Goal: Task Accomplishment & Management: Manage account settings

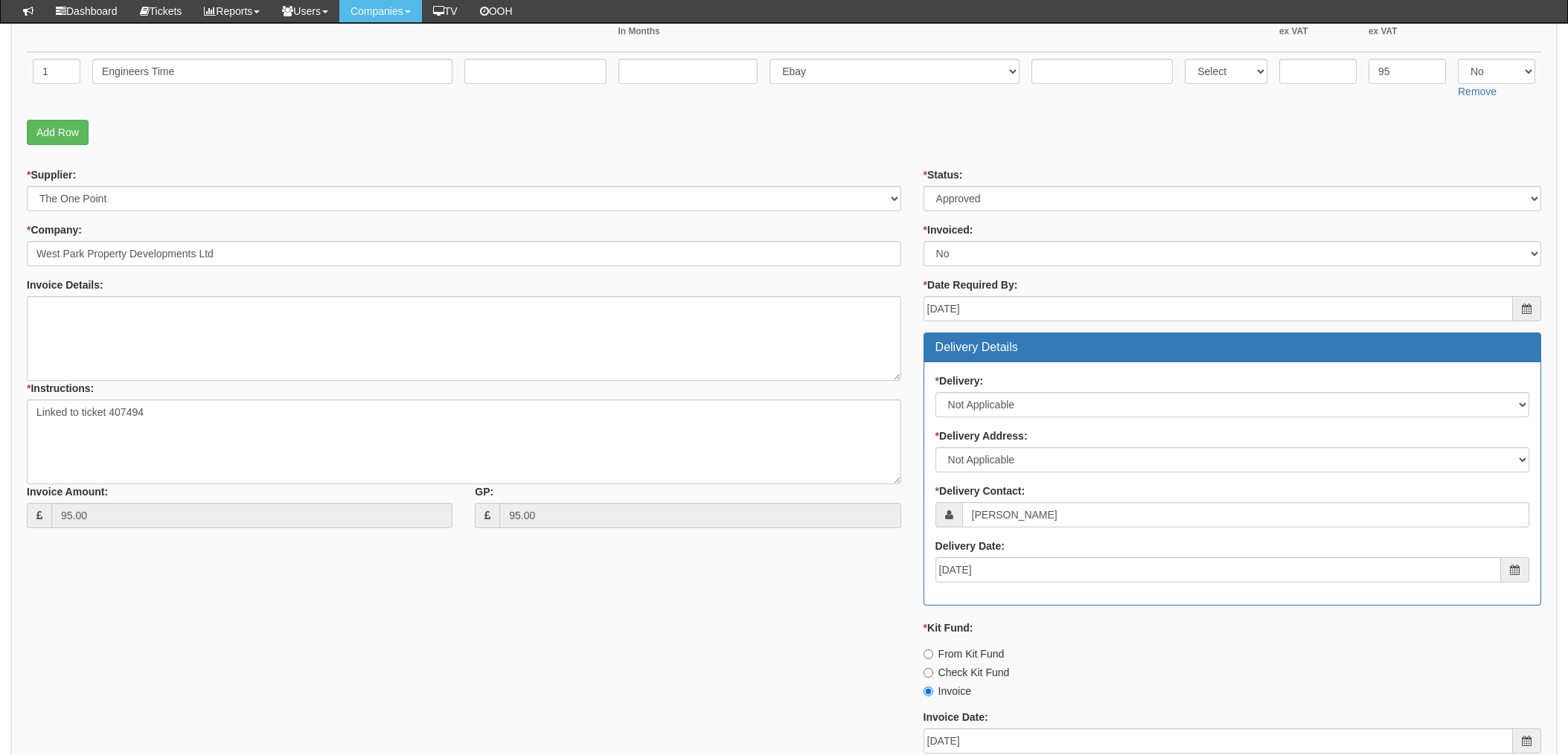
scroll to position [297, 0]
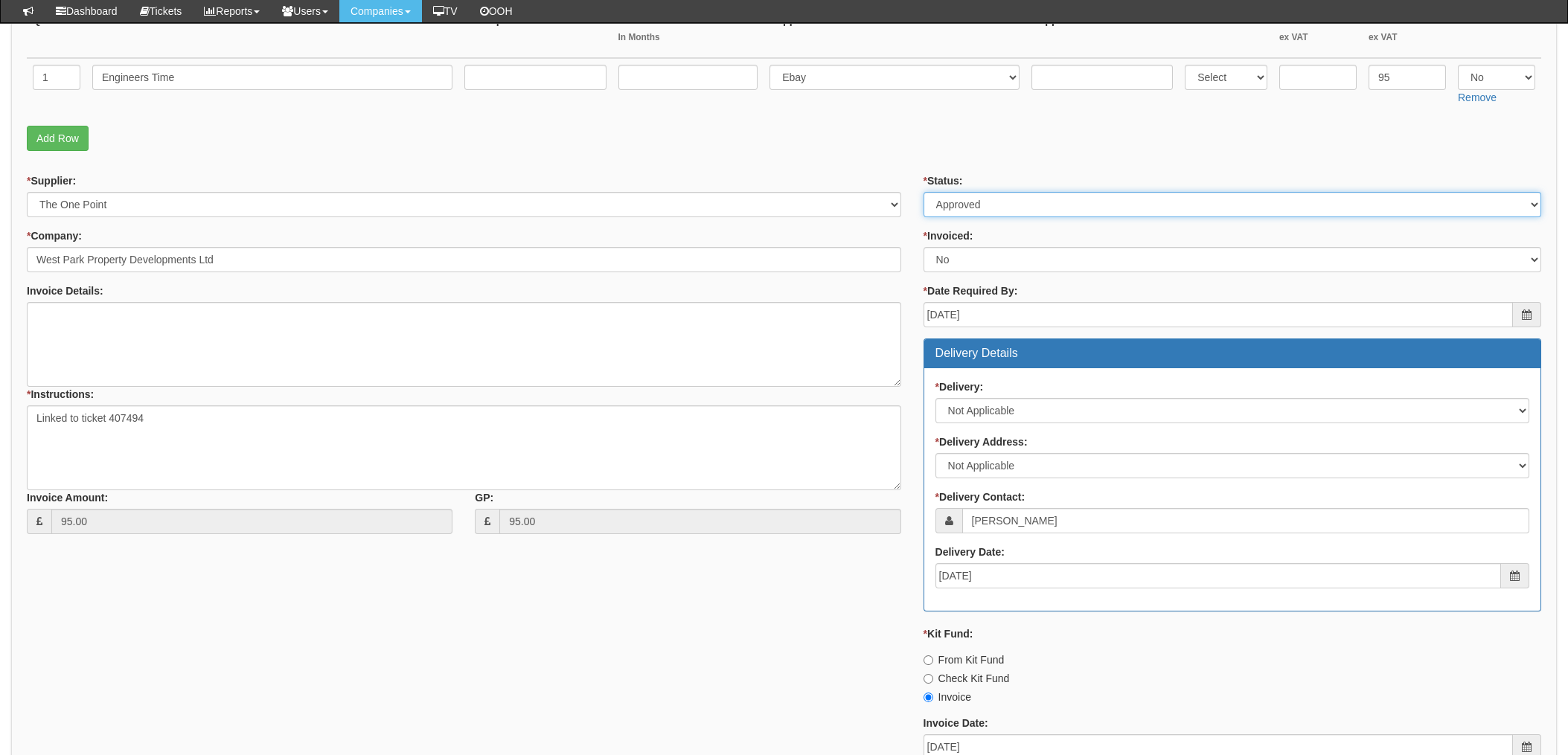
click at [1045, 207] on select "Select Approved Completed Delivered Invoiced Ordered Ordered to site Part Order…" at bounding box center [1233, 204] width 618 height 25
select select "4"
click at [924, 192] on select "Select Approved Completed Delivered Invoiced Ordered Ordered to site Part Order…" at bounding box center [1233, 204] width 618 height 25
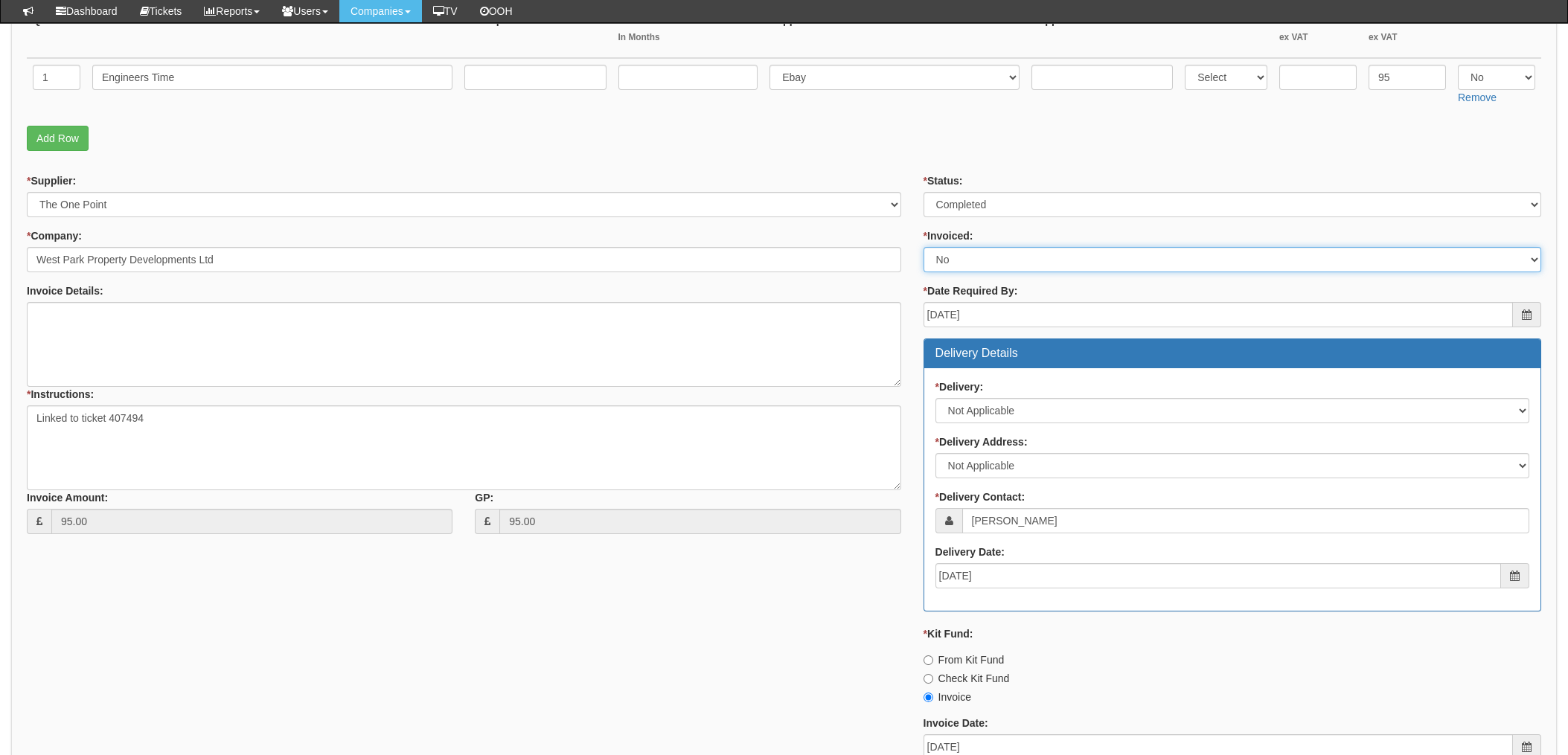
click at [977, 266] on select "Select Yes No N/A STB (part of order)" at bounding box center [1233, 260] width 618 height 25
select select "1"
click at [924, 247] on select "Select Yes No N/A STB (part of order)" at bounding box center [1233, 260] width 618 height 25
click at [905, 228] on div "* Supplier: Select 123 REG.co.uk 1Password 3 4Gon AA Jones Electric Ltd Abzorb …" at bounding box center [464, 359] width 897 height 372
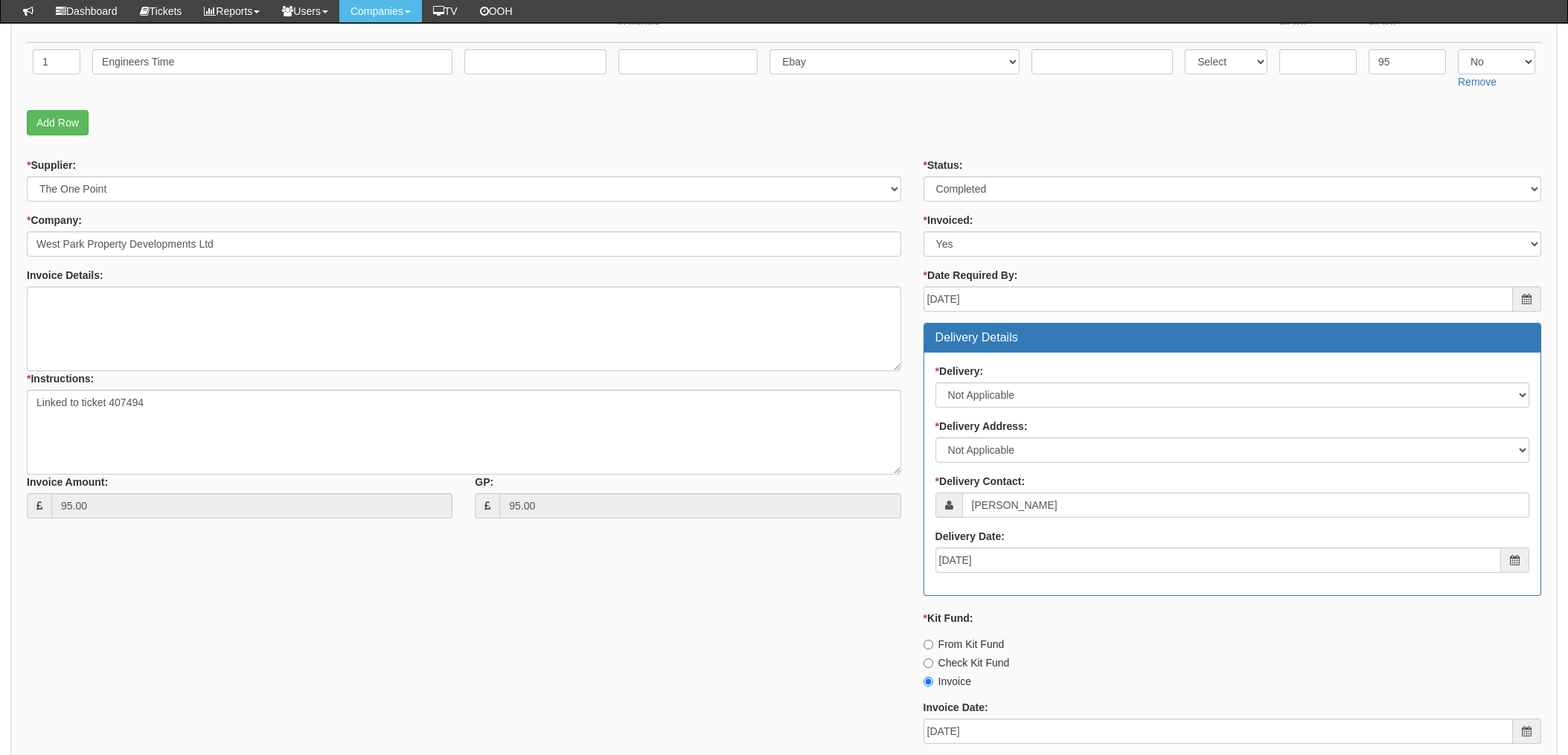
scroll to position [595, 0]
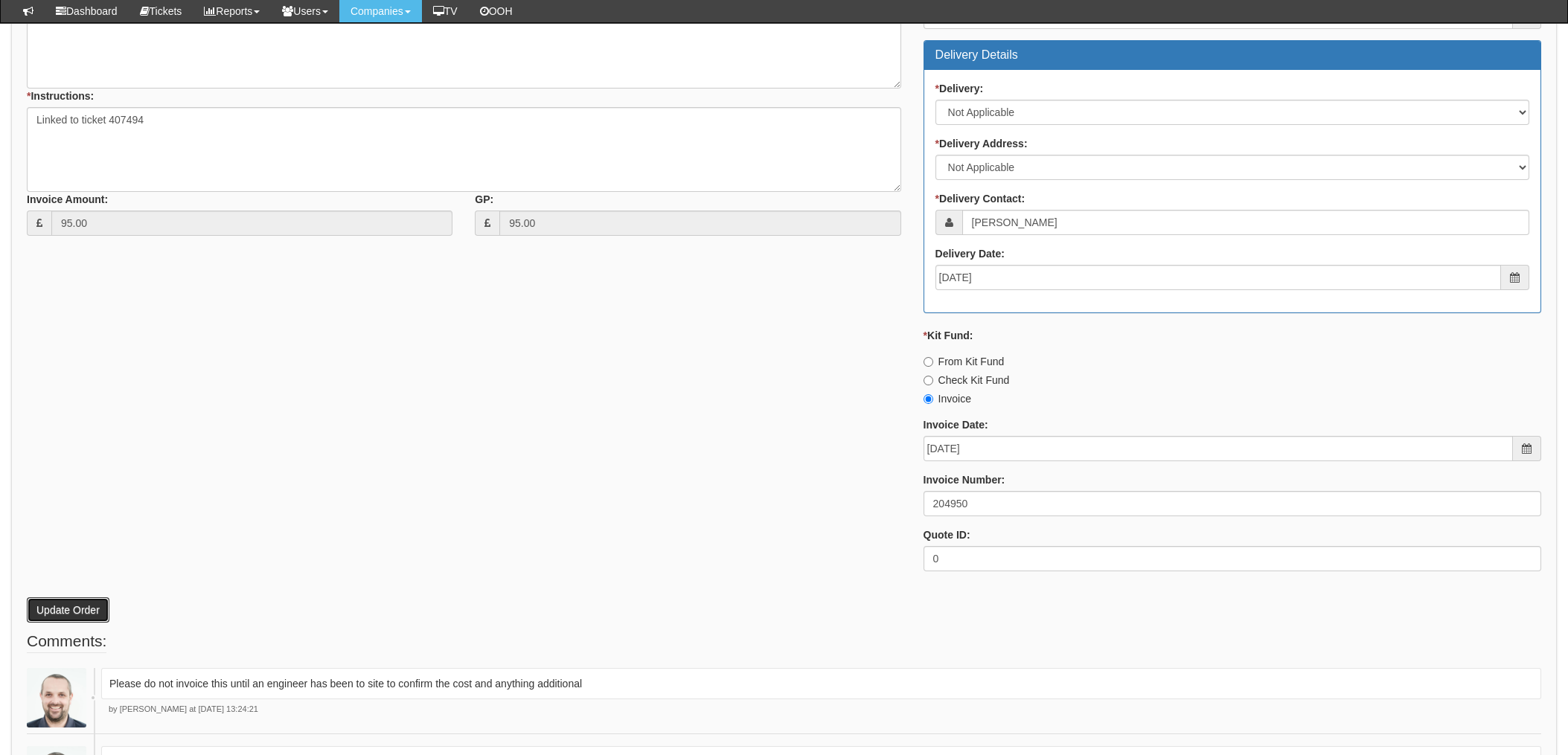
click at [75, 600] on button "Update Order" at bounding box center [68, 610] width 83 height 25
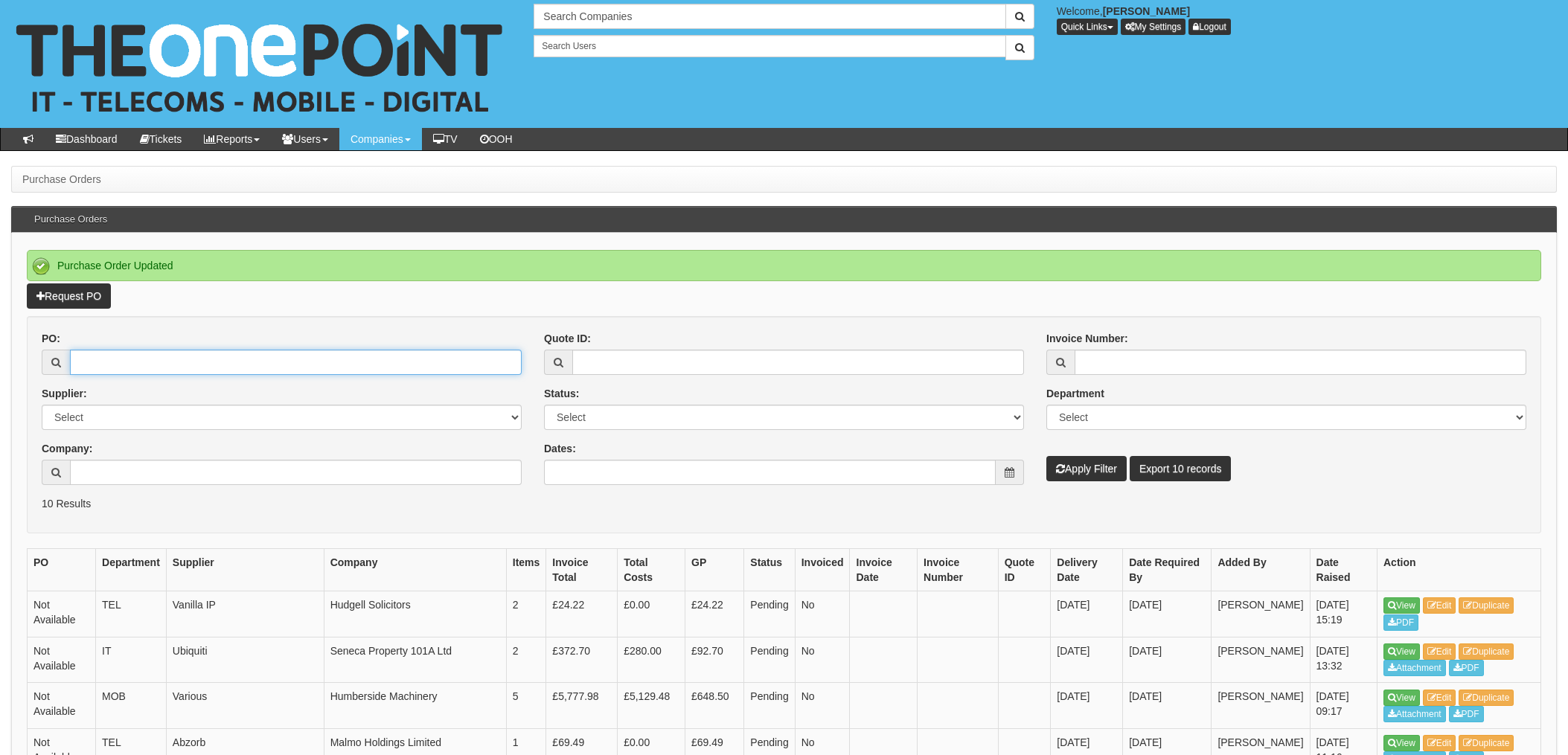
click at [160, 372] on input "PO:" at bounding box center [296, 363] width 452 height 25
type input "19136"
click at [1046, 456] on button "Apply Filter" at bounding box center [1087, 469] width 81 height 25
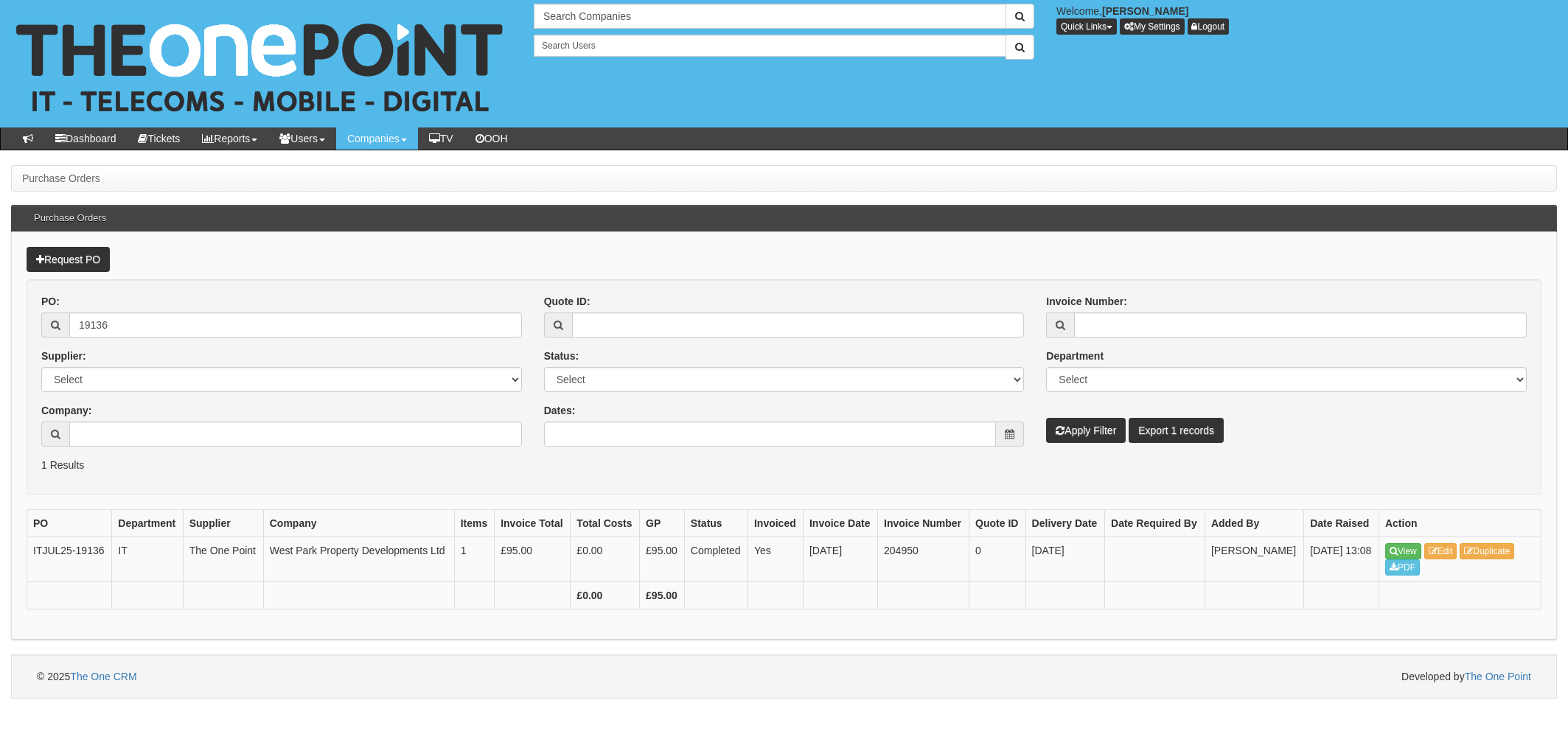
drag, startPoint x: 174, startPoint y: 307, endPoint x: 174, endPoint y: 317, distance: 10.0
click at [174, 307] on div "PO: 19136" at bounding box center [282, 316] width 481 height 44
click at [163, 320] on input "19136" at bounding box center [296, 325] width 452 height 25
drag, startPoint x: 193, startPoint y: 322, endPoint x: 0, endPoint y: 302, distance: 194.0
click at [19, 306] on div "Request PO PO: 19136 Supplier: Select 123 REG.co.uk 1Password 3 4Gon AA Jones E…" at bounding box center [784, 436] width 1546 height 408
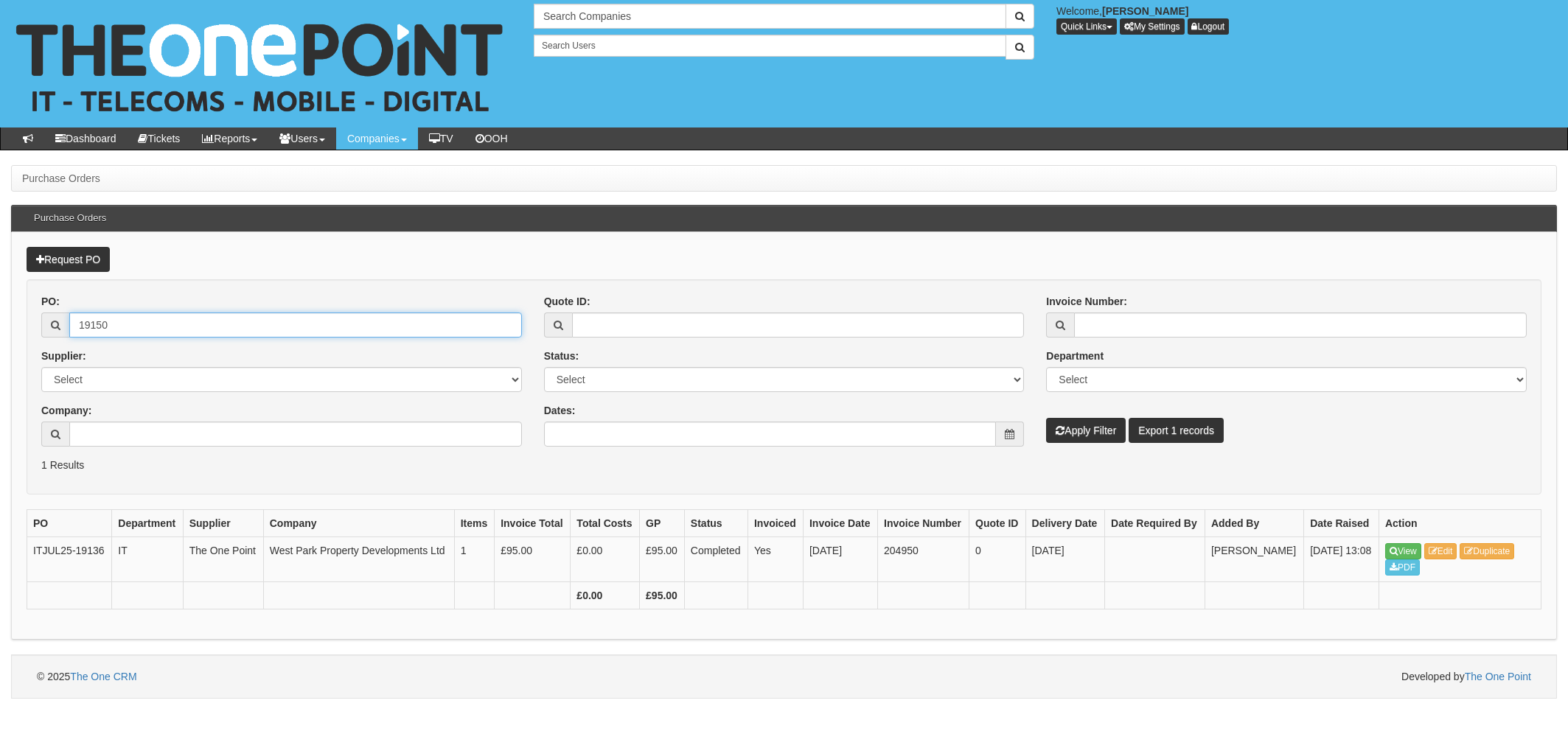
type input "19150"
click at [1046, 418] on button "Apply Filter" at bounding box center [1086, 430] width 80 height 25
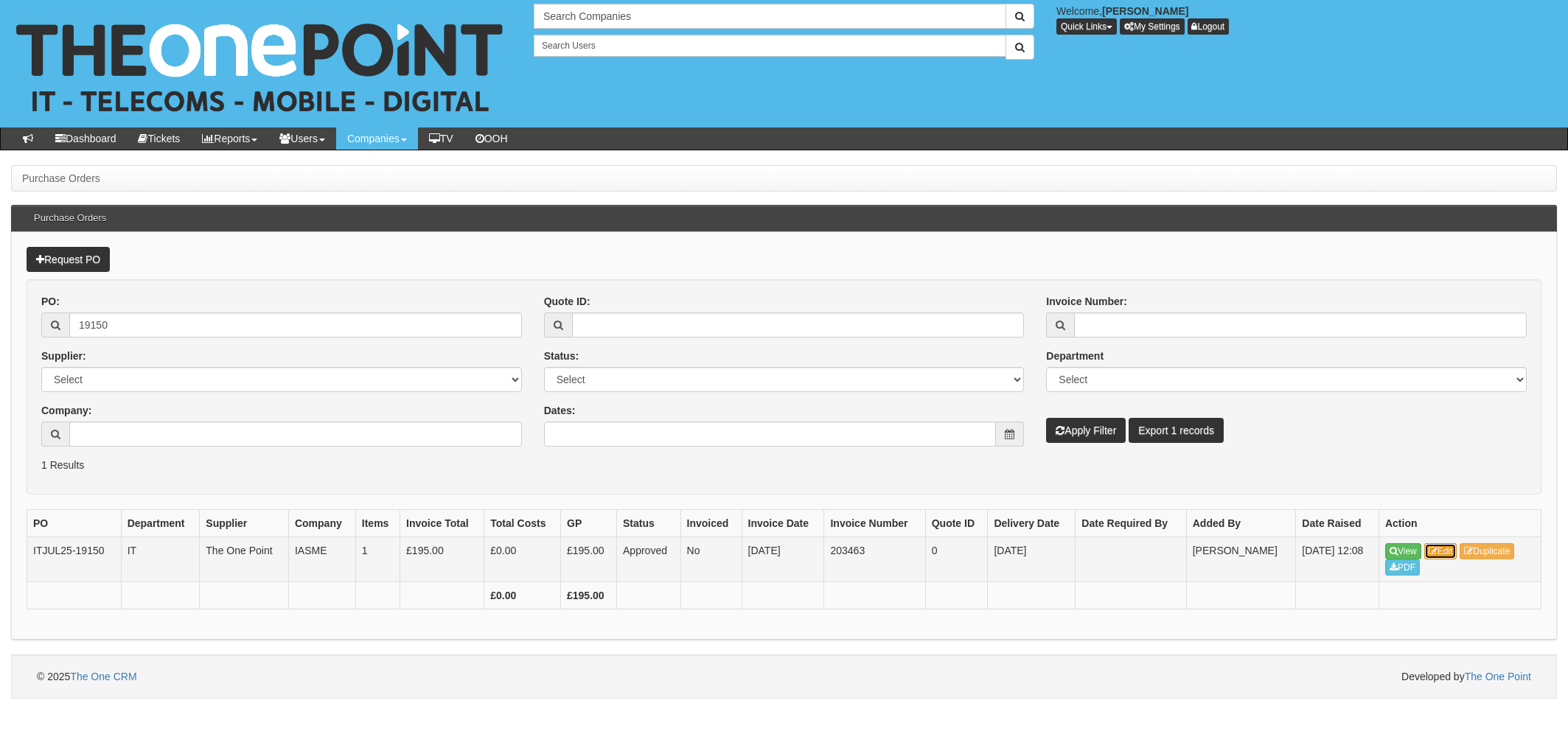
click at [1444, 554] on link "Edit" at bounding box center [1441, 551] width 33 height 16
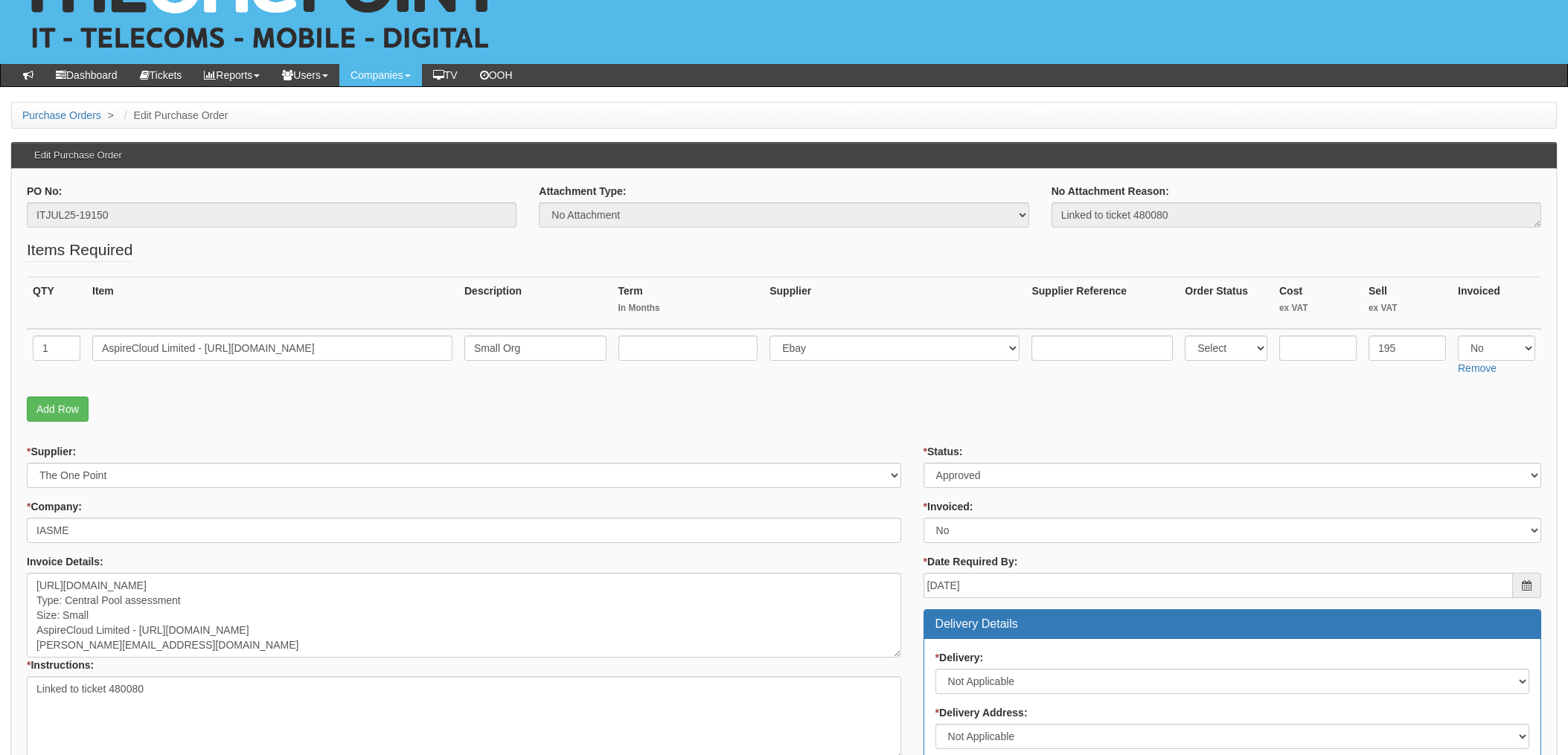
scroll to position [99, 0]
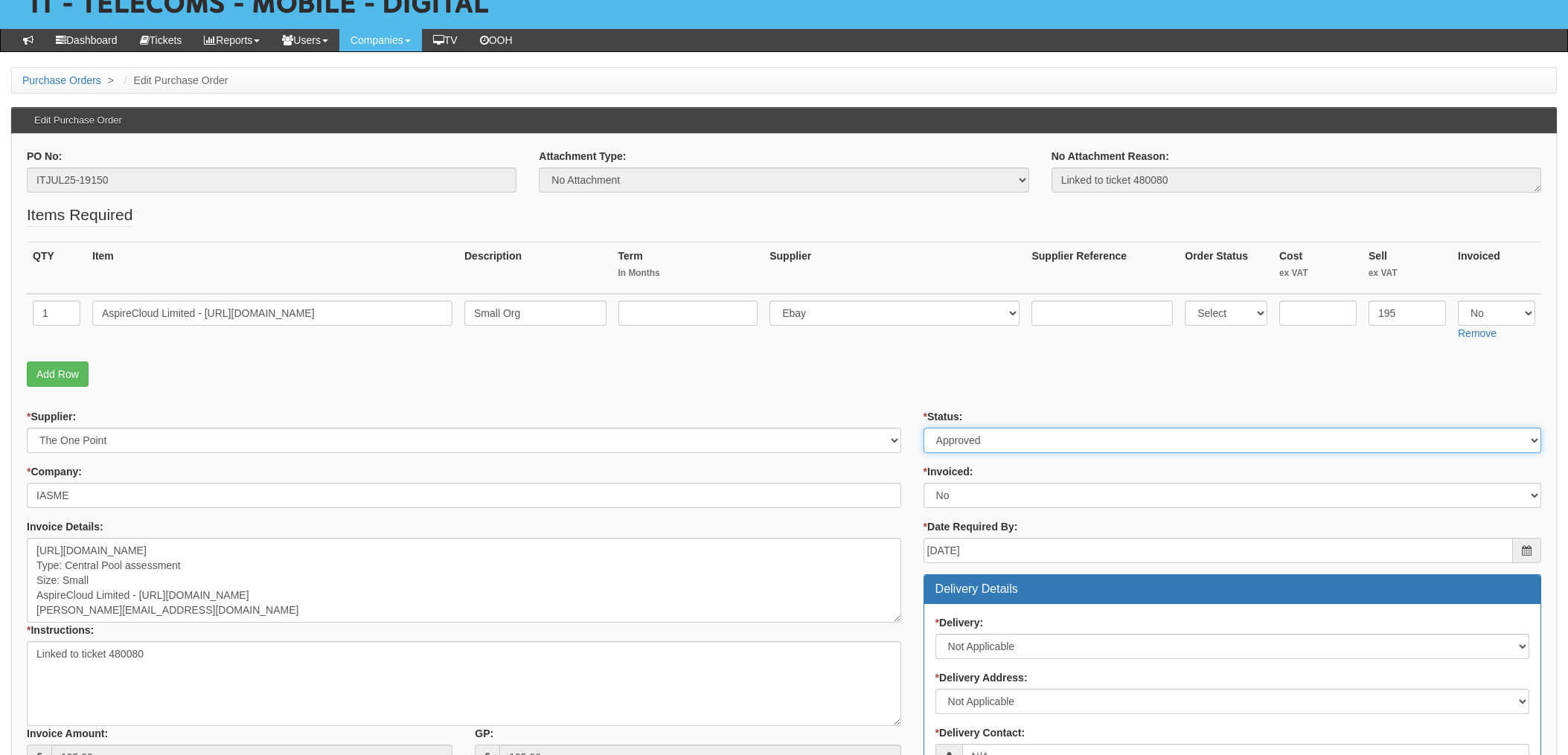
click at [1011, 439] on select "Select Approved Completed Delivered Invoiced Ordered Ordered to site Part Order…" at bounding box center [1233, 440] width 618 height 25
select select "4"
click at [924, 427] on select "Select Approved Completed Delivered Invoiced Ordered Ordered to site Part Order…" at bounding box center [1233, 440] width 618 height 25
click at [972, 496] on select "Select Yes No N/A STB (part of order)" at bounding box center [1233, 495] width 618 height 25
select select "1"
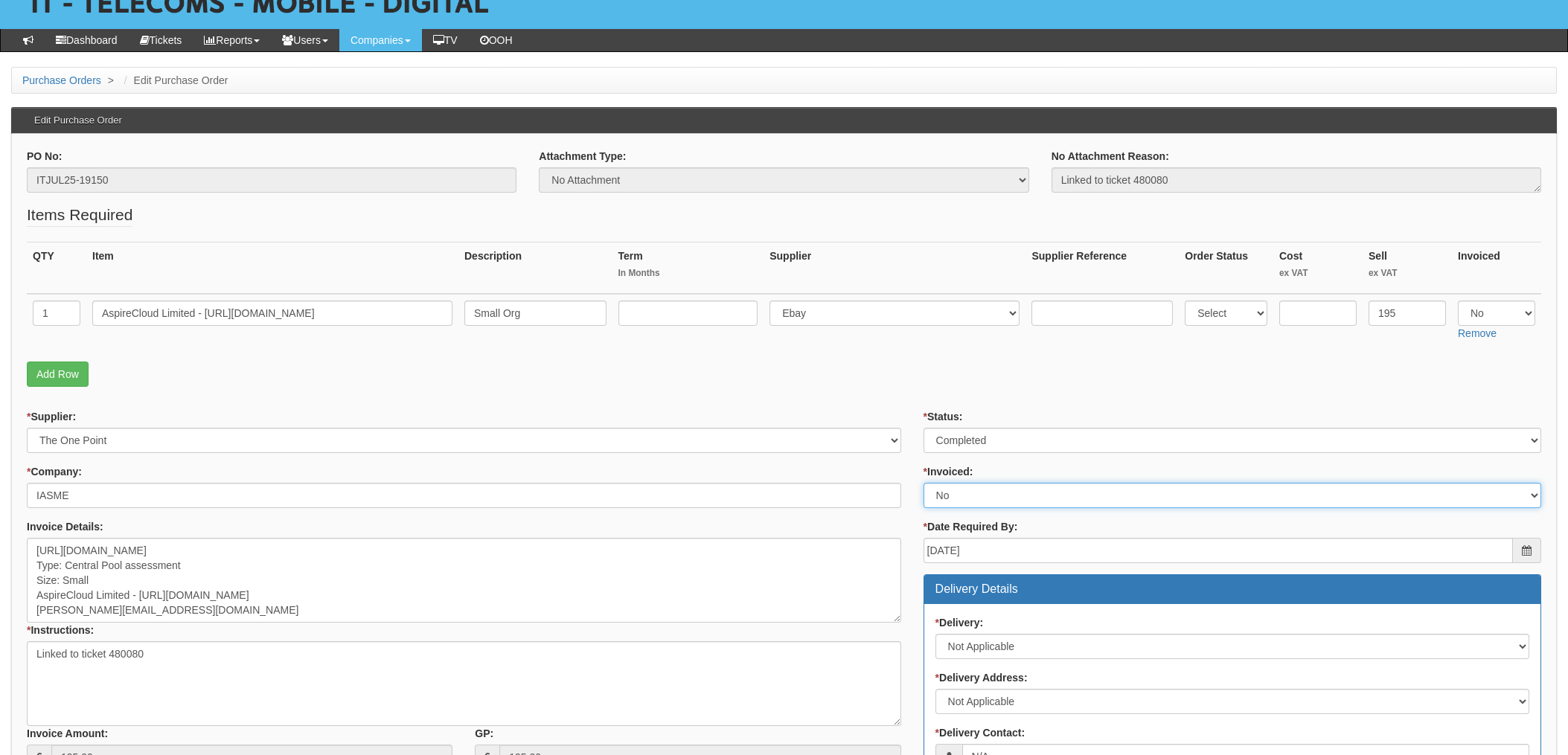
click at [924, 483] on select "Select Yes No N/A STB (part of order)" at bounding box center [1233, 495] width 618 height 25
click at [892, 397] on form "PO No: ITJUL25-19150 Attachment Type: Select Signed Quote Auth email if quote u…" at bounding box center [784, 652] width 1514 height 1008
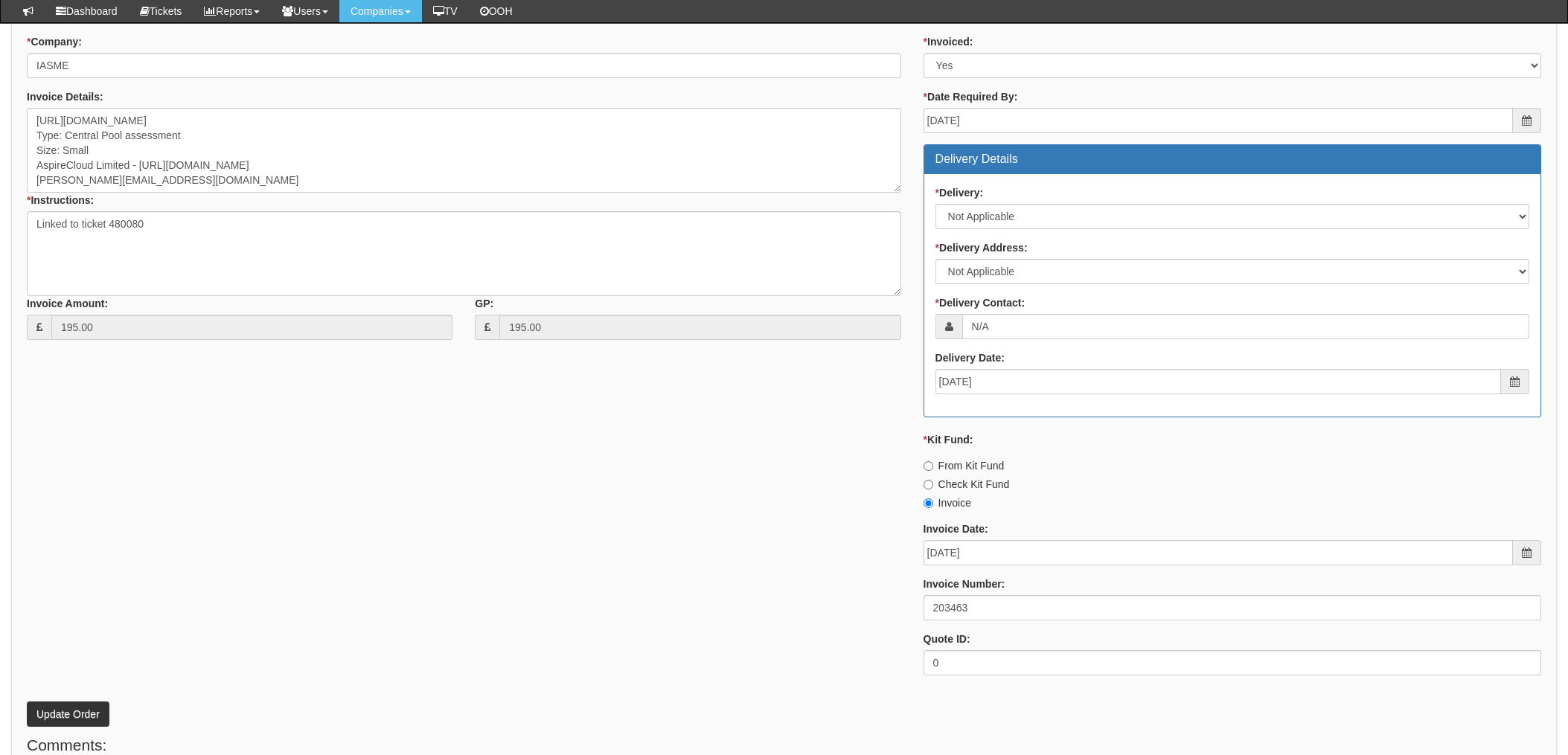
scroll to position [495, 0]
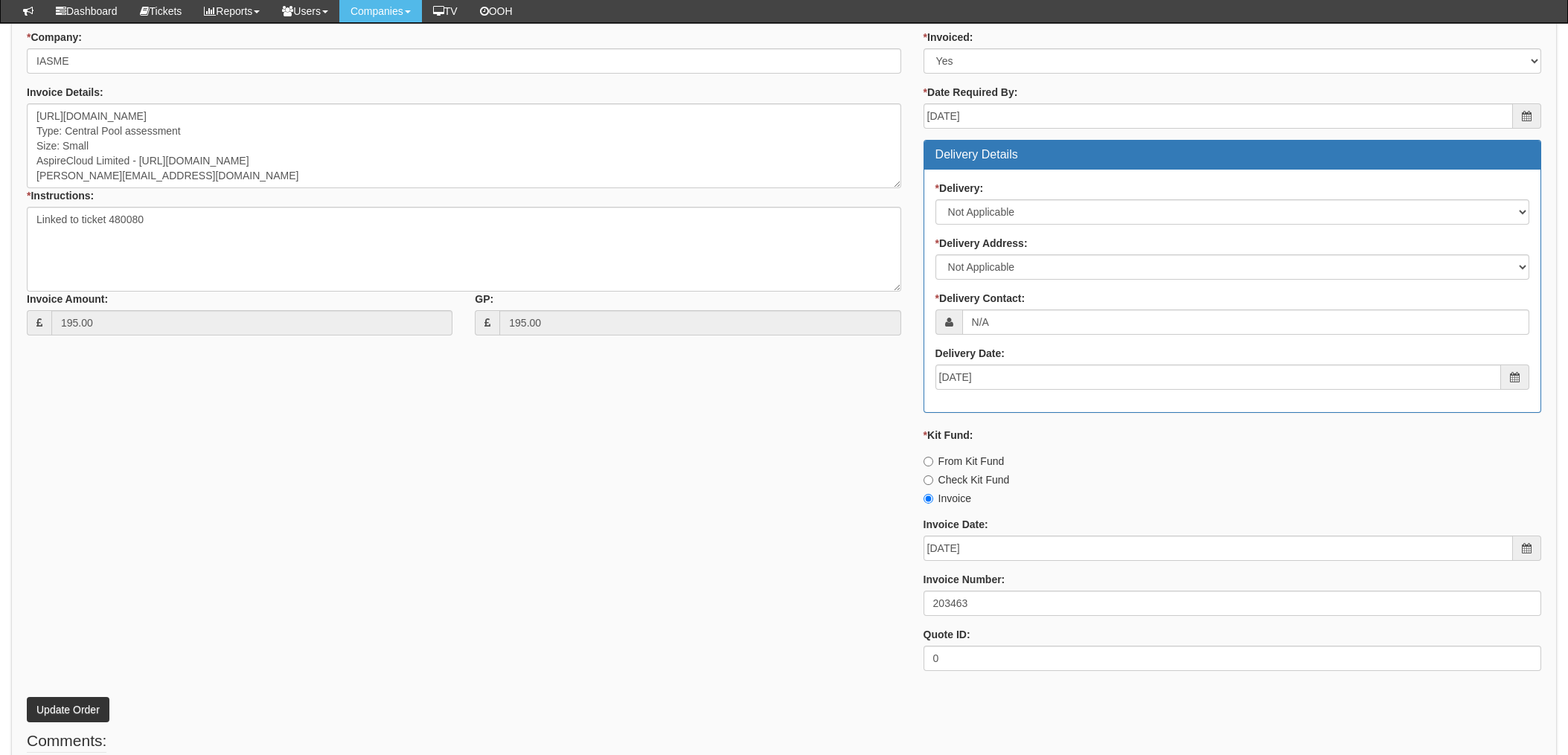
click at [471, 548] on div "* Supplier: Select 123 REG.co.uk 1Password 3 4Gon AA Jones Electric Ltd Abzorb …" at bounding box center [784, 328] width 1537 height 707
click at [75, 704] on button "Update Order" at bounding box center [68, 709] width 83 height 25
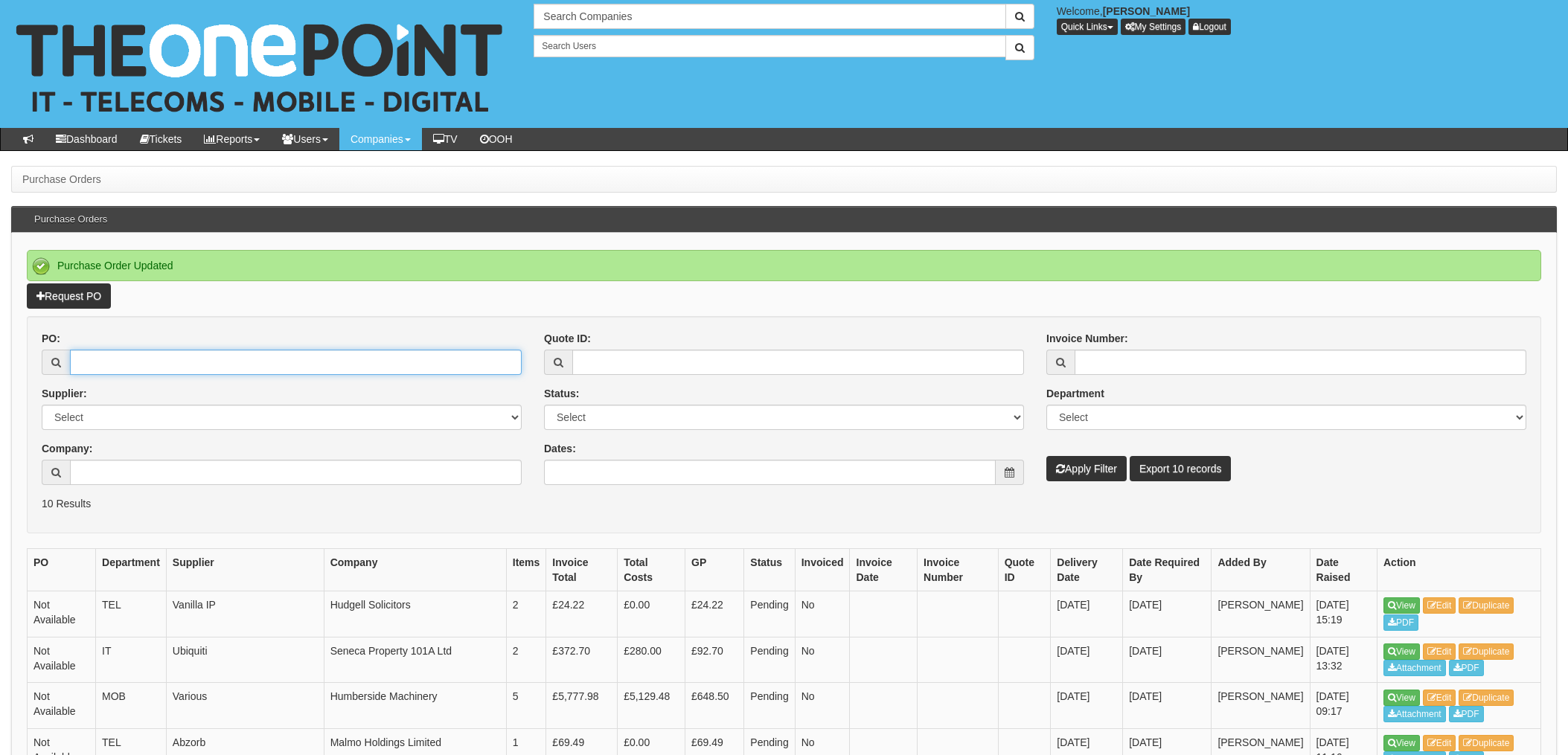
drag, startPoint x: 150, startPoint y: 364, endPoint x: 348, endPoint y: 385, distance: 199.1
click at [150, 363] on input "PO:" at bounding box center [296, 363] width 452 height 25
type input "19156"
click at [1046, 456] on button "Apply Filter" at bounding box center [1087, 469] width 81 height 25
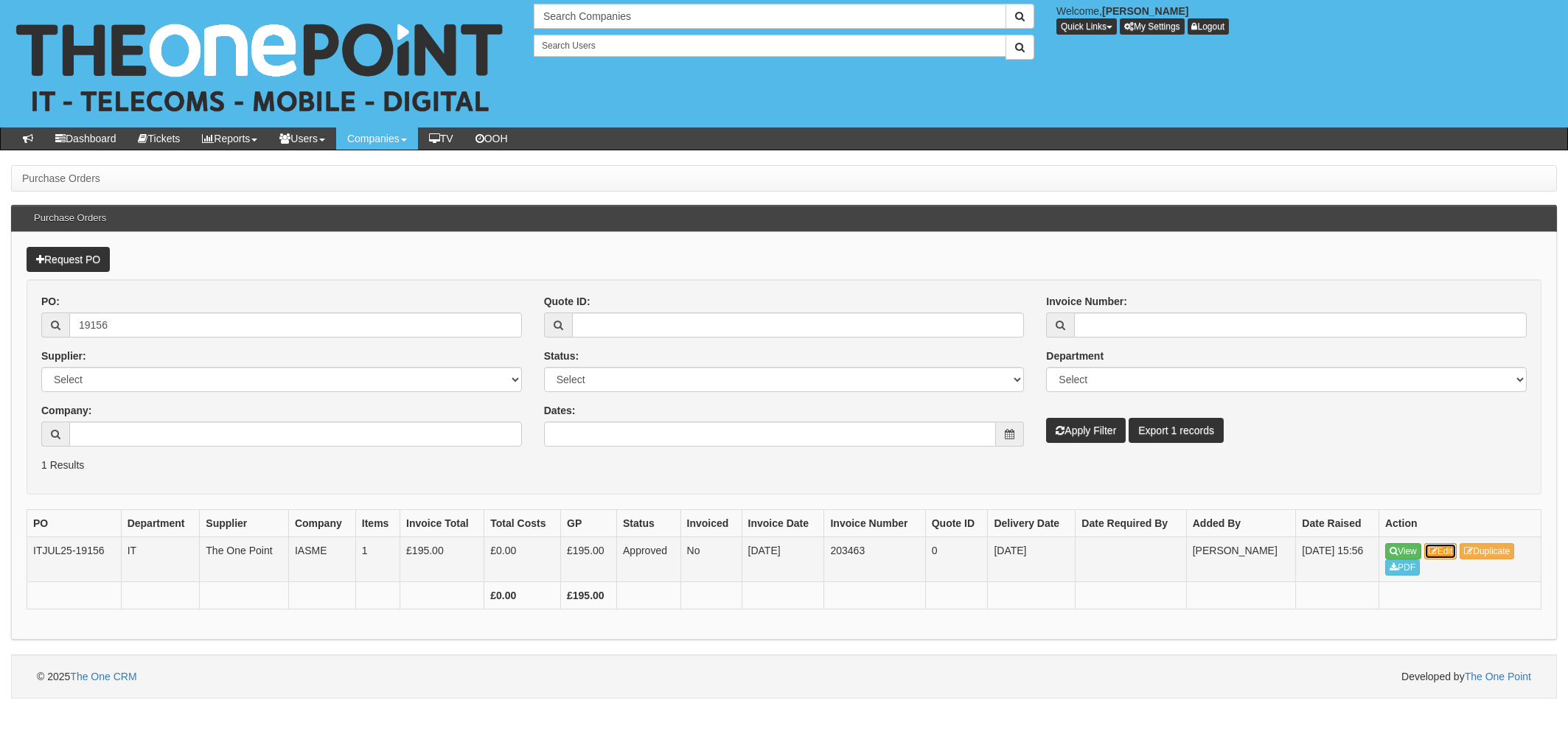
click at [1440, 553] on link "Edit" at bounding box center [1441, 551] width 33 height 16
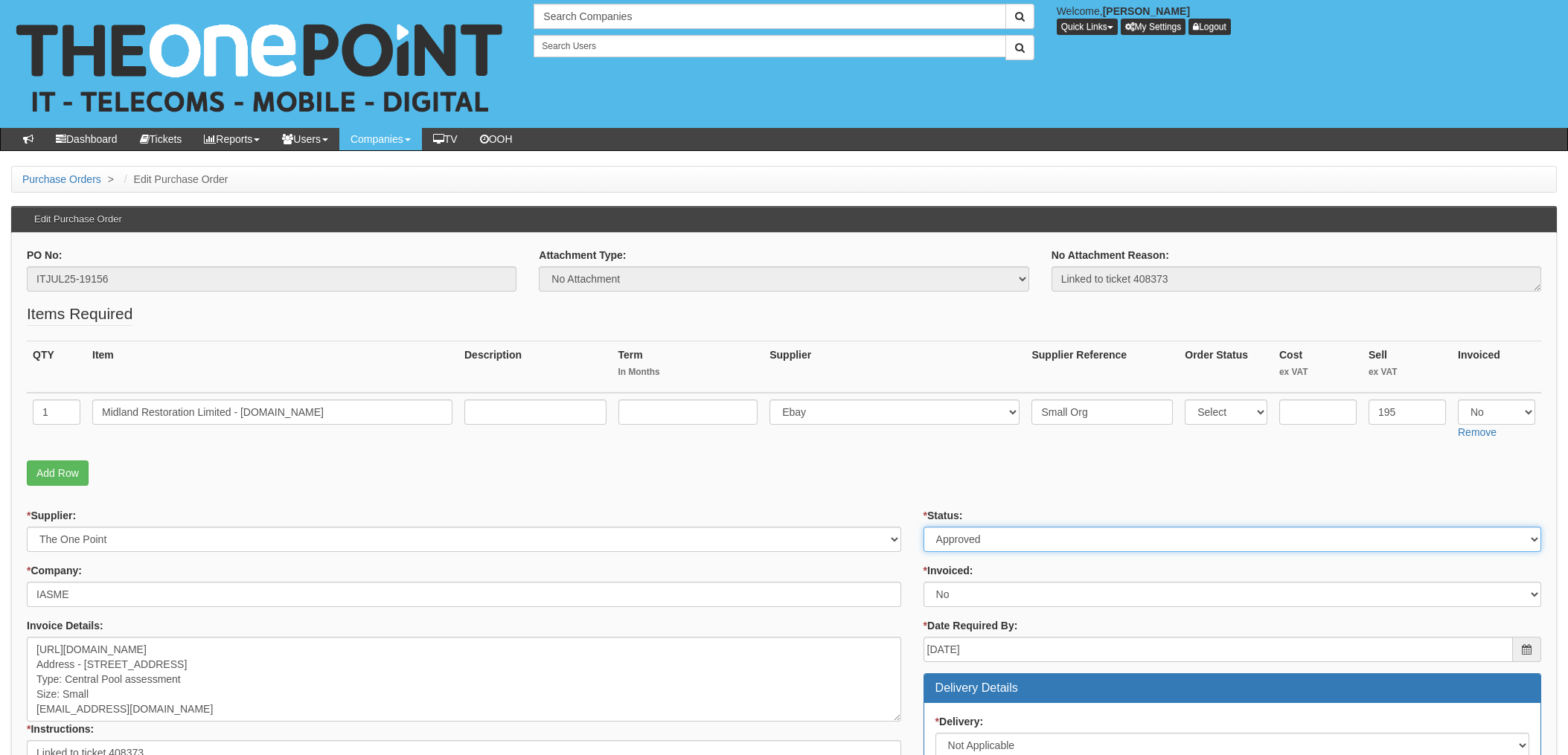
drag, startPoint x: 933, startPoint y: 535, endPoint x: 946, endPoint y: 536, distance: 13.0
click at [934, 535] on select "Select Approved Completed Delivered Invoiced Ordered Ordered to site Part Order…" at bounding box center [1233, 539] width 618 height 25
select select "4"
click at [924, 527] on select "Select Approved Completed Delivered Invoiced Ordered Ordered to site Part Order…" at bounding box center [1233, 539] width 618 height 25
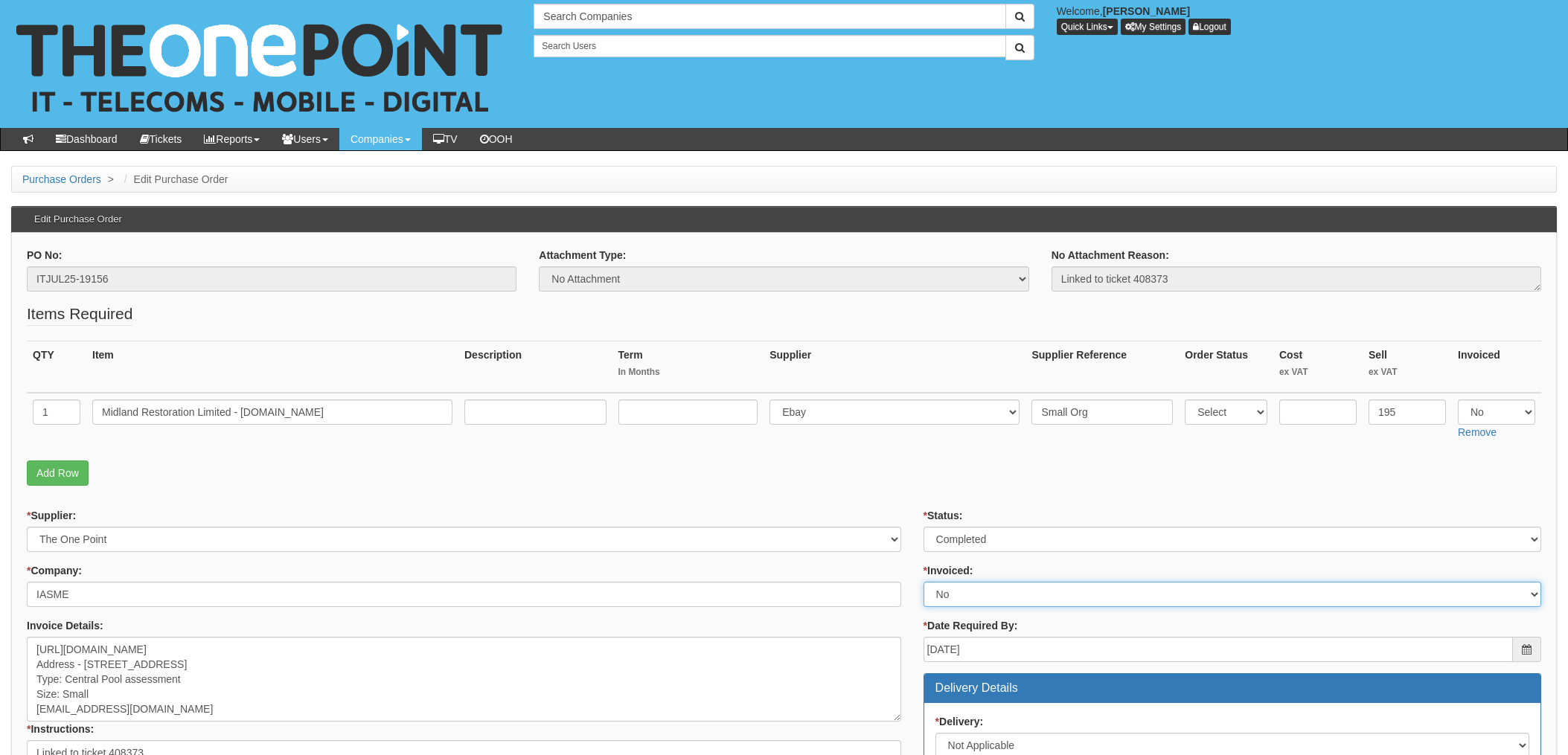
click at [973, 602] on select "Select Yes No N/A STB (part of order)" at bounding box center [1233, 595] width 618 height 25
select select "1"
click at [924, 582] on select "Select Yes No N/A STB (part of order)" at bounding box center [1233, 595] width 618 height 25
drag, startPoint x: 896, startPoint y: 423, endPoint x: 894, endPoint y: 441, distance: 18.1
click at [896, 422] on select "Select 123 [DOMAIN_NAME] 1Password 3 4Gon [PERSON_NAME] Electric Ltd Abzorb Acc…" at bounding box center [894, 413] width 250 height 25
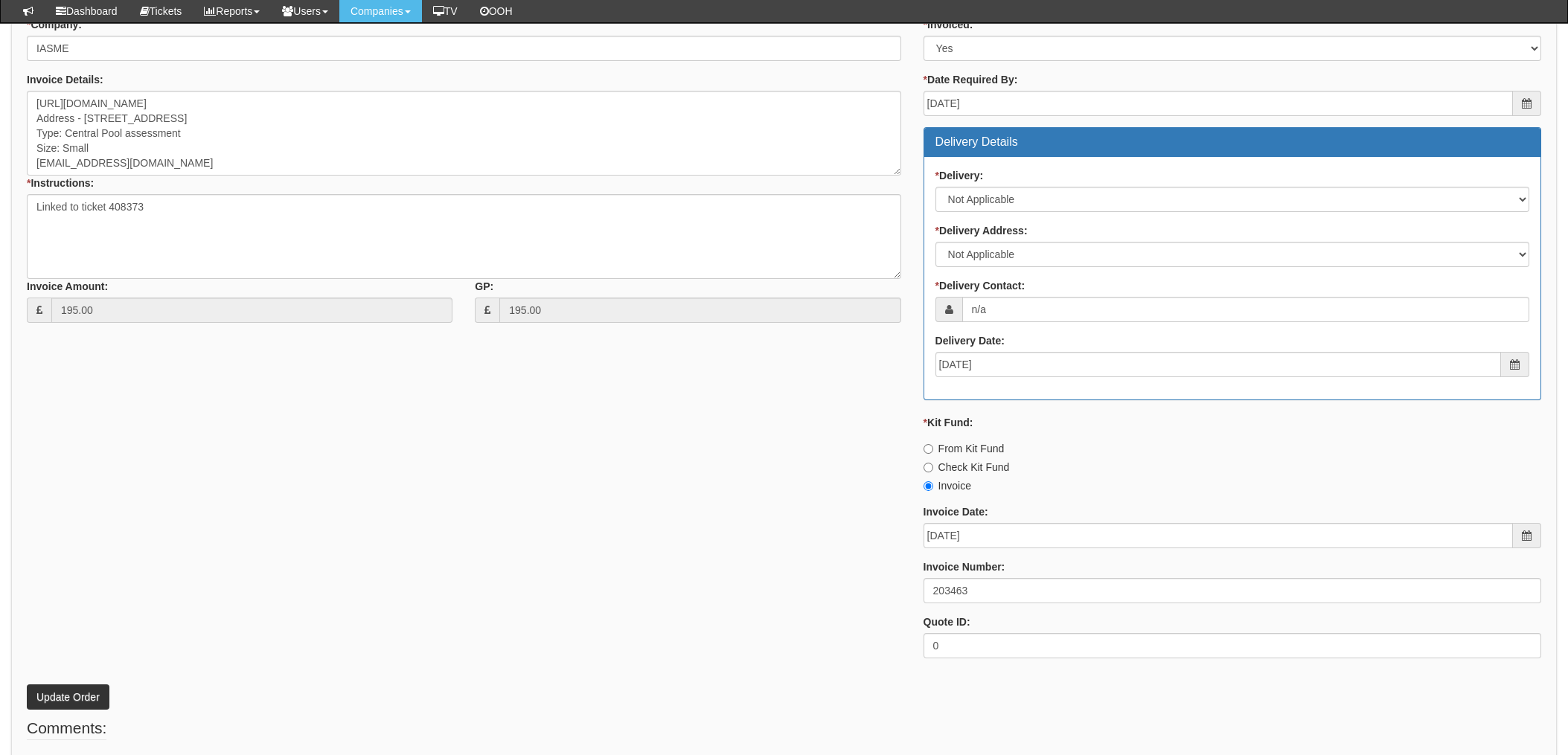
scroll to position [583, 0]
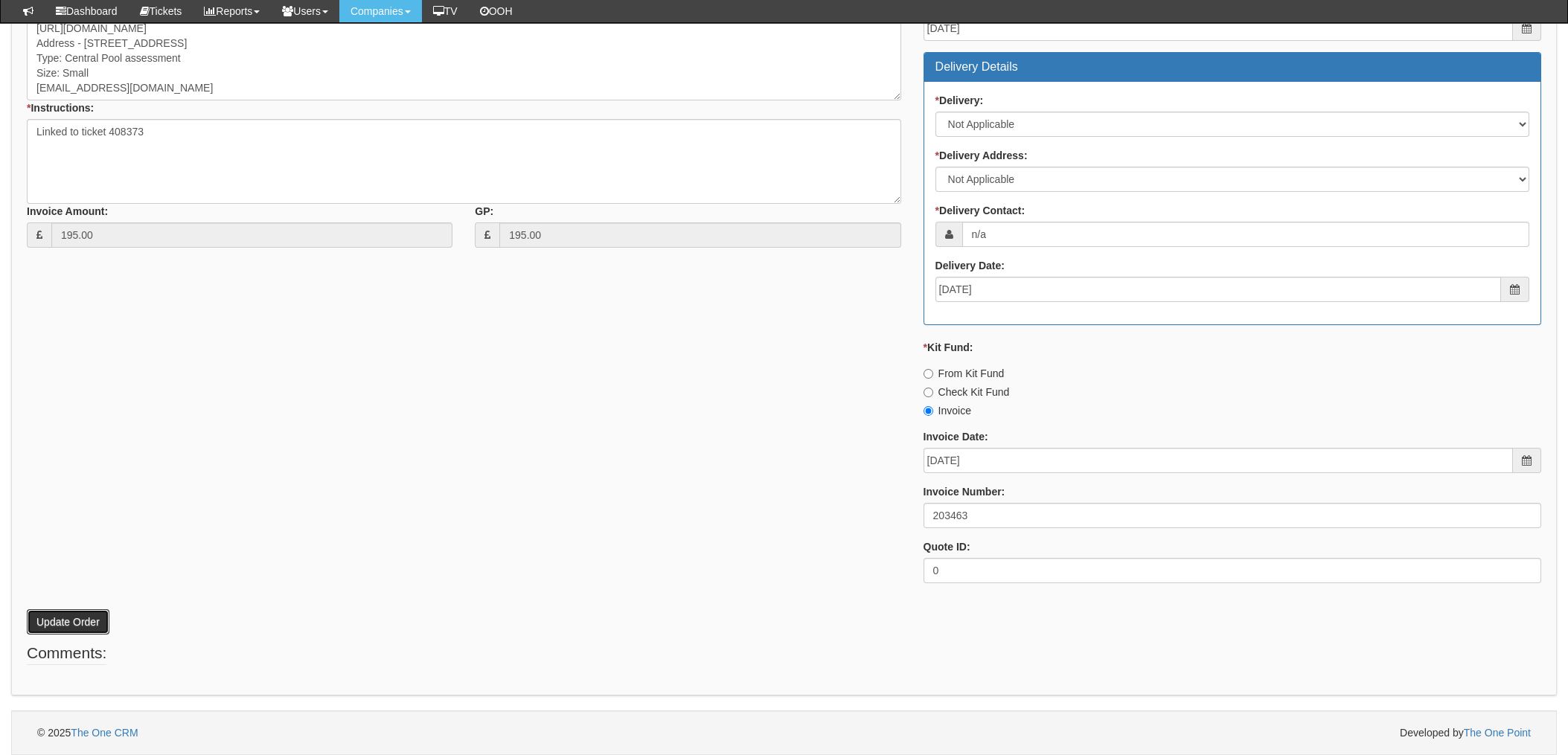
click at [76, 623] on button "Update Order" at bounding box center [68, 622] width 83 height 25
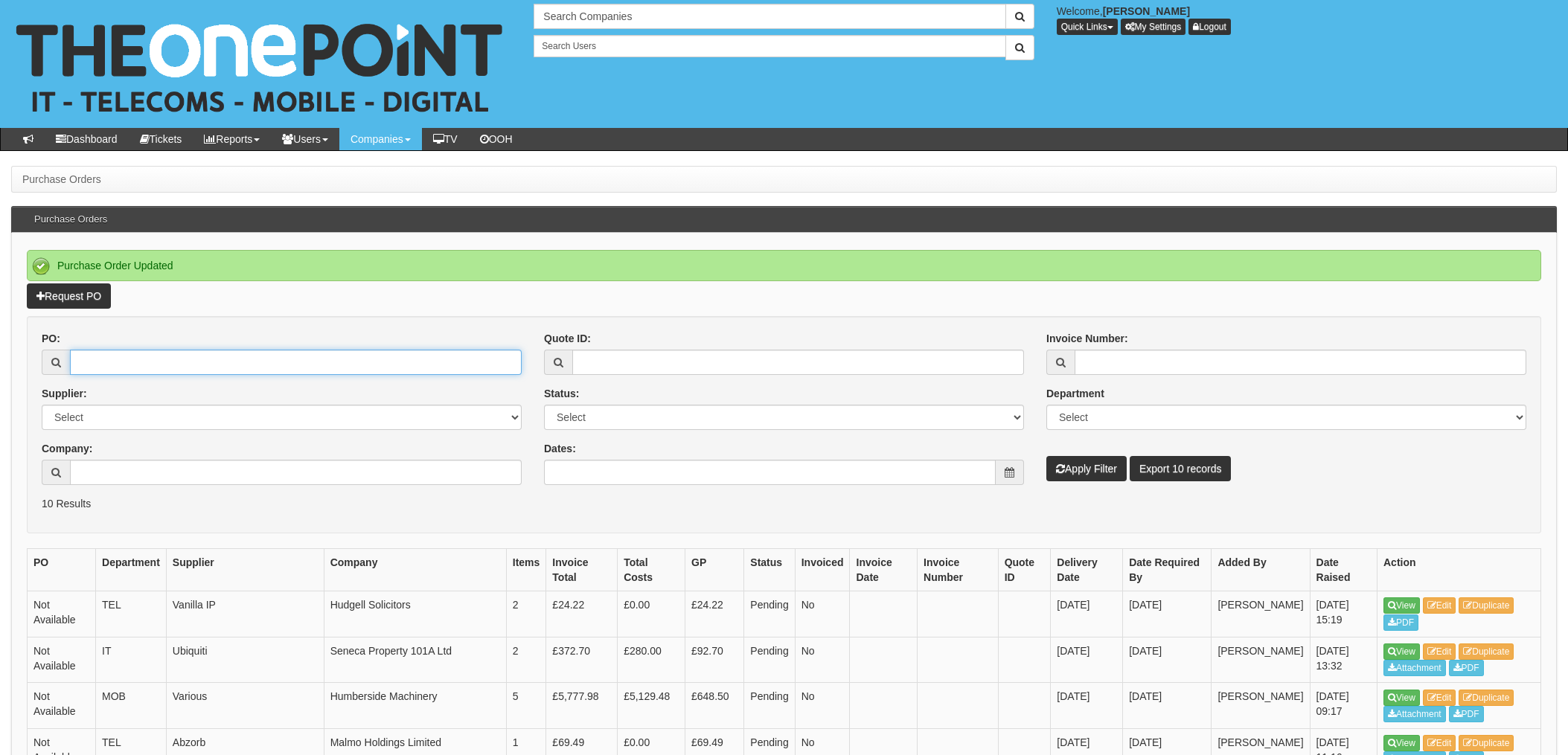
drag, startPoint x: 121, startPoint y: 355, endPoint x: 433, endPoint y: 390, distance: 314.0
click at [122, 355] on input "PO:" at bounding box center [296, 363] width 452 height 25
type input "19157"
click at [1046, 456] on button "Apply Filter" at bounding box center [1087, 469] width 81 height 25
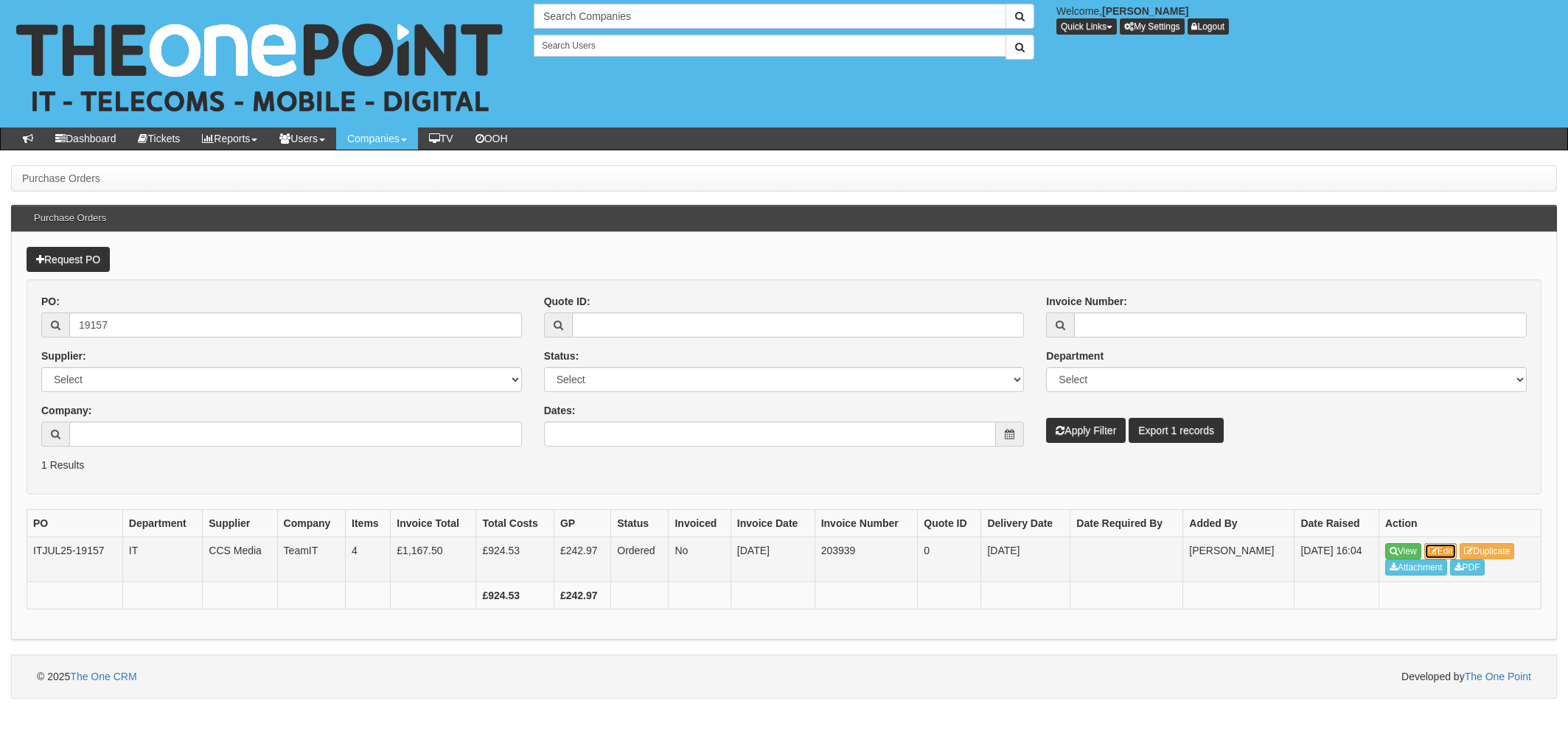
click at [1449, 548] on link "Edit" at bounding box center [1441, 551] width 33 height 16
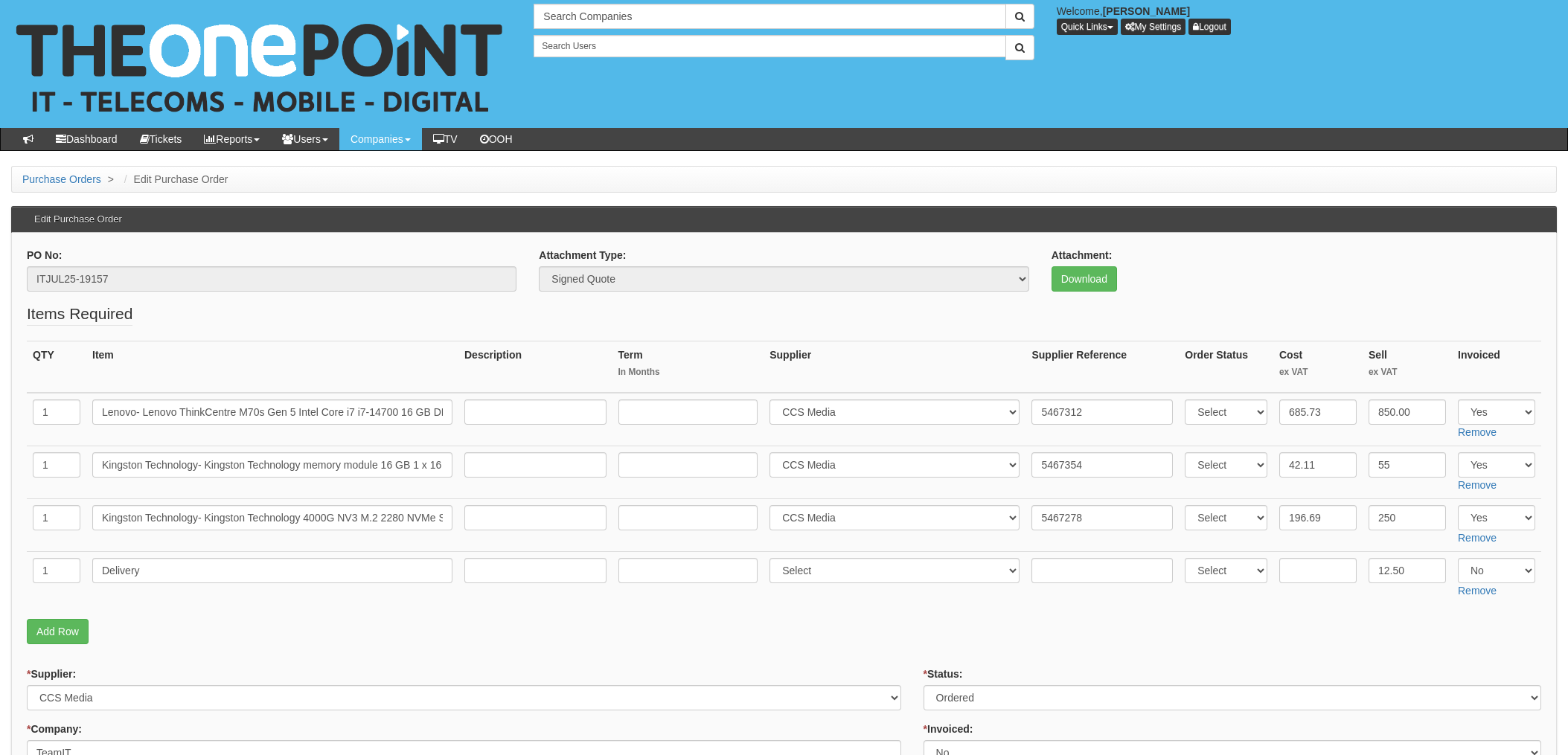
click at [448, 626] on p "Add Row" at bounding box center [784, 632] width 1514 height 25
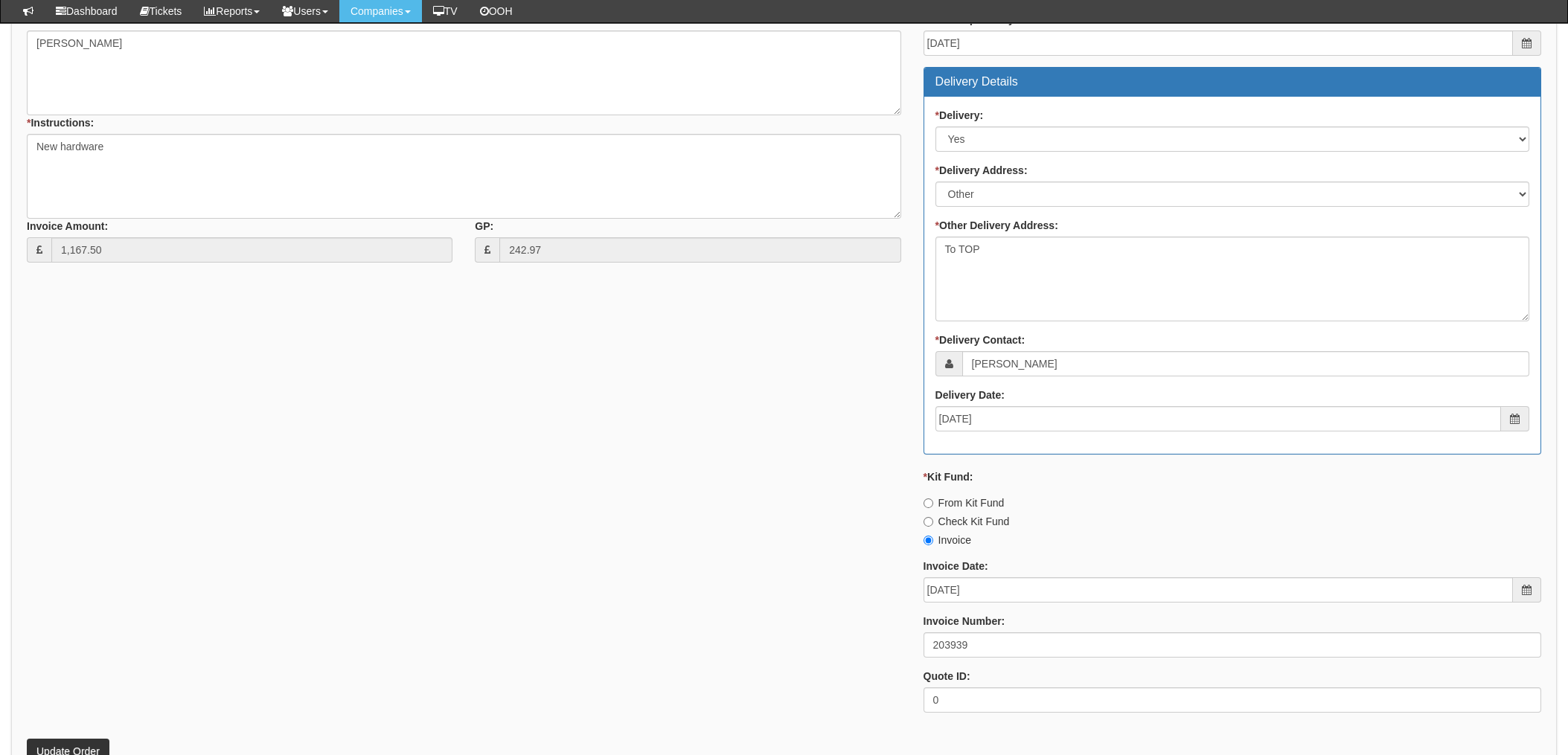
scroll to position [694, 0]
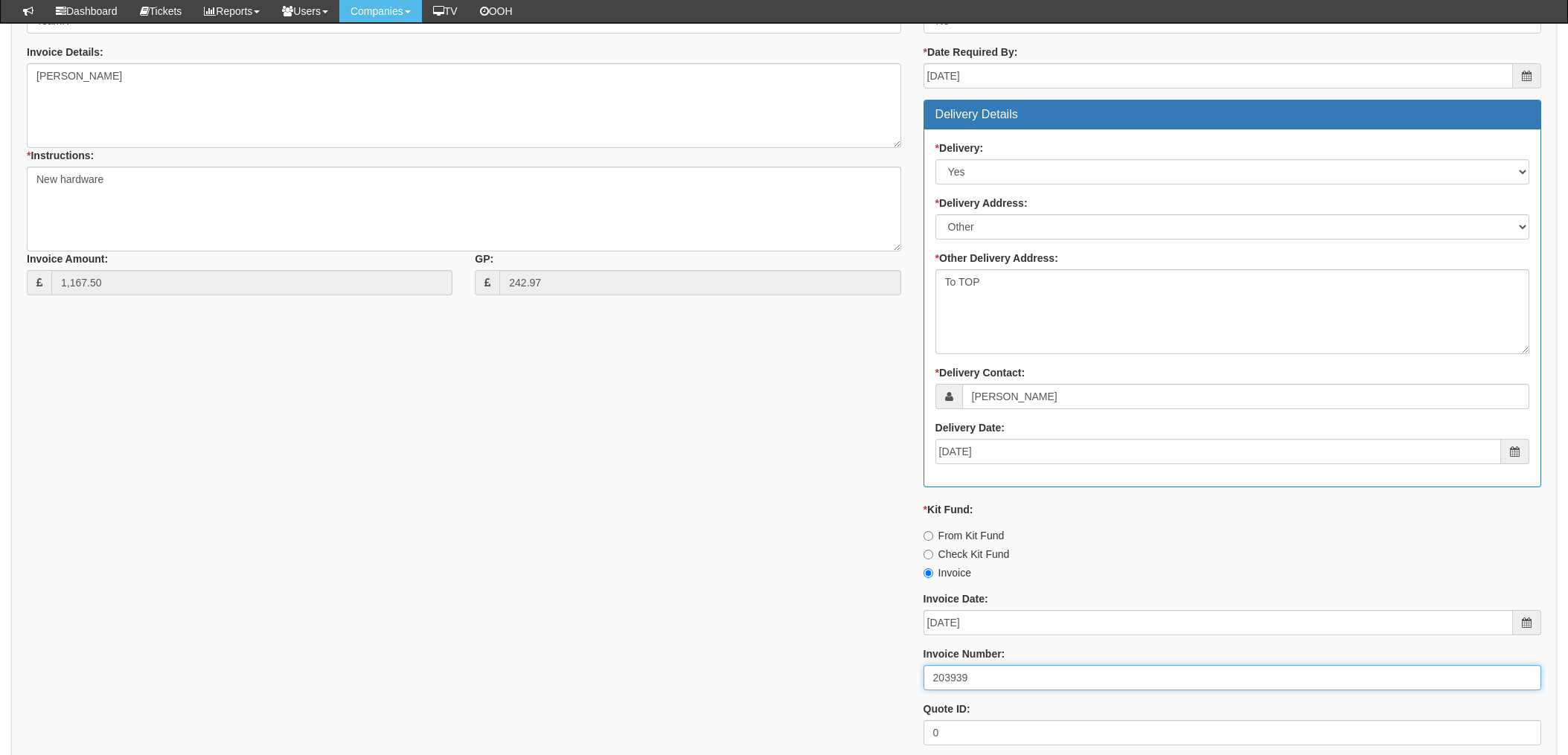
click at [955, 672] on input "203939" at bounding box center [1233, 678] width 618 height 25
click at [1060, 688] on input "203839" at bounding box center [1233, 678] width 618 height 25
type input "203839"
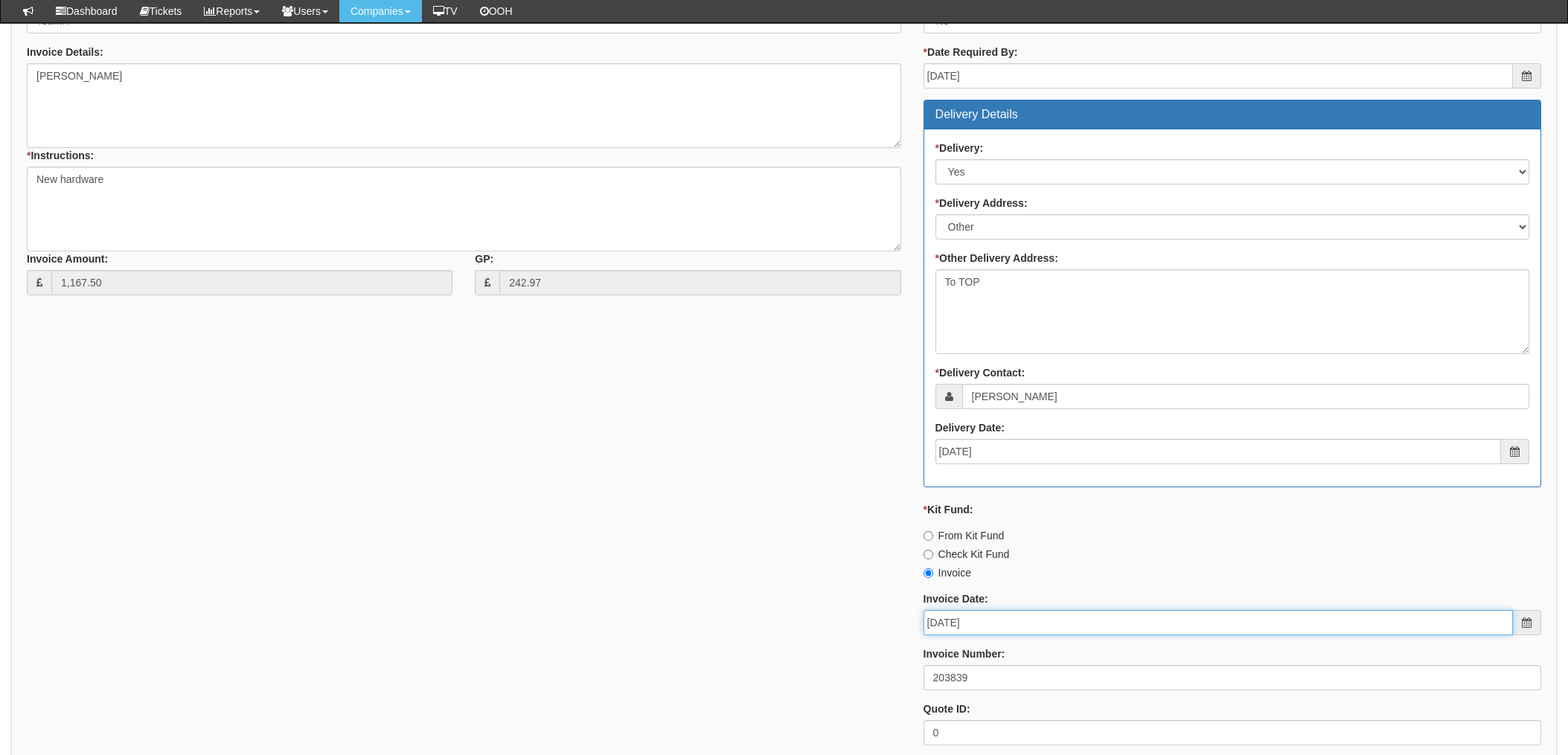
click at [1034, 629] on input "2025-07-31" at bounding box center [1219, 623] width 590 height 25
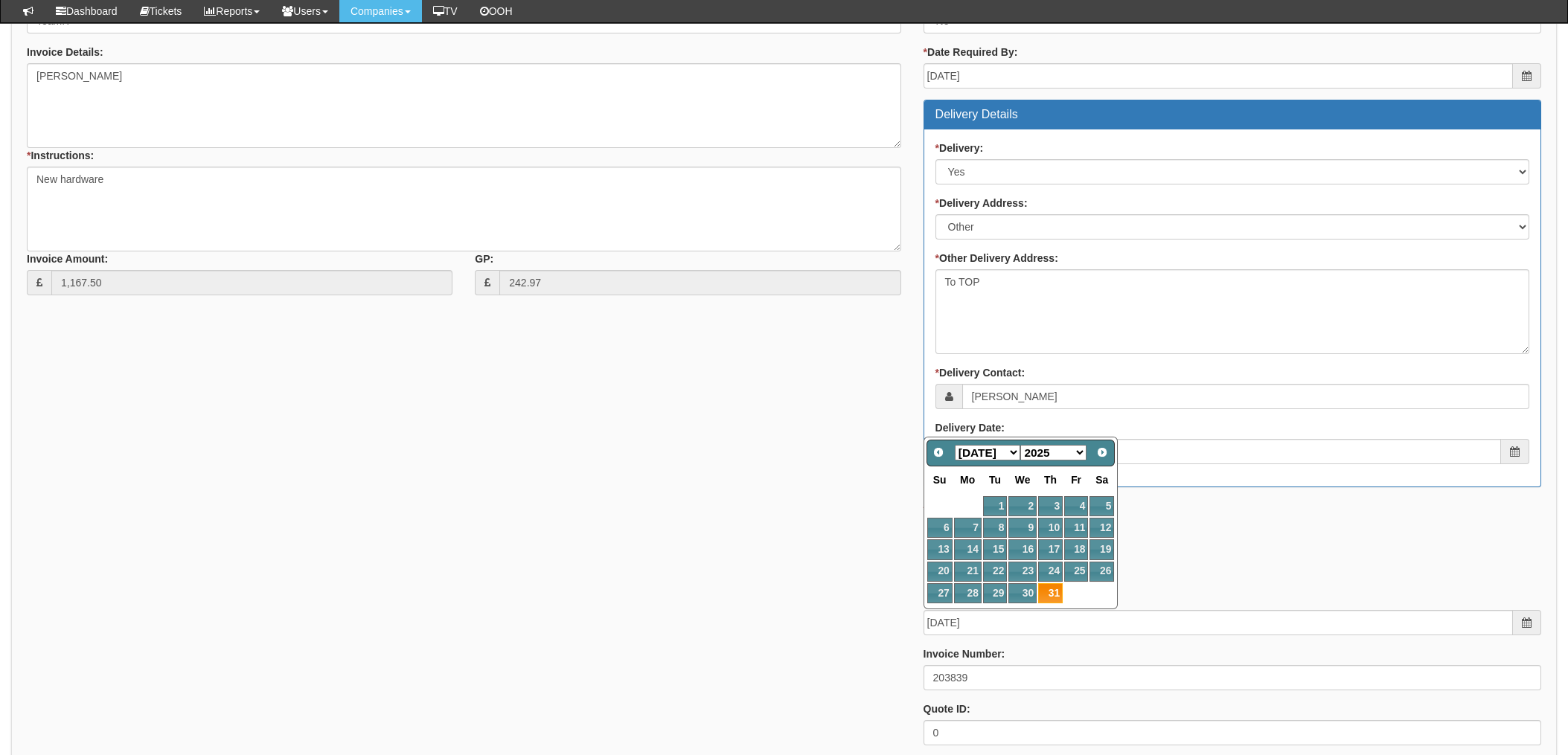
click at [787, 600] on div "* Supplier: Select 123 REG.co.uk 1Password 3 4Gon AA Jones Electric Ltd Abzorb …" at bounding box center [784, 345] width 1537 height 822
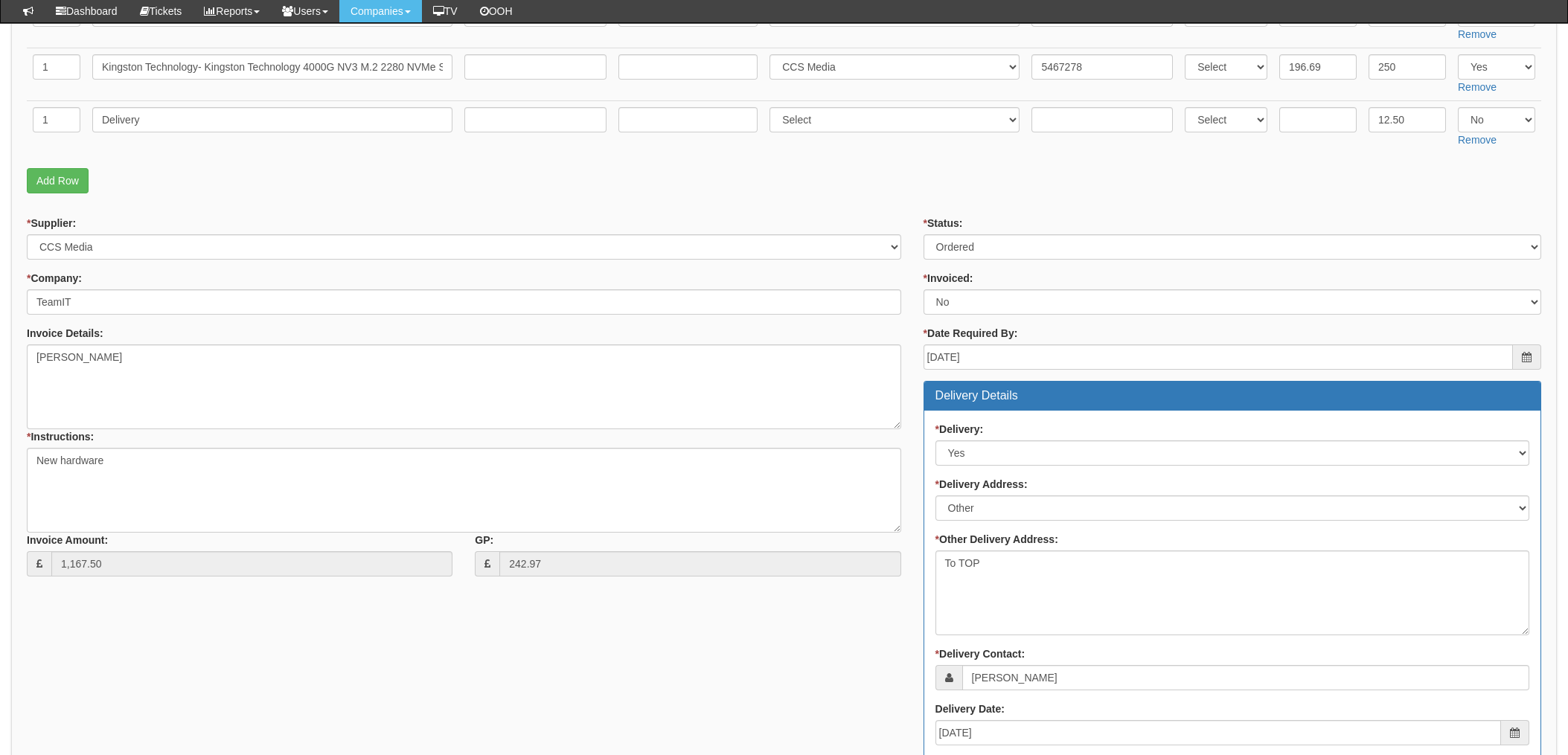
scroll to position [397, 0]
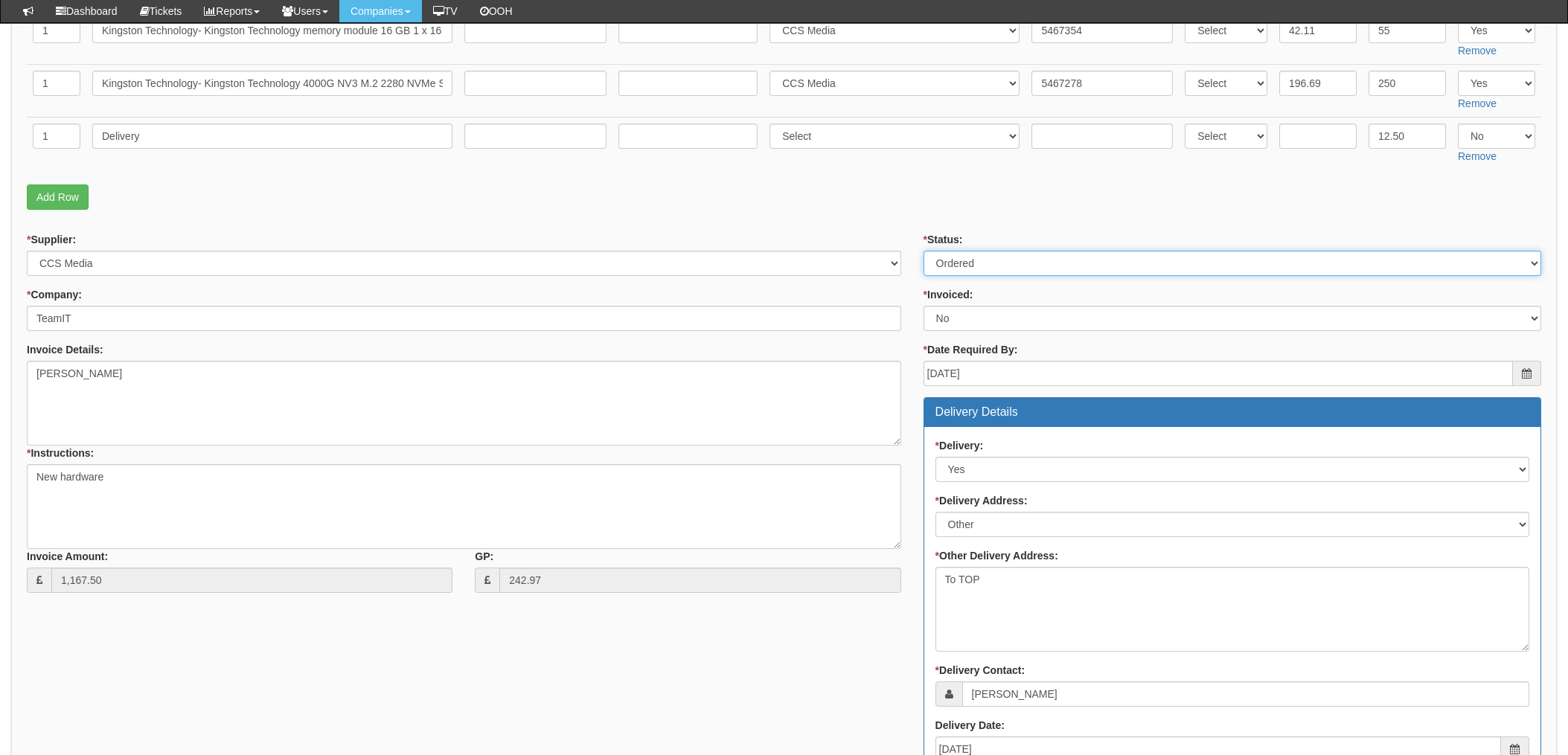
click at [1026, 272] on select "Select Approved Completed Delivered Invoiced Ordered Ordered to site Part Order…" at bounding box center [1233, 263] width 618 height 25
select select "4"
click at [924, 251] on select "Select Approved Completed Delivered Invoiced Ordered Ordered to site Part Order…" at bounding box center [1233, 263] width 618 height 25
drag, startPoint x: 988, startPoint y: 316, endPoint x: 985, endPoint y: 324, distance: 8.5
click at [988, 316] on select "Select Yes No N/A STB (part of order)" at bounding box center [1233, 319] width 618 height 25
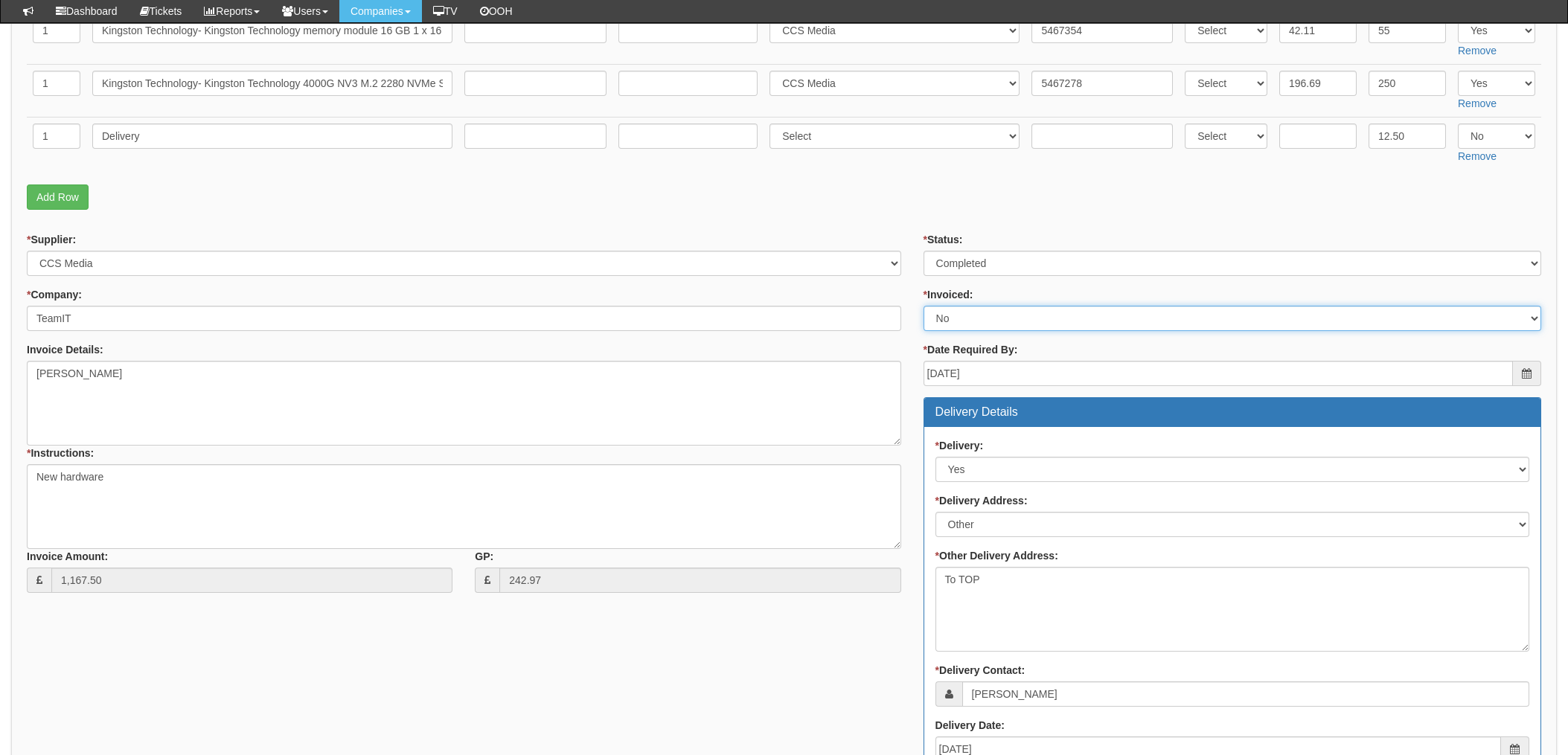
select select "1"
click at [924, 306] on select "Select Yes No N/A STB (part of order)" at bounding box center [1233, 319] width 618 height 25
click at [913, 295] on div "* Status: Select Approved Completed Delivered Invoiced Ordered Ordered to site …" at bounding box center [1233, 643] width 640 height 822
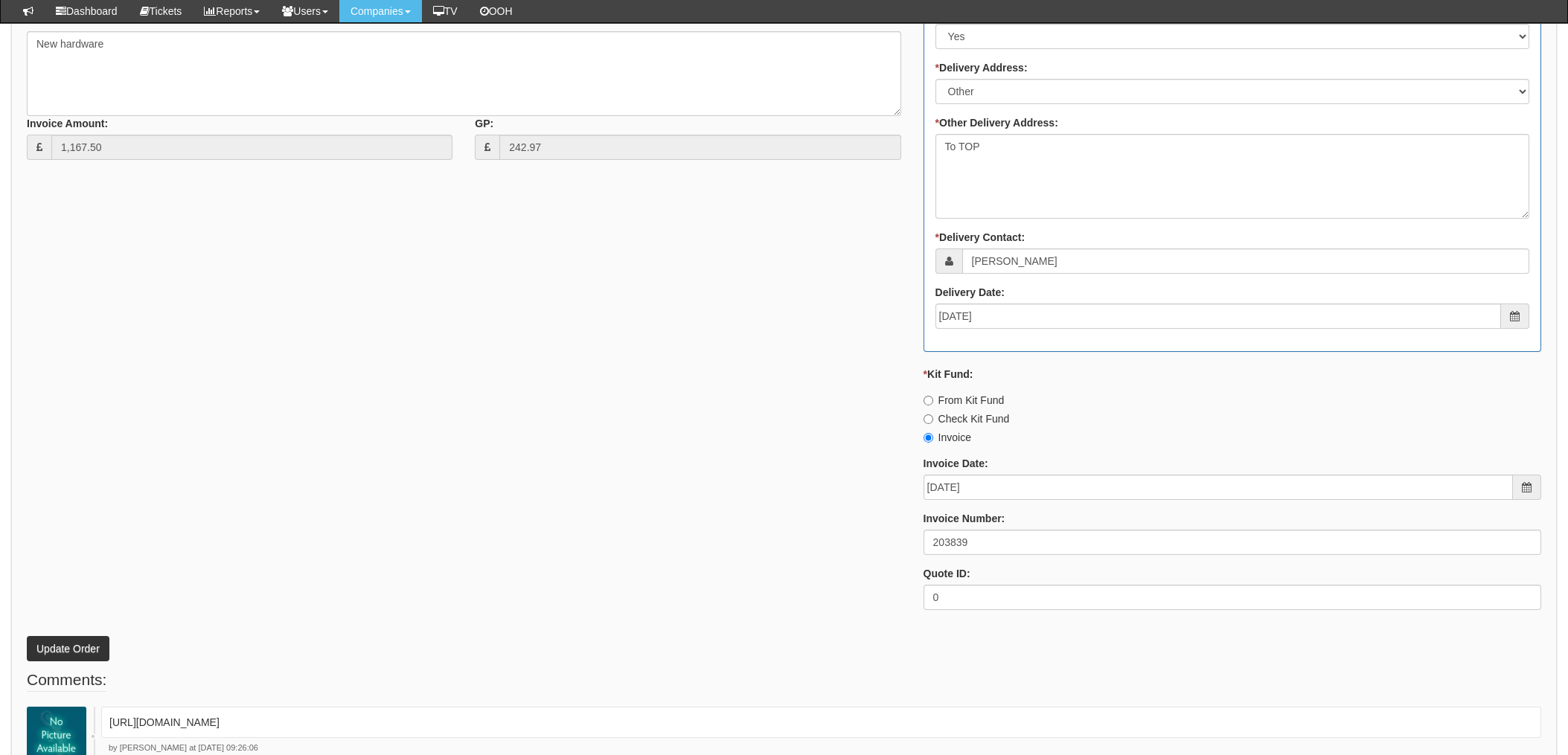
scroll to position [892, 0]
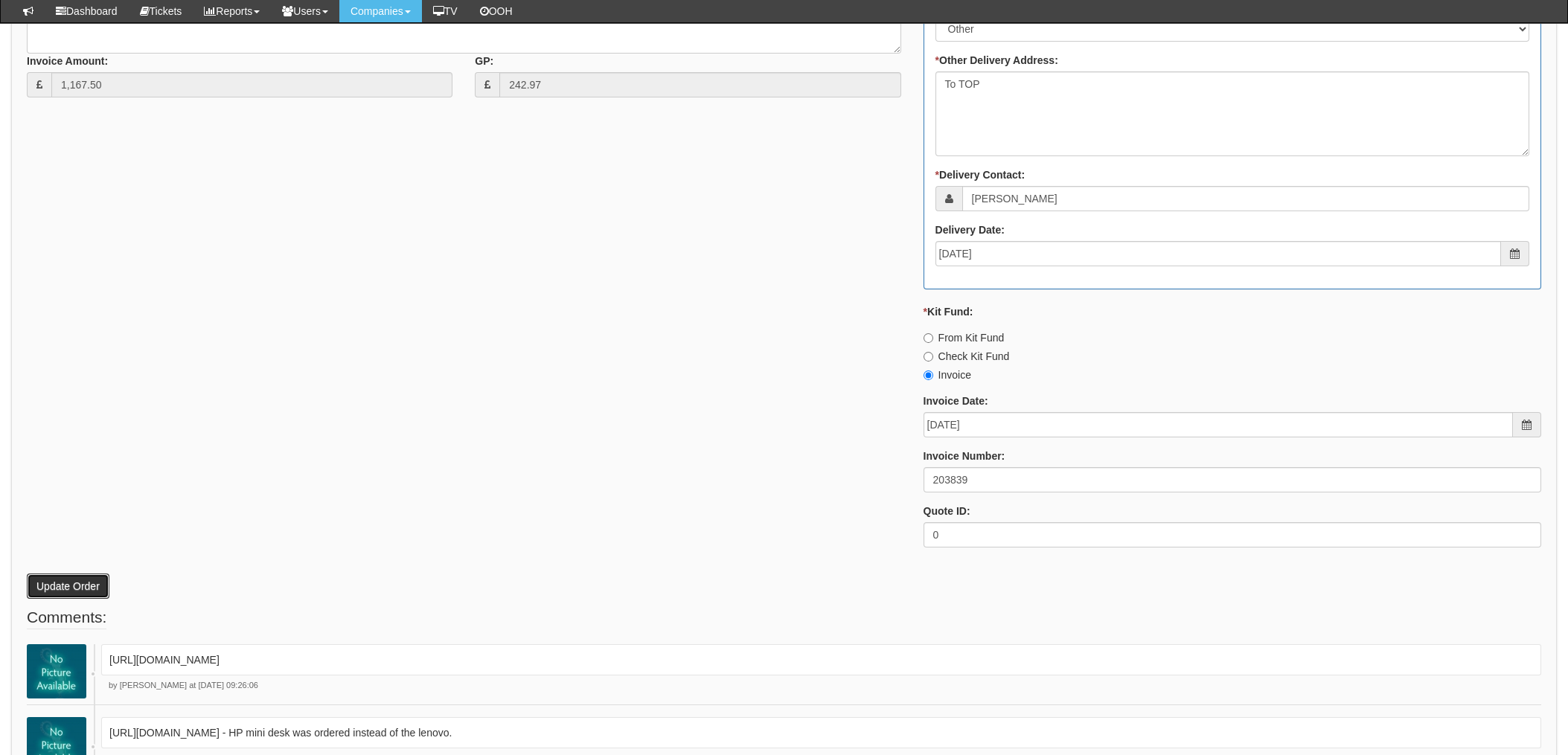
click at [80, 588] on button "Update Order" at bounding box center [68, 586] width 83 height 25
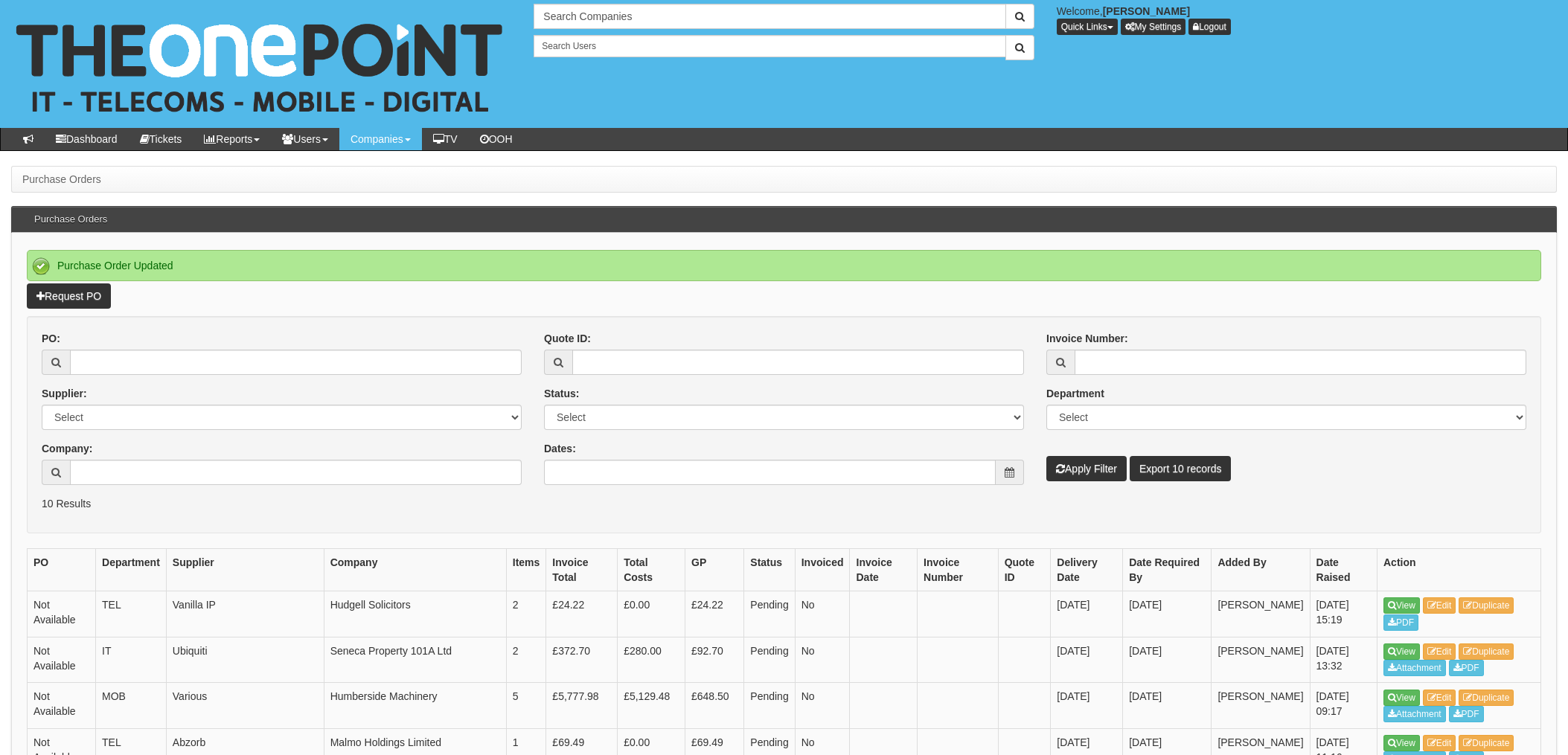
scroll to position [1, 0]
click at [225, 363] on input "PO:" at bounding box center [296, 362] width 452 height 25
type input "19165"
click at [1046, 455] on button "Apply Filter" at bounding box center [1087, 468] width 81 height 25
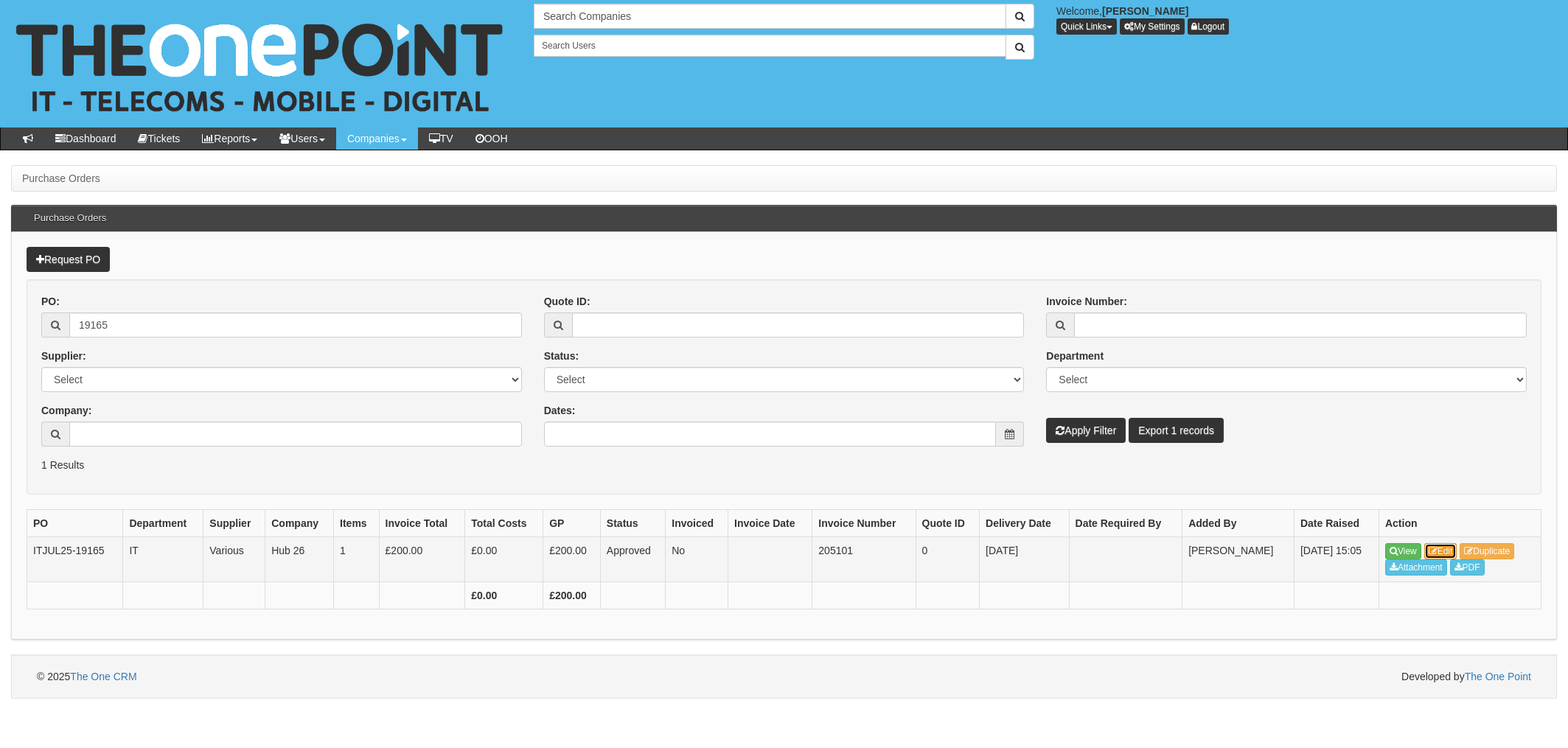
click at [1445, 551] on link "Edit" at bounding box center [1441, 551] width 33 height 16
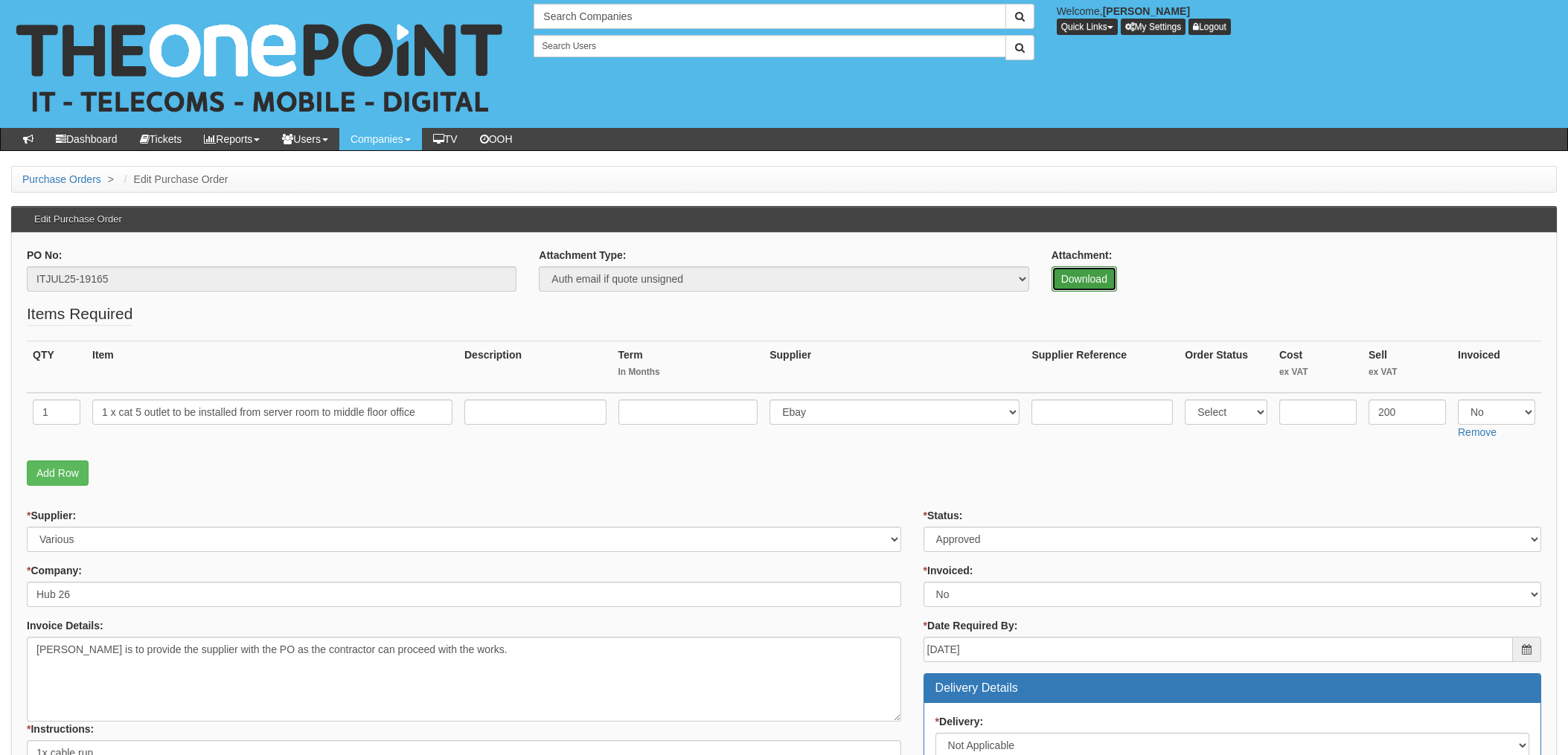
click at [1086, 280] on link "Download" at bounding box center [1084, 279] width 66 height 25
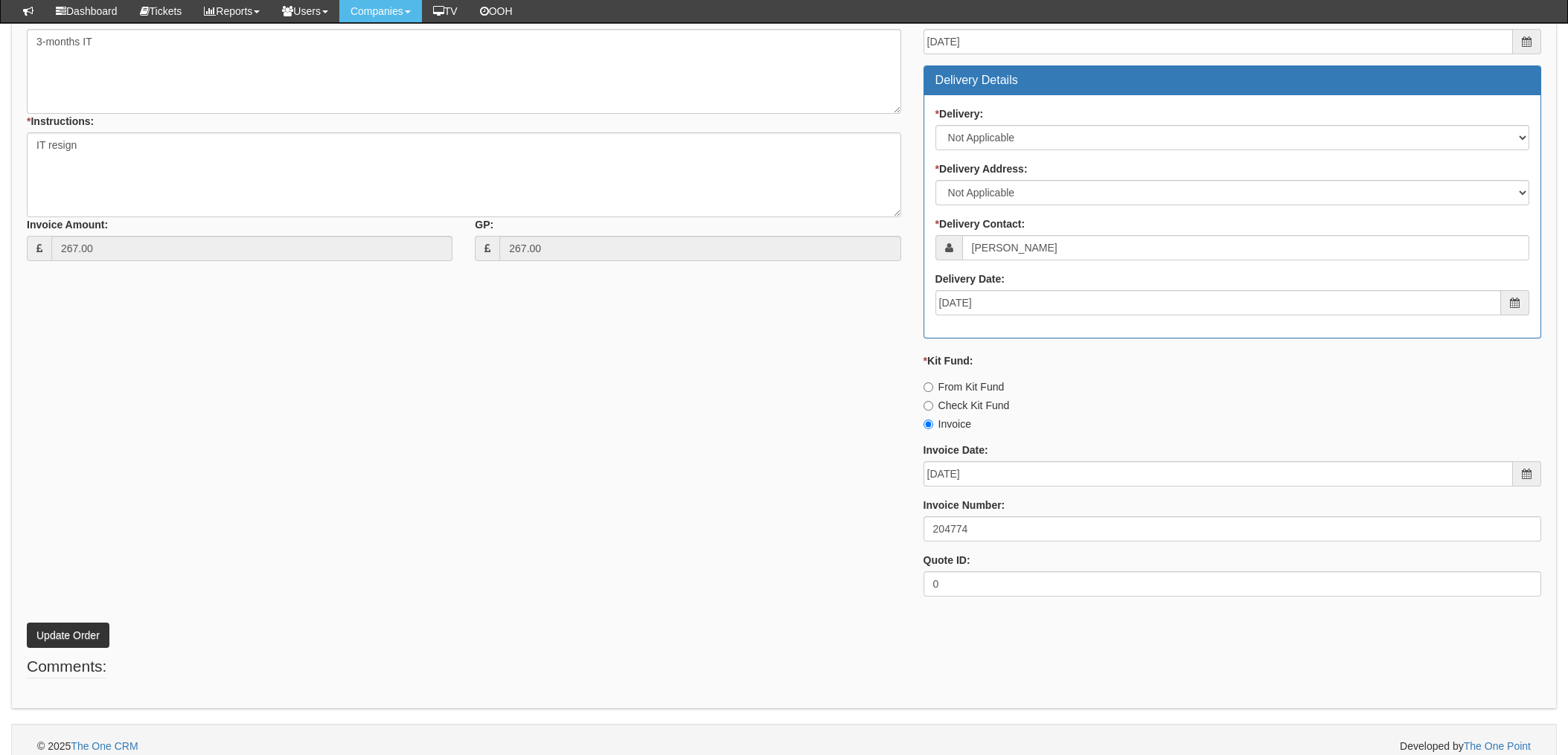
scroll to position [583, 0]
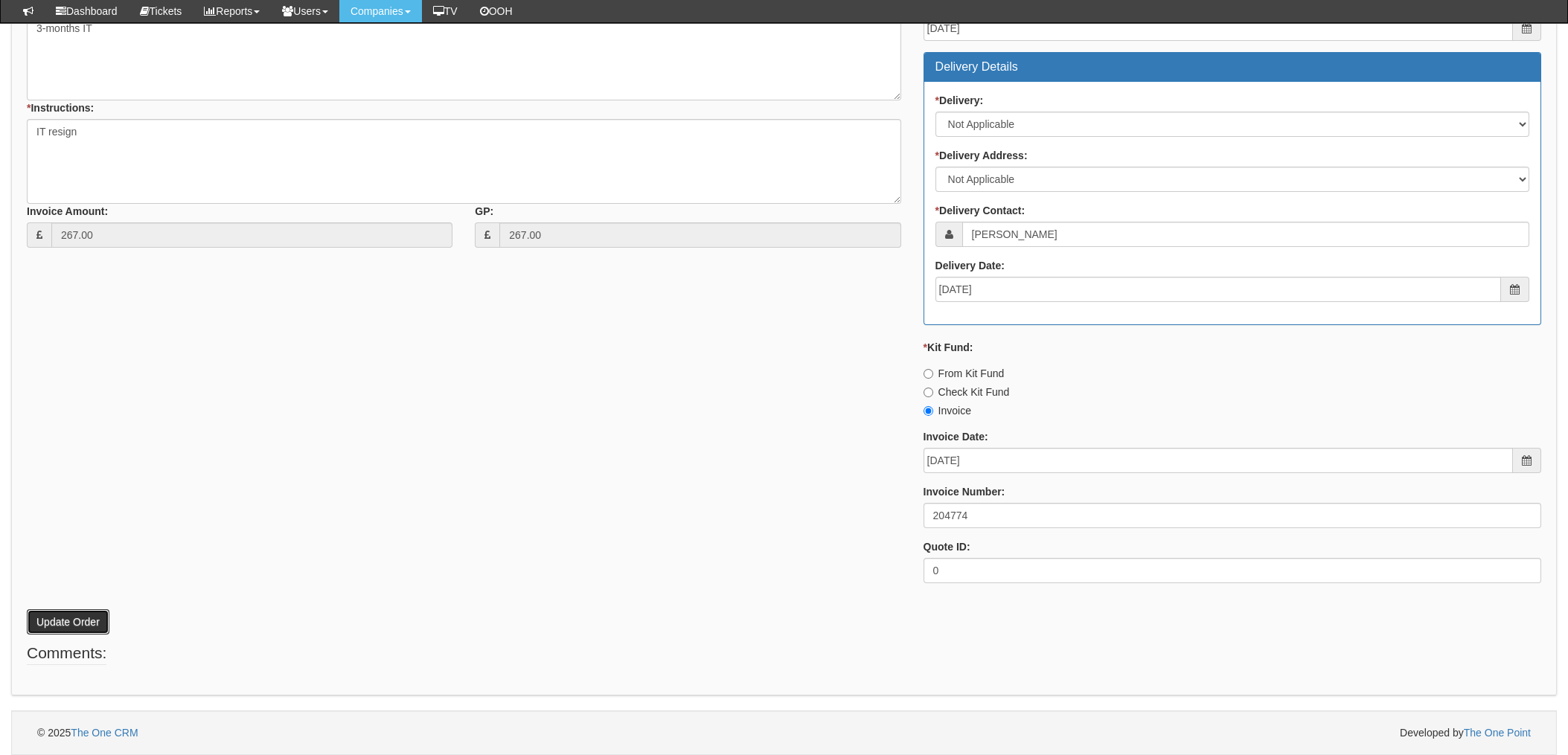
drag, startPoint x: 83, startPoint y: 624, endPoint x: 149, endPoint y: 599, distance: 70.6
click at [83, 624] on button "Update Order" at bounding box center [68, 622] width 83 height 25
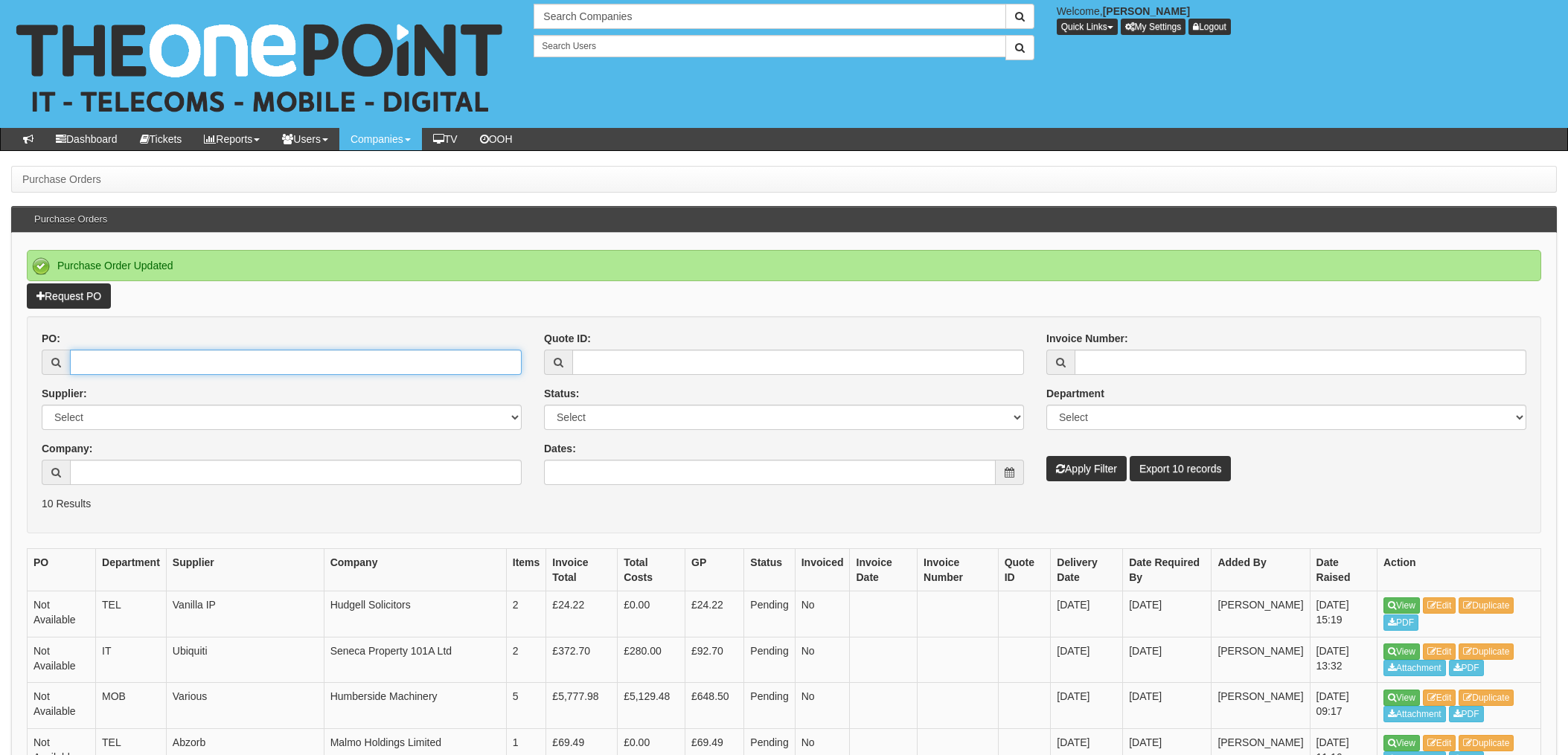
click at [128, 368] on input "PO:" at bounding box center [296, 363] width 452 height 25
type input "19171"
click at [1046, 456] on button "Apply Filter" at bounding box center [1087, 469] width 81 height 25
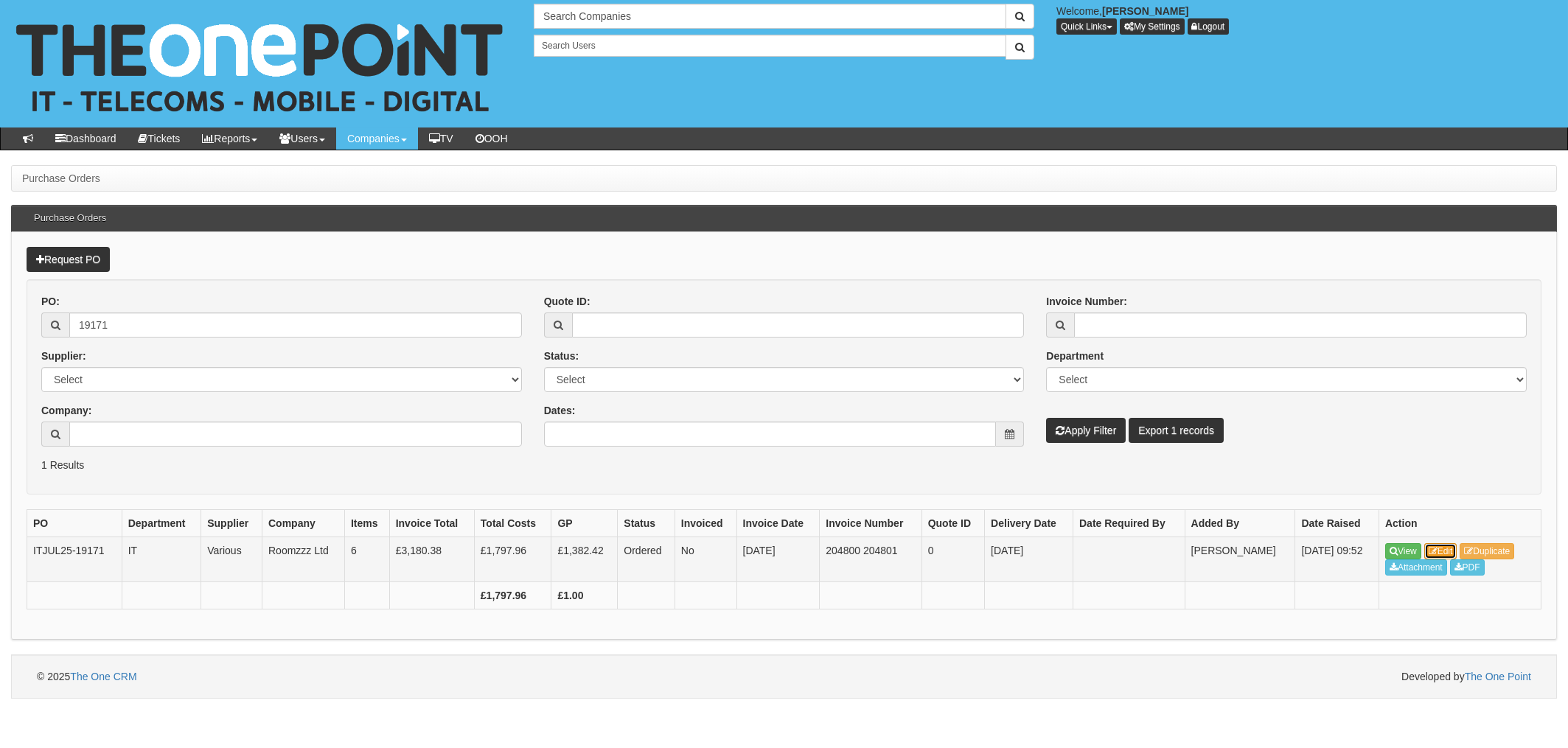
click at [1445, 549] on link "Edit" at bounding box center [1441, 551] width 33 height 16
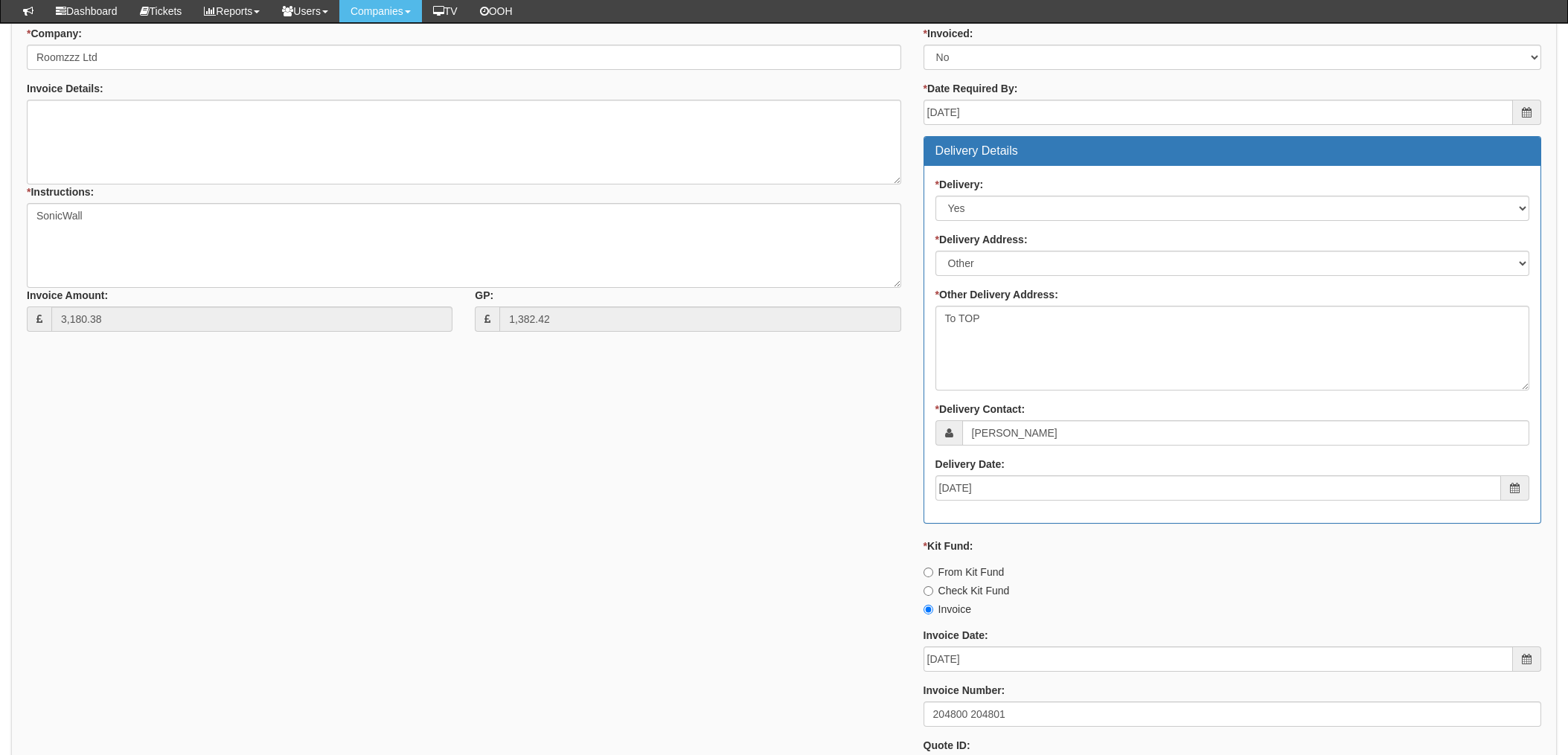
scroll to position [793, 0]
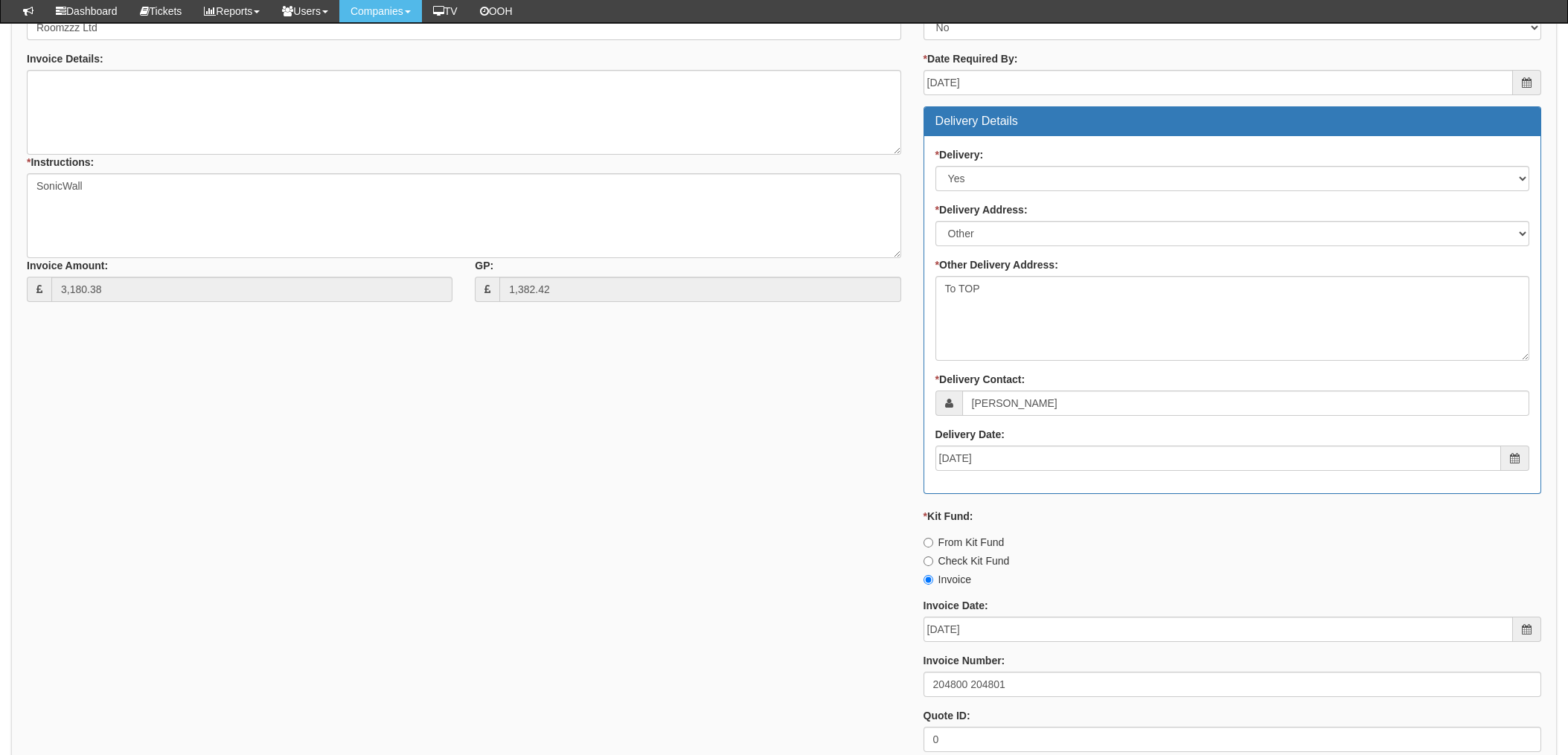
click at [812, 463] on div "* Supplier: Select 123 REG.co.uk 1Password 3 4Gon AA Jones Electric Ltd Abzorb …" at bounding box center [784, 352] width 1537 height 822
click at [634, 496] on div "* Supplier: Select 123 REG.co.uk 1Password 3 4Gon AA Jones Electric Ltd Abzorb …" at bounding box center [784, 352] width 1537 height 822
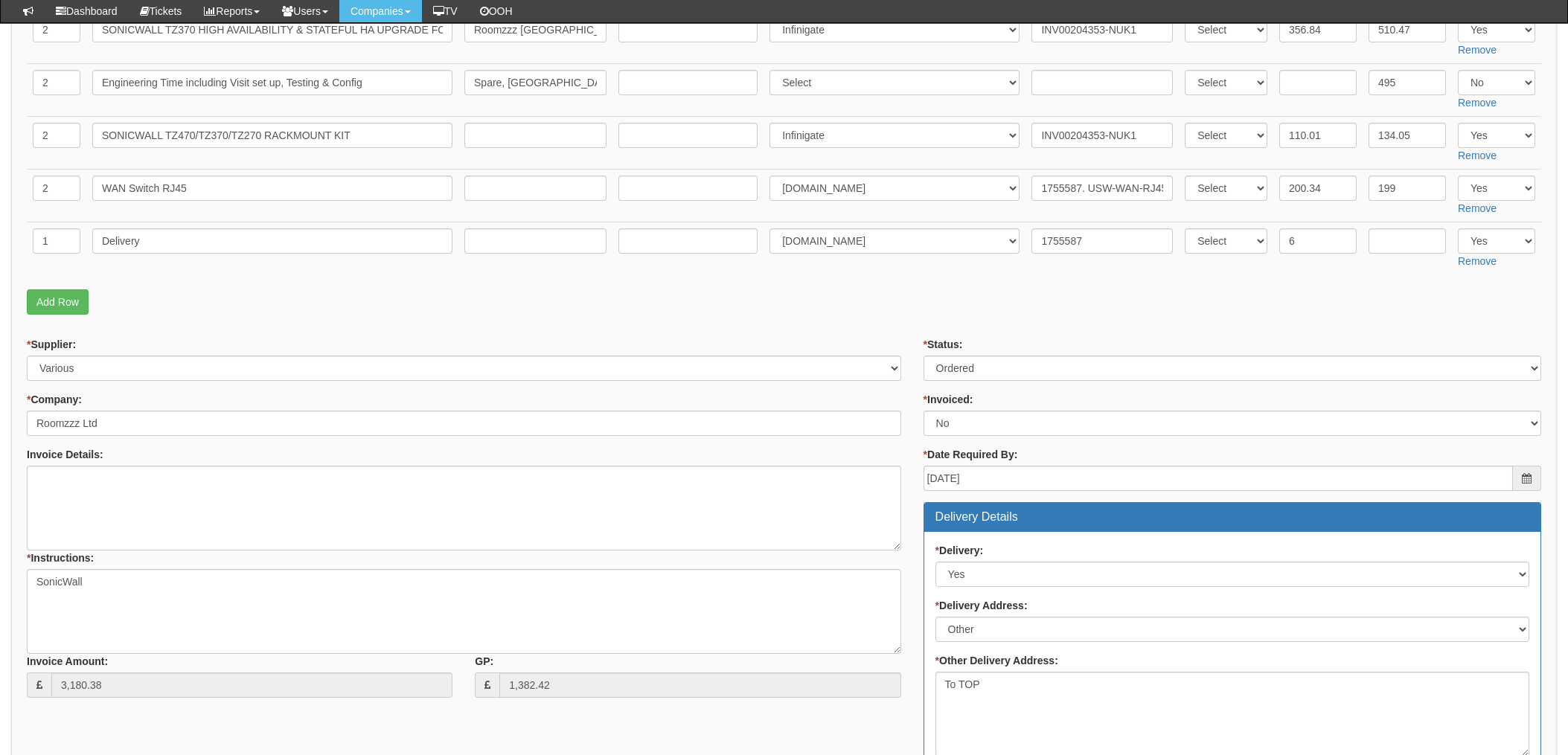
scroll to position [397, 0]
click at [989, 369] on select "Select Approved Completed Delivered Invoiced Ordered Ordered to site Part Order…" at bounding box center [1233, 369] width 618 height 25
select select "4"
click at [924, 357] on select "Select Approved Completed Delivered Invoiced Ordered Ordered to site Part Order…" at bounding box center [1233, 369] width 618 height 25
click at [974, 421] on select "Select Yes No N/A STB (part of order)" at bounding box center [1233, 424] width 618 height 25
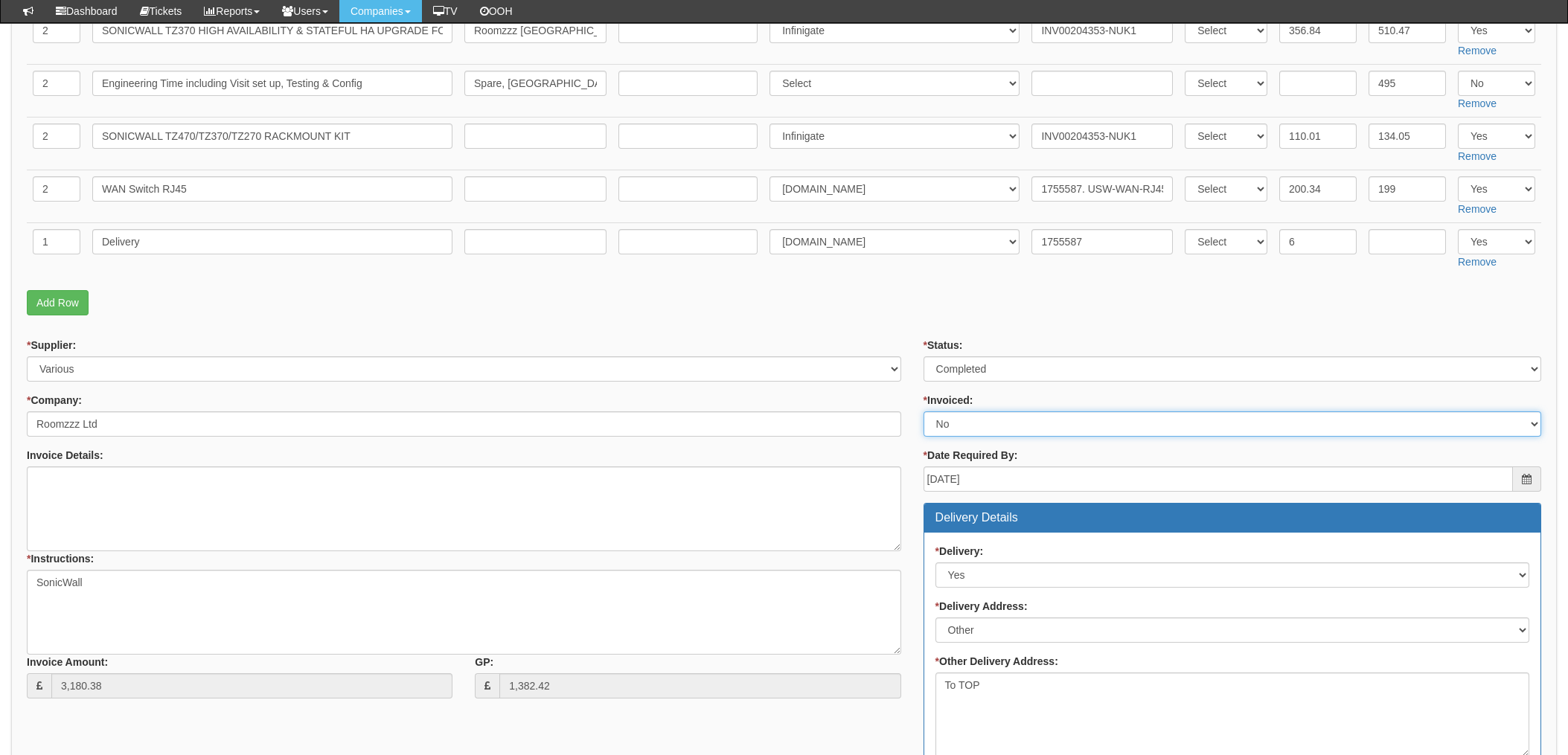
select select "1"
click at [924, 411] on select "Select Yes No N/A STB (part of order)" at bounding box center [1233, 424] width 618 height 25
click at [915, 340] on div "* Status: Select Approved Completed Delivered Invoiced Ordered Ordered to site …" at bounding box center [1233, 749] width 640 height 822
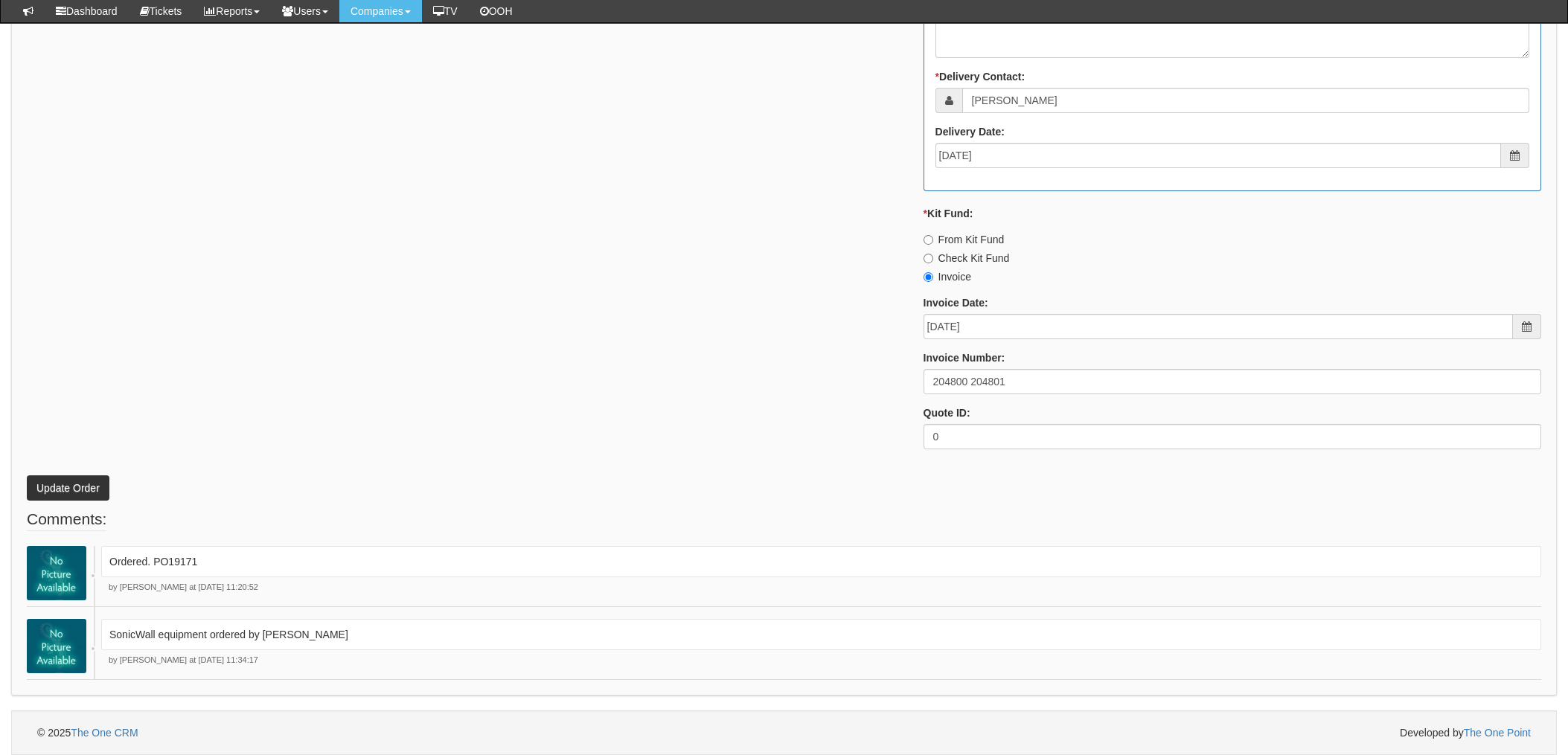
scroll to position [1097, 0]
click at [66, 486] on button "Update Order" at bounding box center [68, 488] width 83 height 25
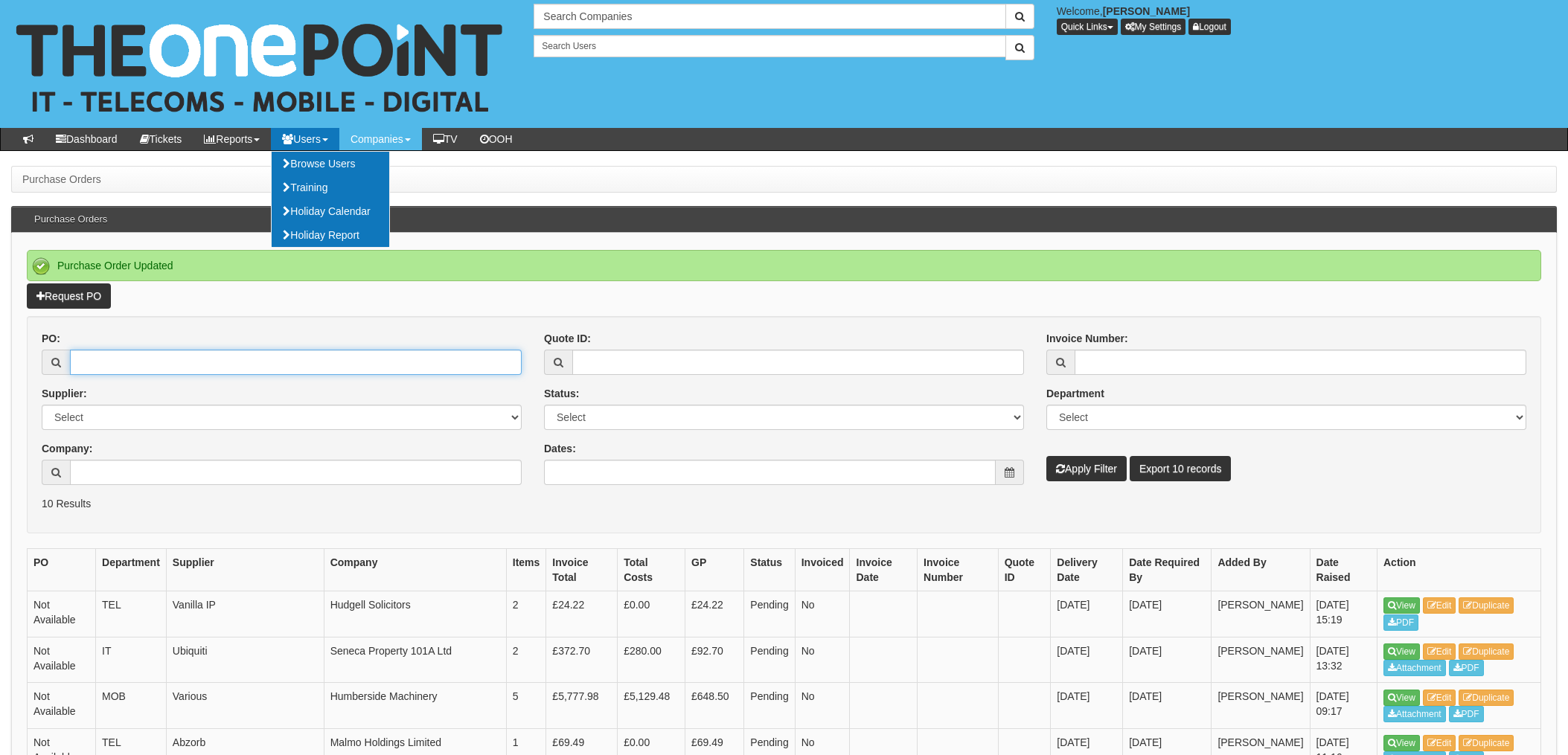
click at [196, 357] on input "PO:" at bounding box center [296, 363] width 452 height 25
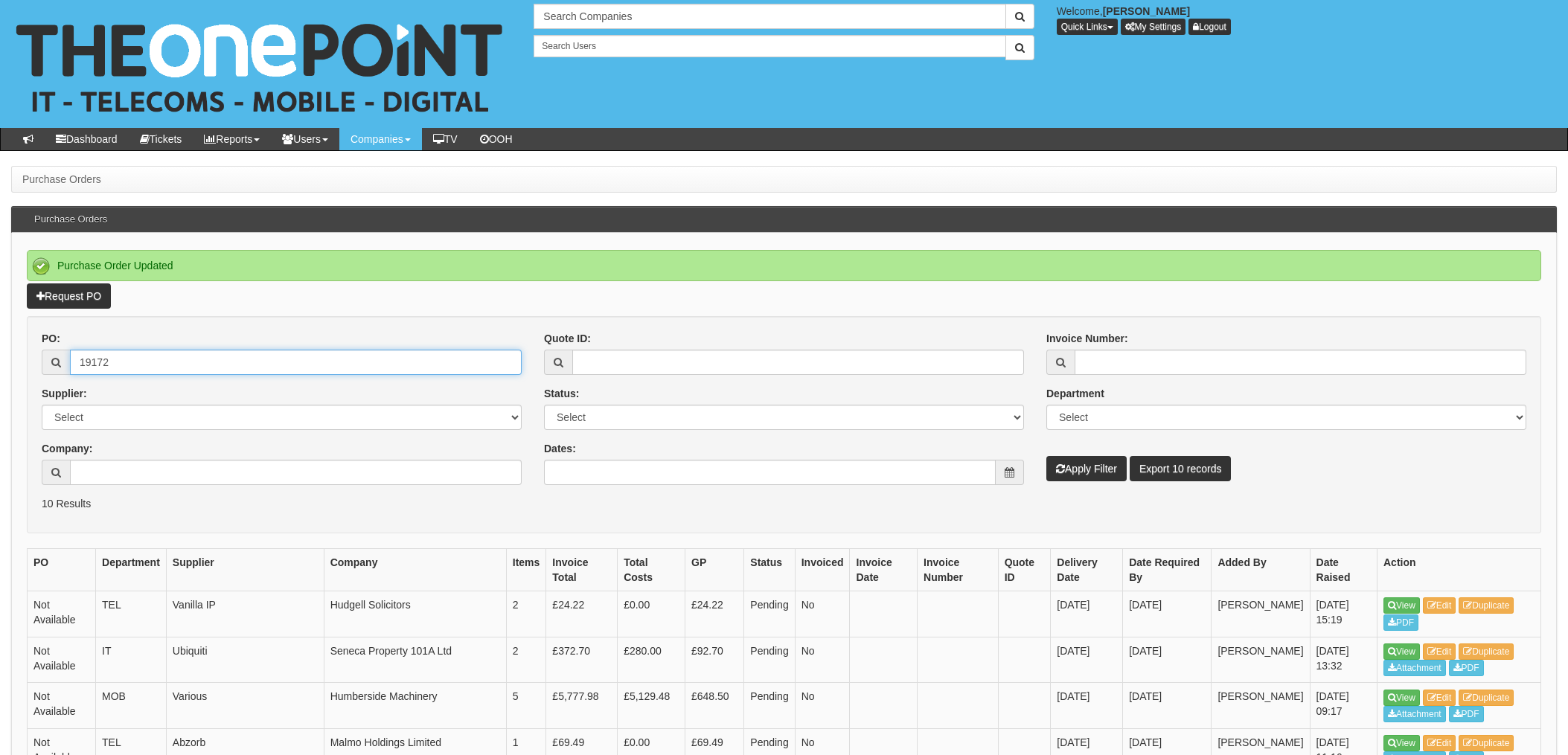
type input "19172"
click at [1046, 456] on button "Apply Filter" at bounding box center [1087, 469] width 81 height 25
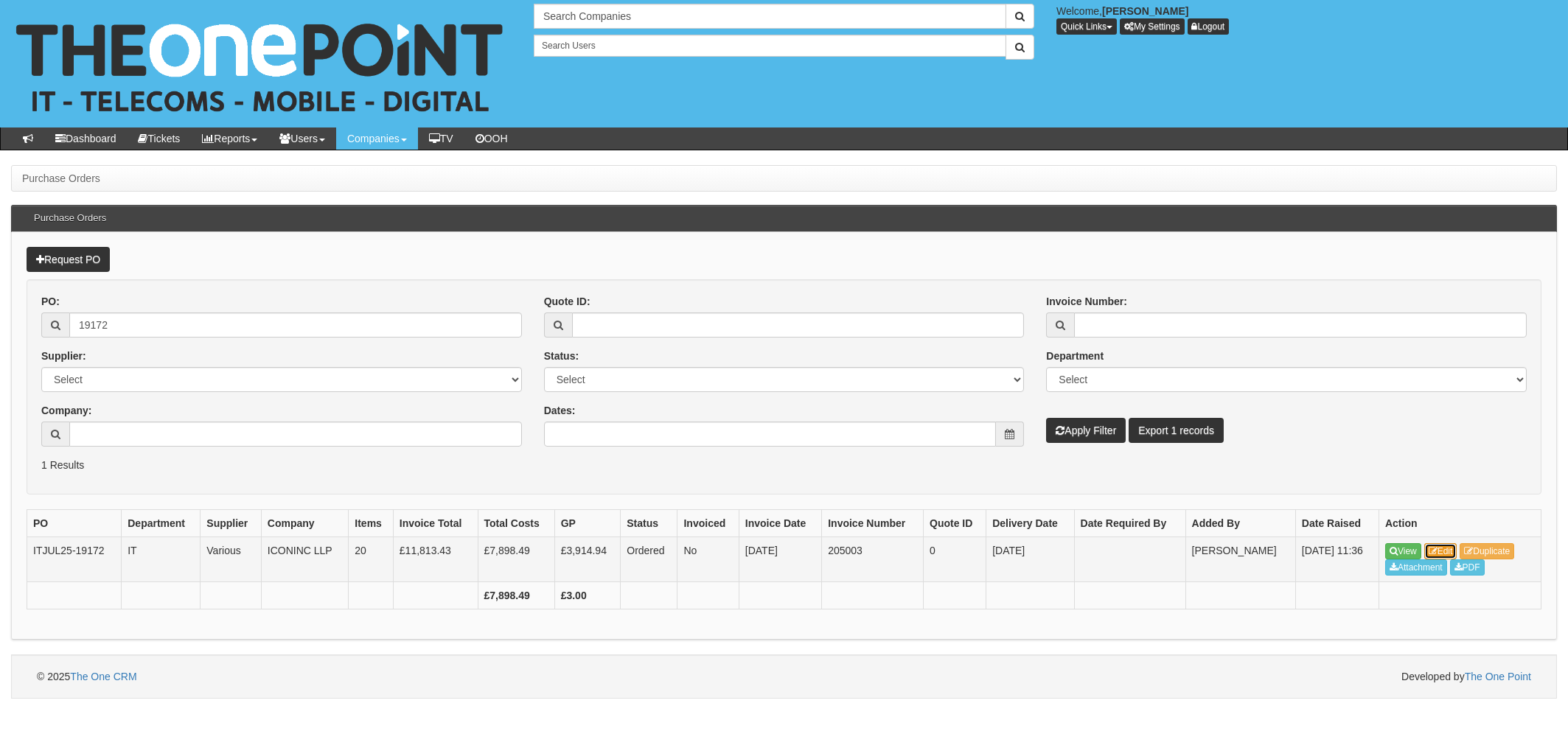
click at [1456, 546] on link "Edit" at bounding box center [1441, 551] width 33 height 16
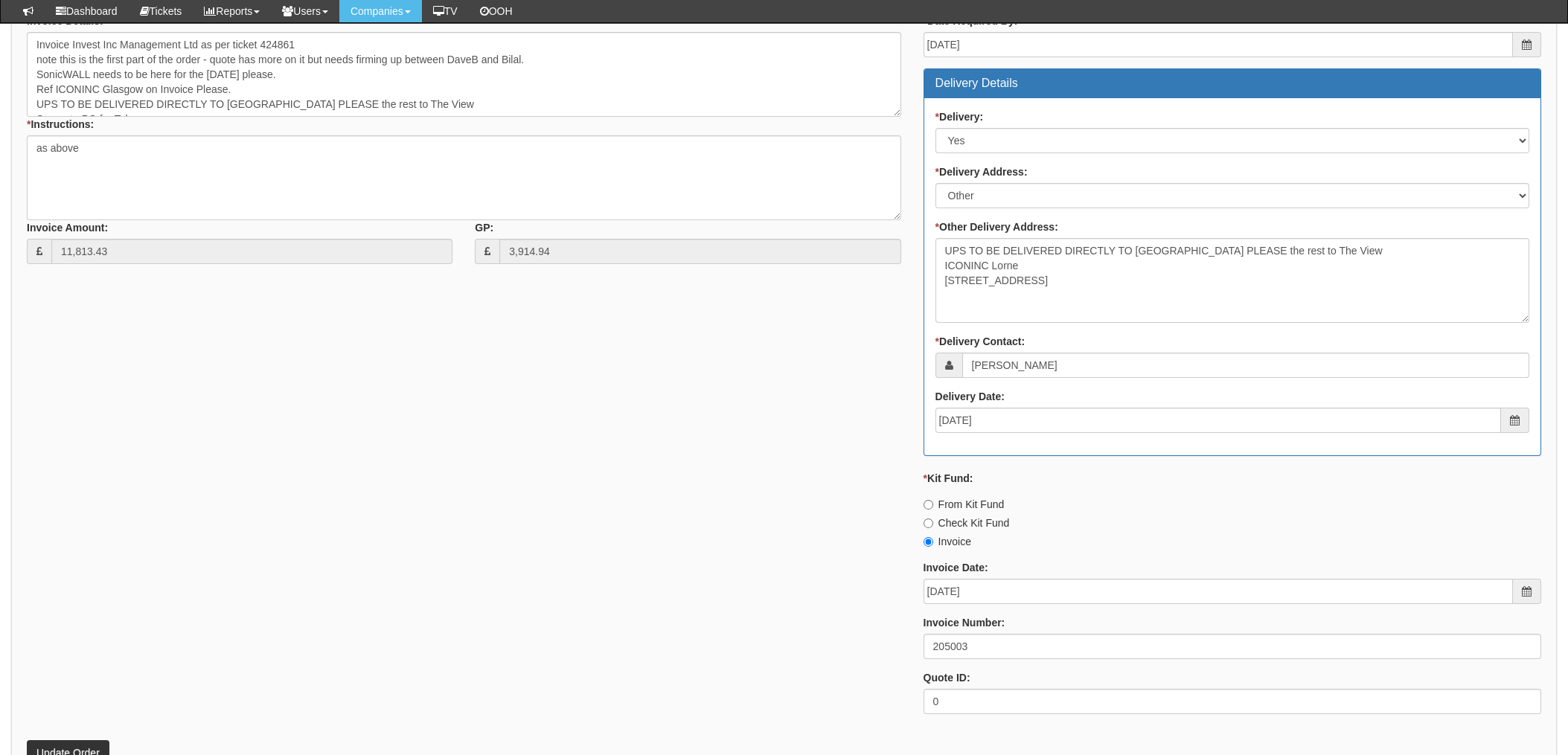
scroll to position [1587, 0]
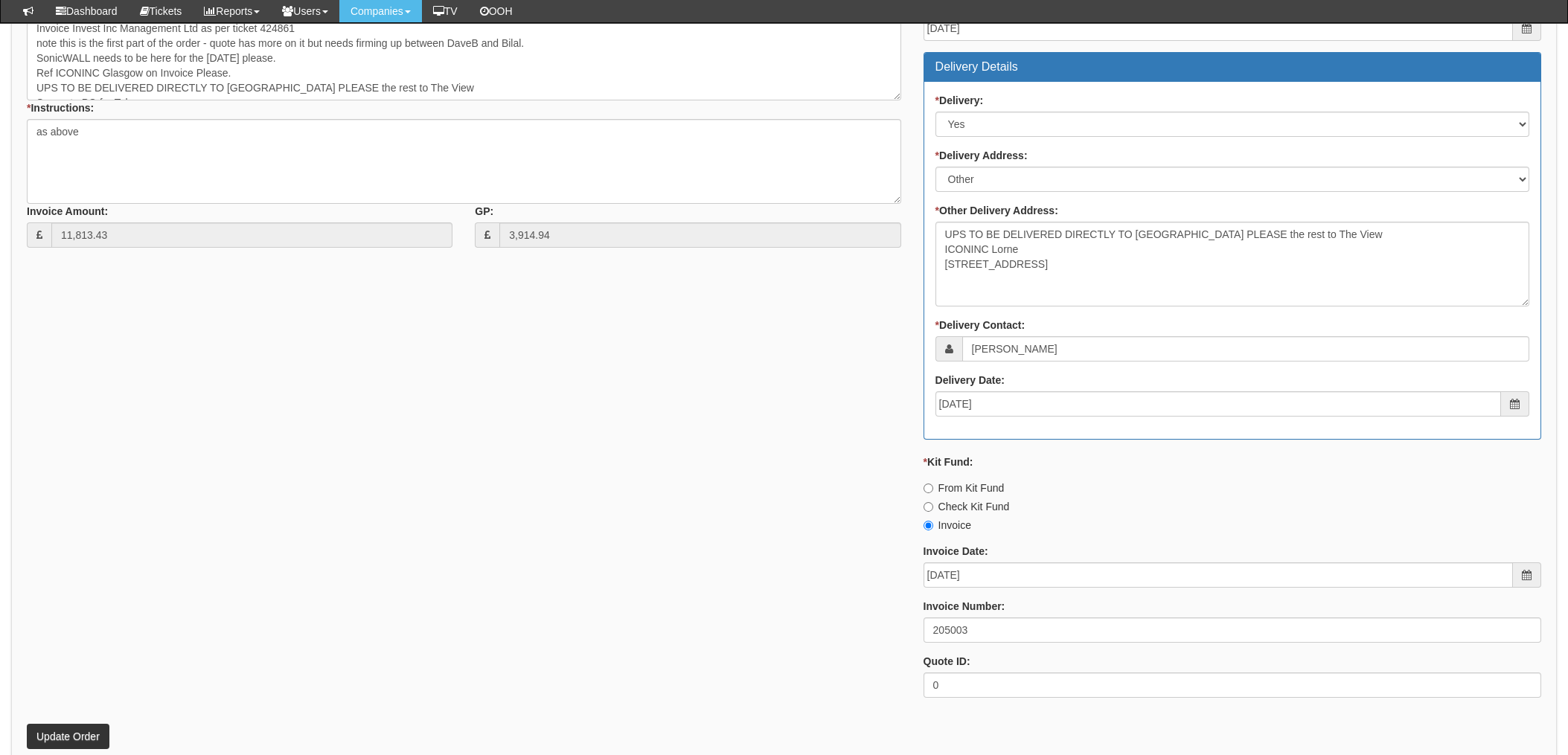
drag, startPoint x: 1142, startPoint y: 521, endPoint x: 876, endPoint y: 463, distance: 272.2
click at [1142, 521] on div "Invoice" at bounding box center [1233, 525] width 618 height 15
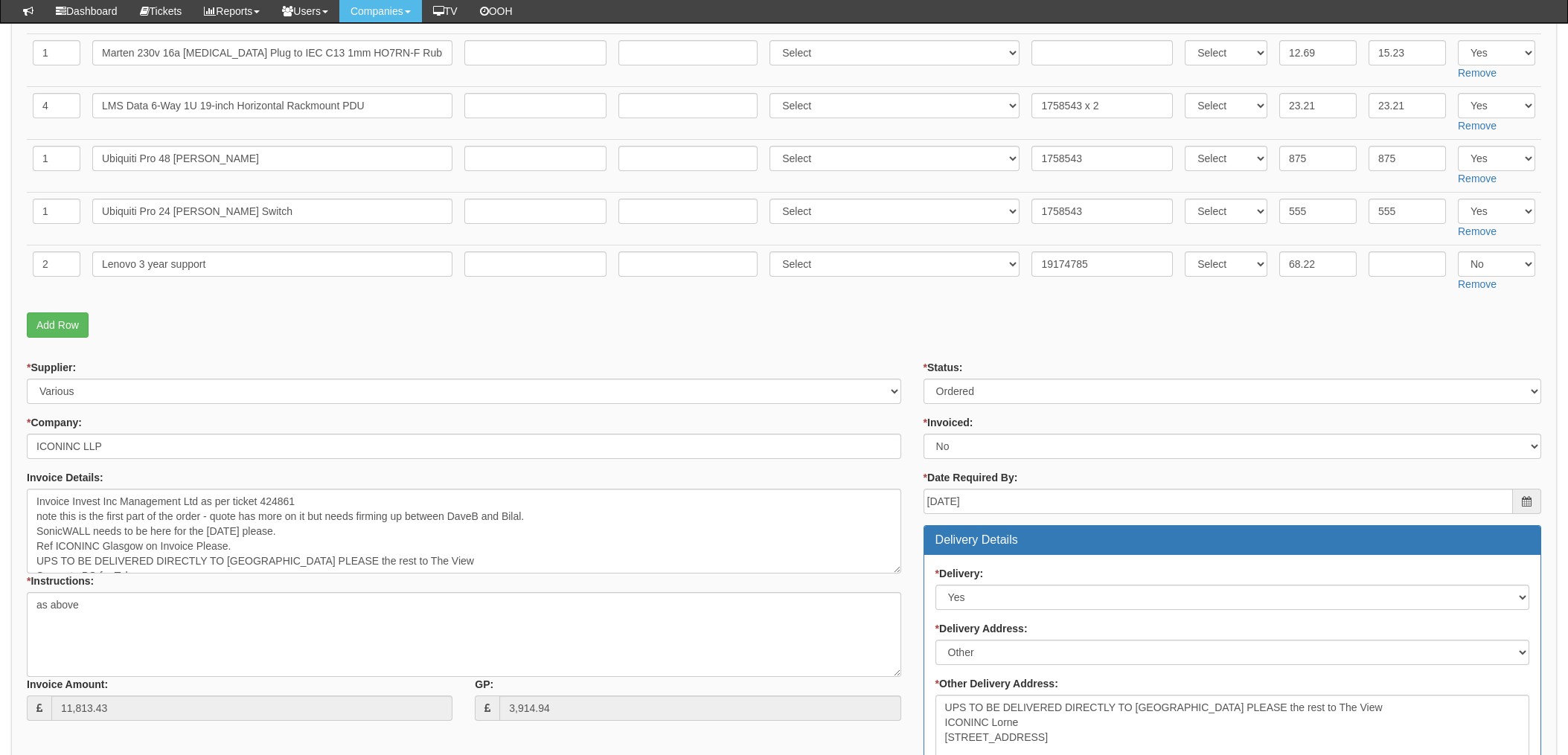
scroll to position [991, 0]
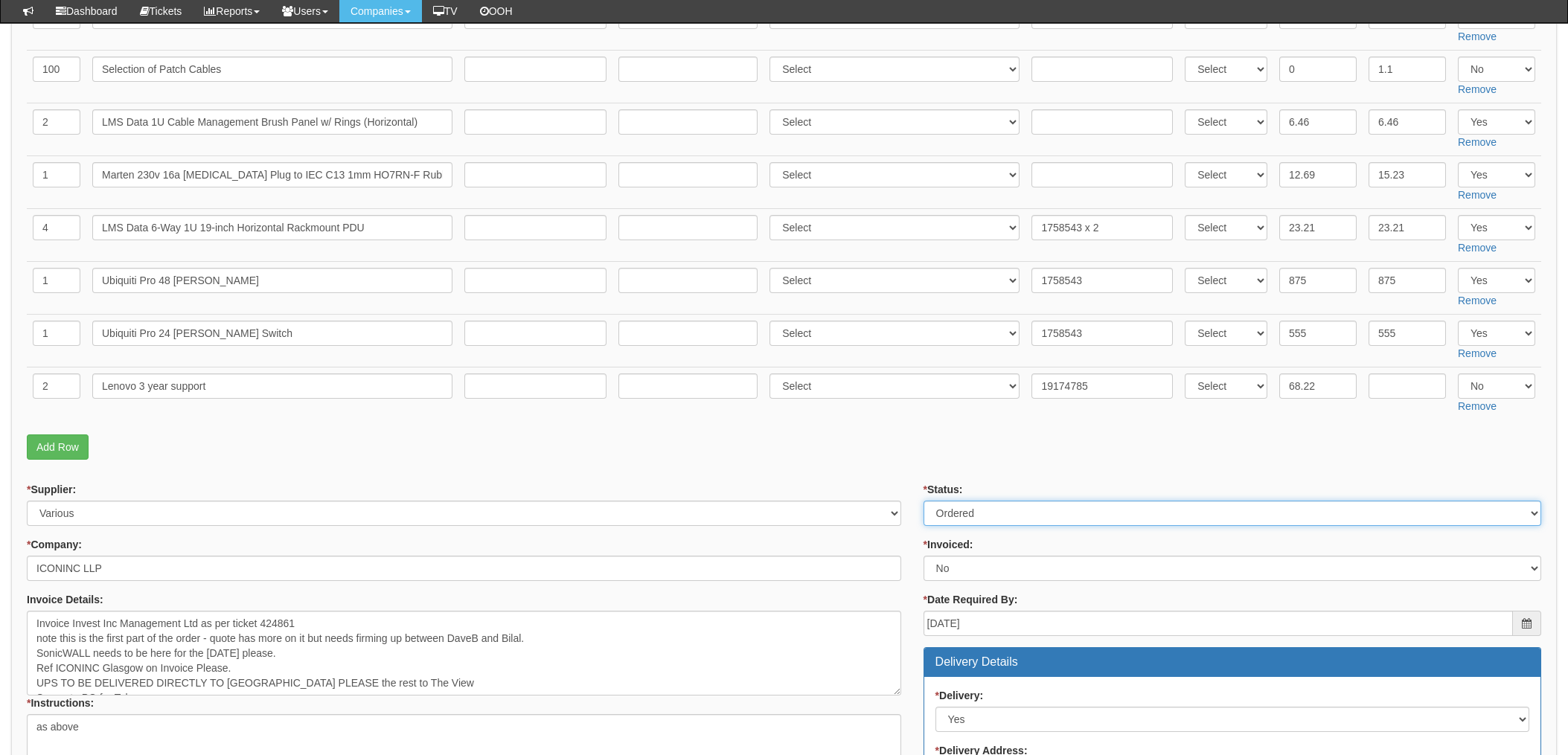
click at [989, 516] on select "Select Approved Completed Delivered Invoiced Ordered Ordered to site Part Order…" at bounding box center [1233, 513] width 618 height 25
select select "4"
click at [924, 501] on select "Select Approved Completed Delivered Invoiced Ordered Ordered to site Part Order…" at bounding box center [1233, 513] width 618 height 25
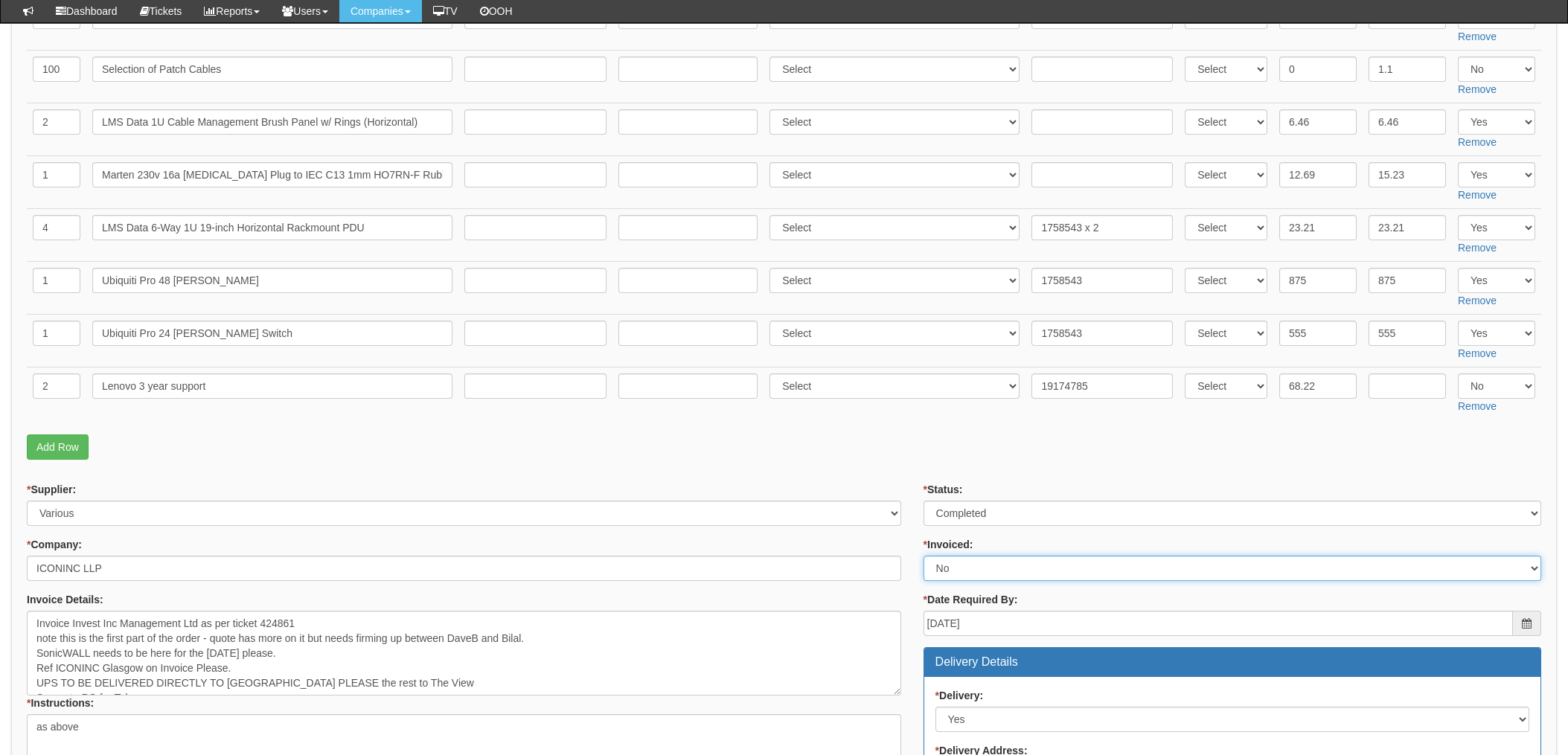
drag, startPoint x: 973, startPoint y: 564, endPoint x: 976, endPoint y: 578, distance: 14.3
click at [973, 564] on select "Select Yes No N/A STB (part of order)" at bounding box center [1233, 568] width 618 height 25
select select "1"
click at [924, 557] on select "Select Yes No N/A STB (part of order)" at bounding box center [1233, 568] width 618 height 25
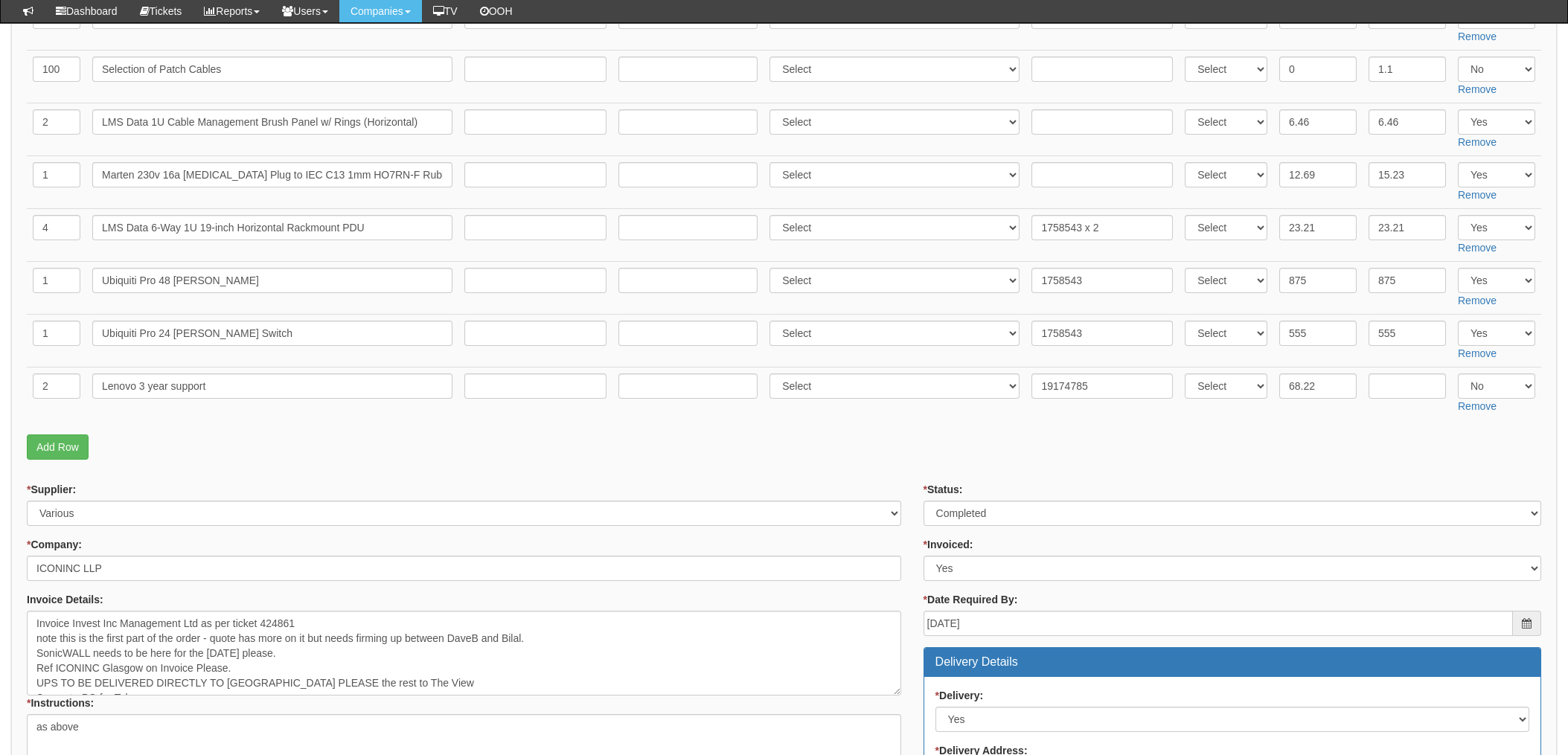
click at [881, 468] on form "PO No: ITJUL25-19172 Attachment Type: Select Signed Quote Auth email if quote u…" at bounding box center [784, 281] width 1514 height 2126
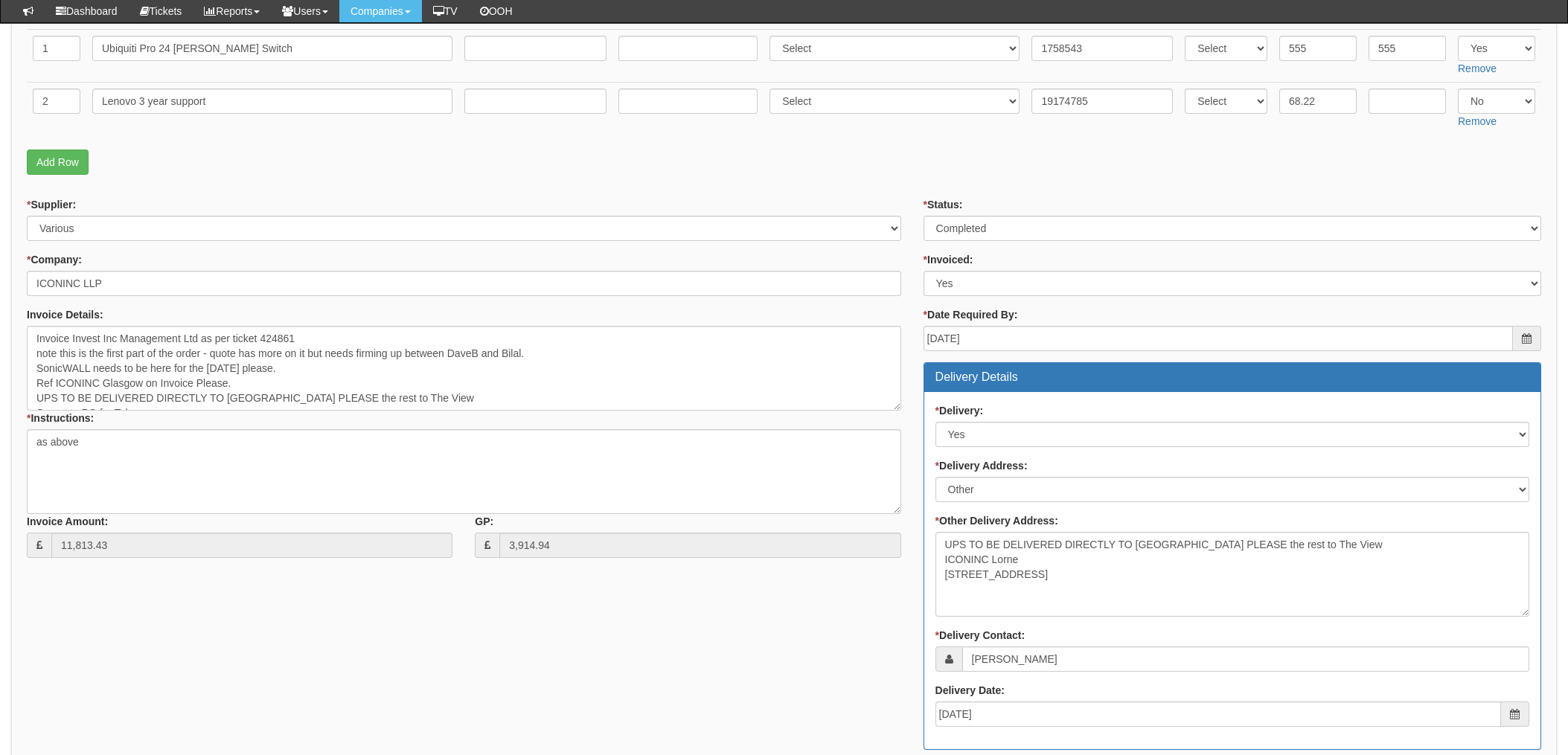
scroll to position [1289, 0]
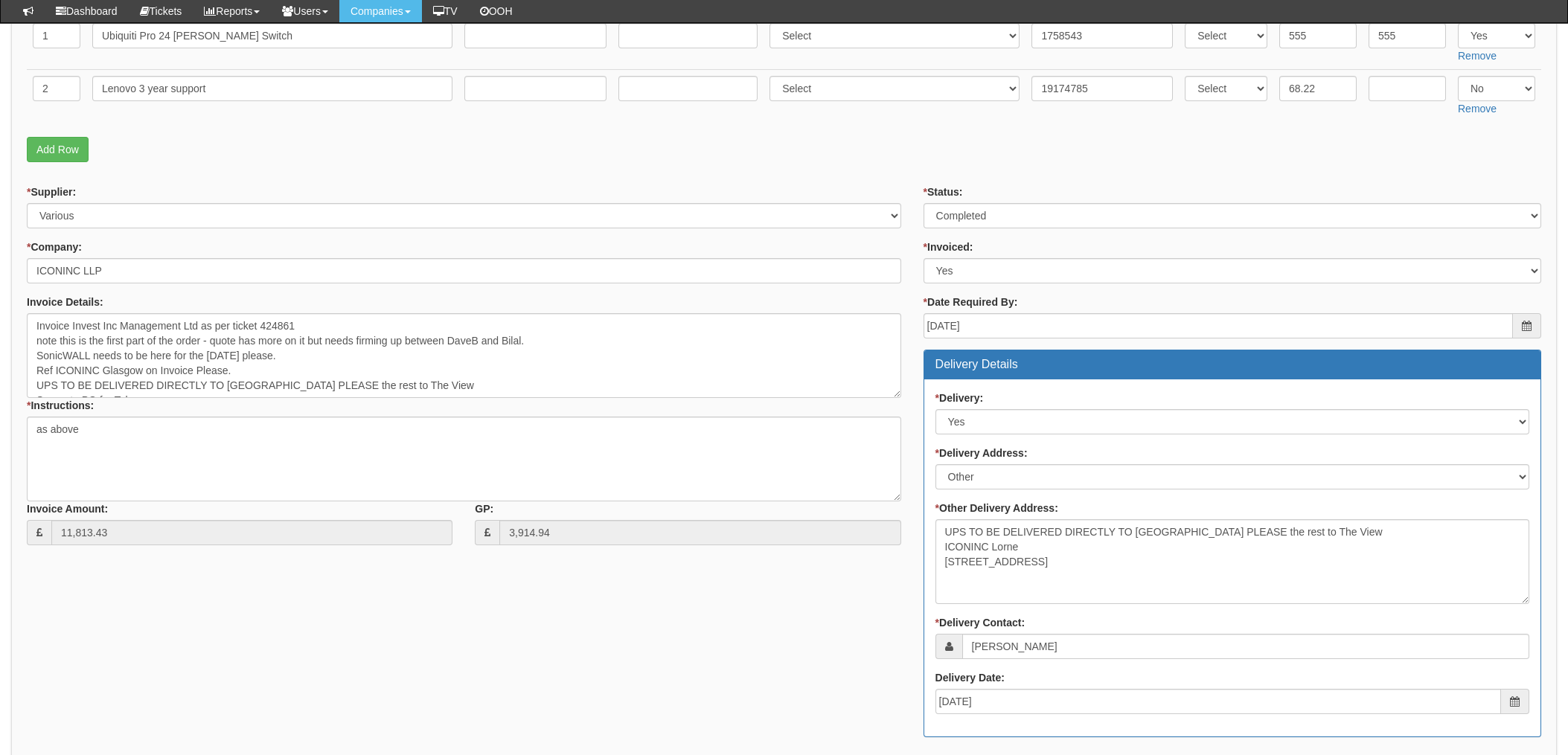
click at [776, 595] on div "* Supplier: Select 123 REG.co.uk 1Password 3 4Gon AA Jones Electric Ltd Abzorb …" at bounding box center [784, 595] width 1537 height 822
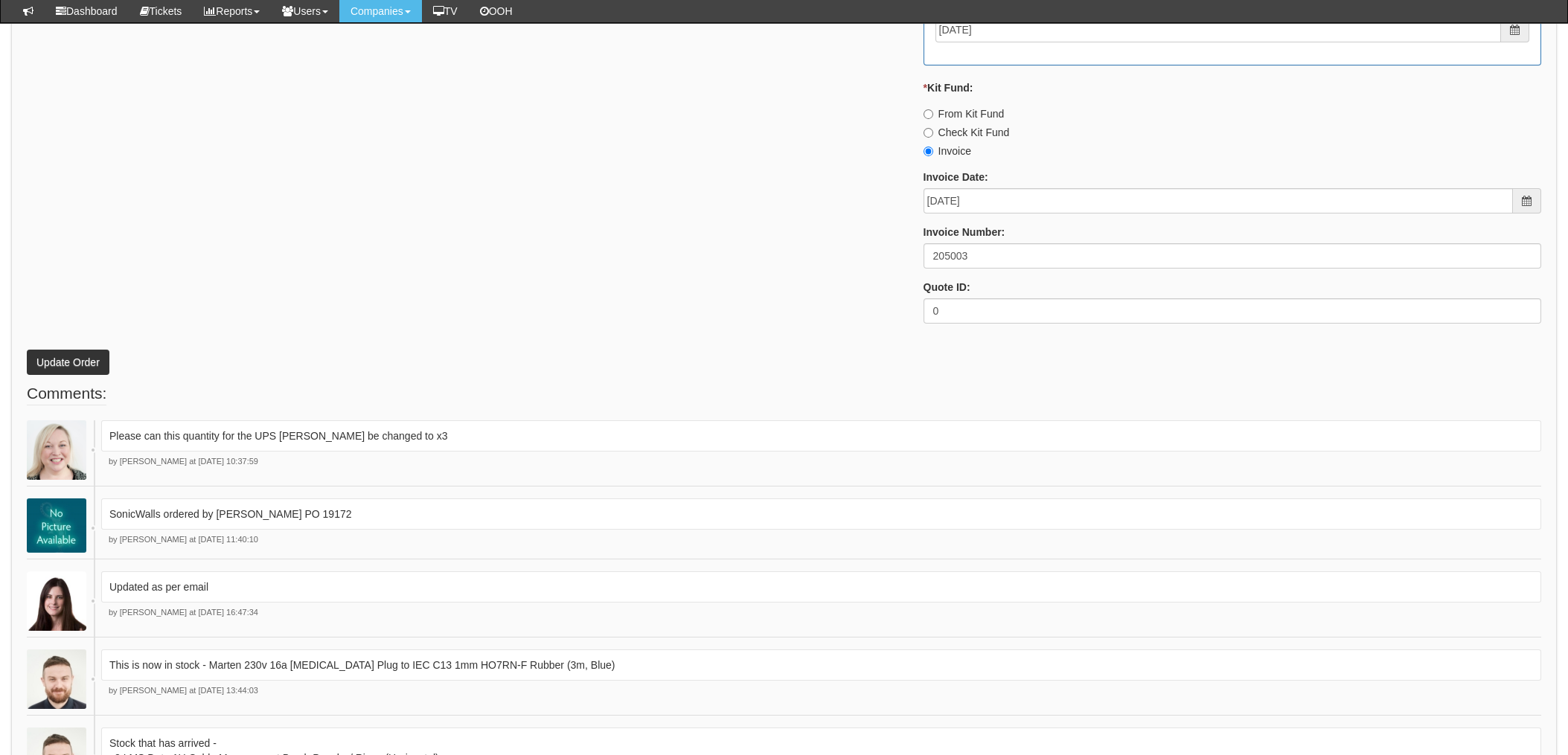
scroll to position [2181, 0]
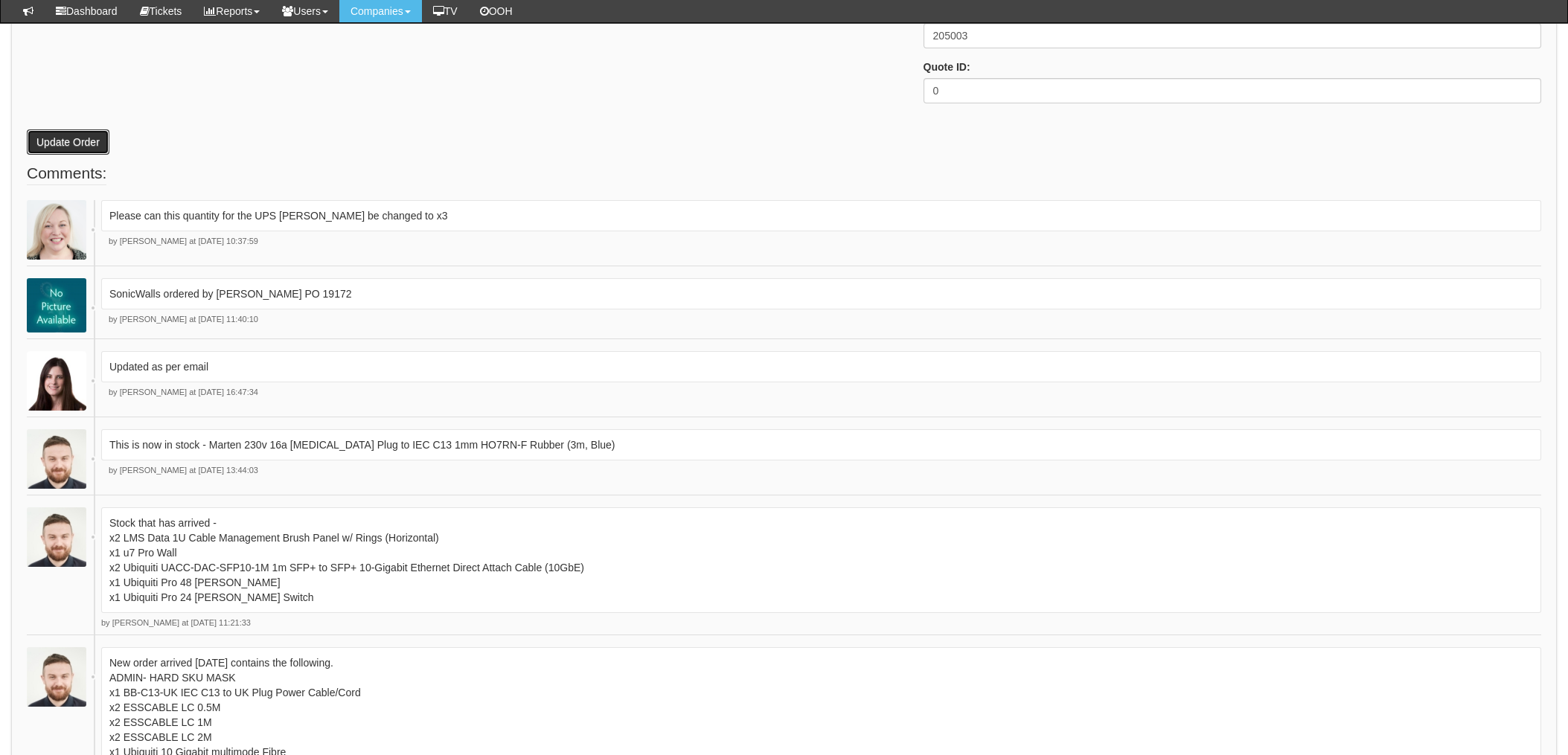
click at [77, 145] on button "Update Order" at bounding box center [68, 142] width 83 height 25
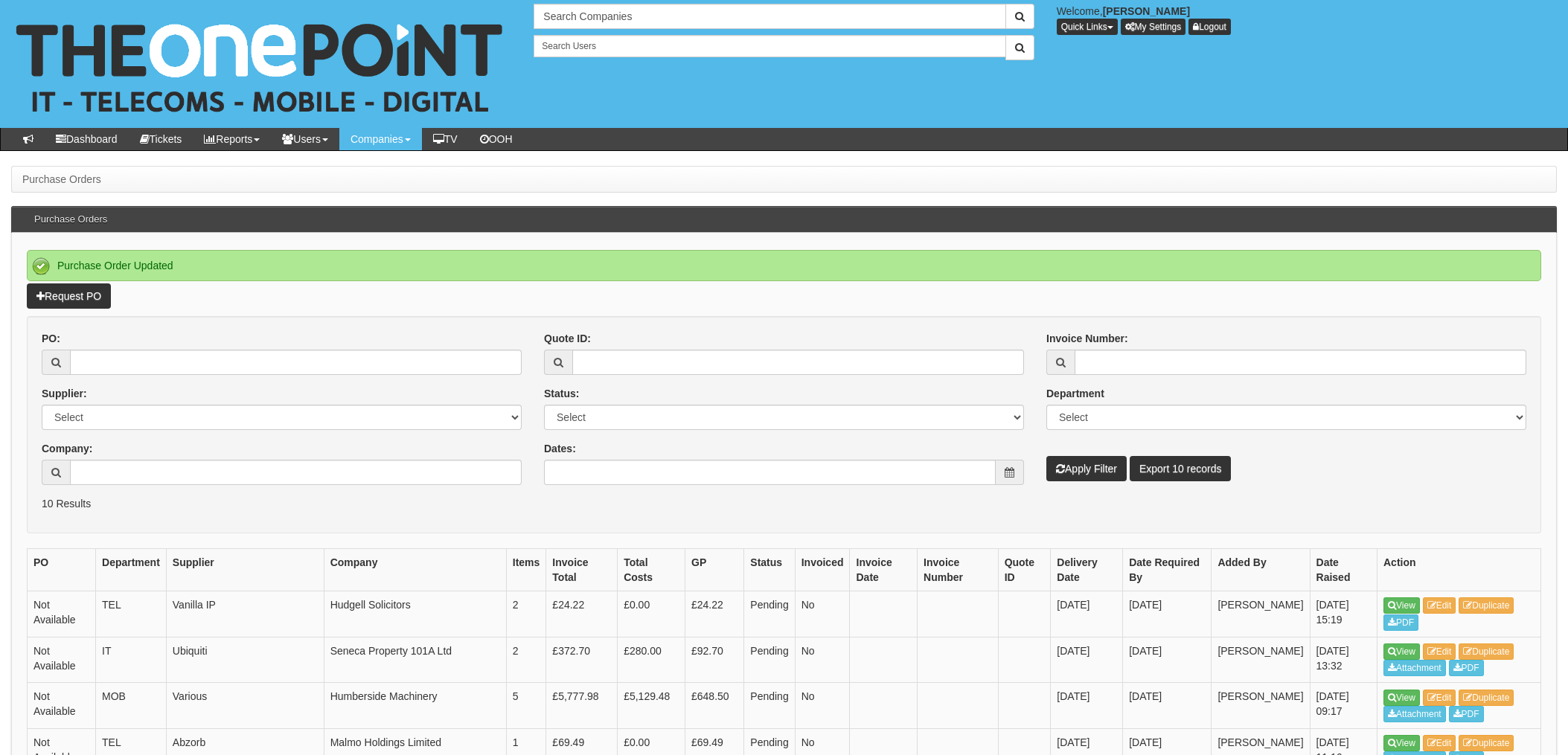
click at [239, 348] on div "PO:" at bounding box center [281, 353] width 480 height 44
click at [271, 360] on input "PO:" at bounding box center [296, 363] width 452 height 25
type input "19178"
click at [1046, 456] on button "Apply Filter" at bounding box center [1087, 469] width 81 height 25
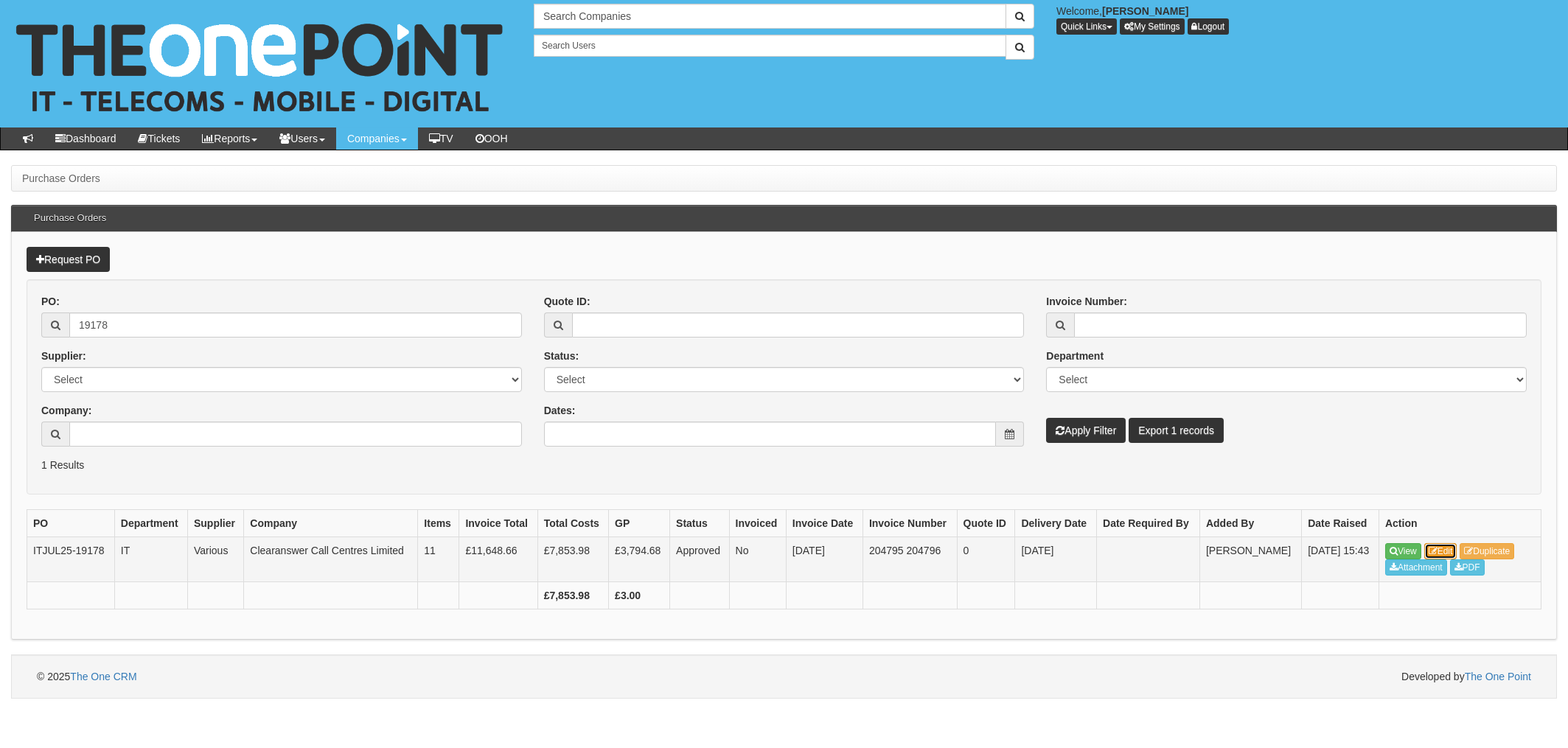
click at [1453, 551] on link "Edit" at bounding box center [1441, 551] width 33 height 16
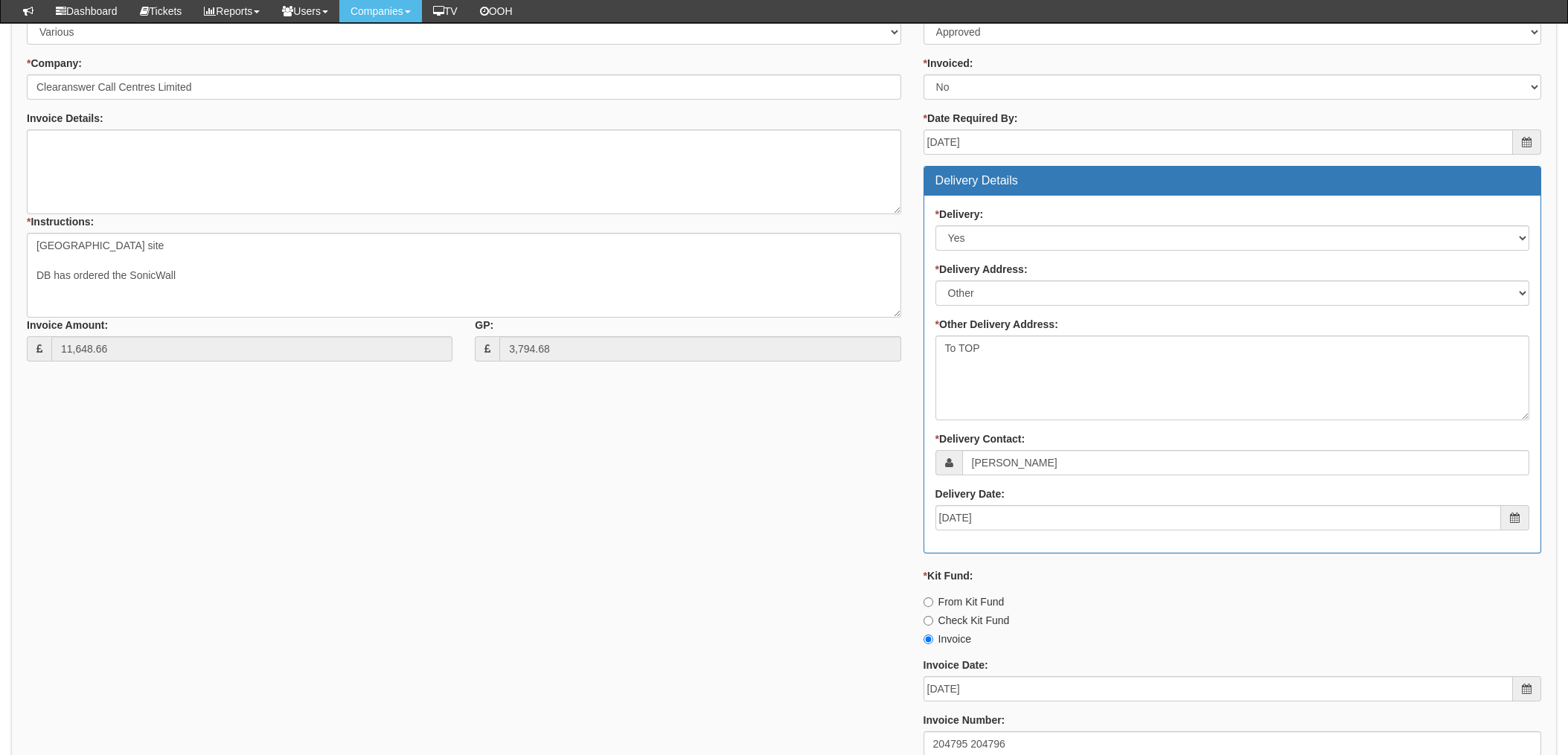
scroll to position [1091, 0]
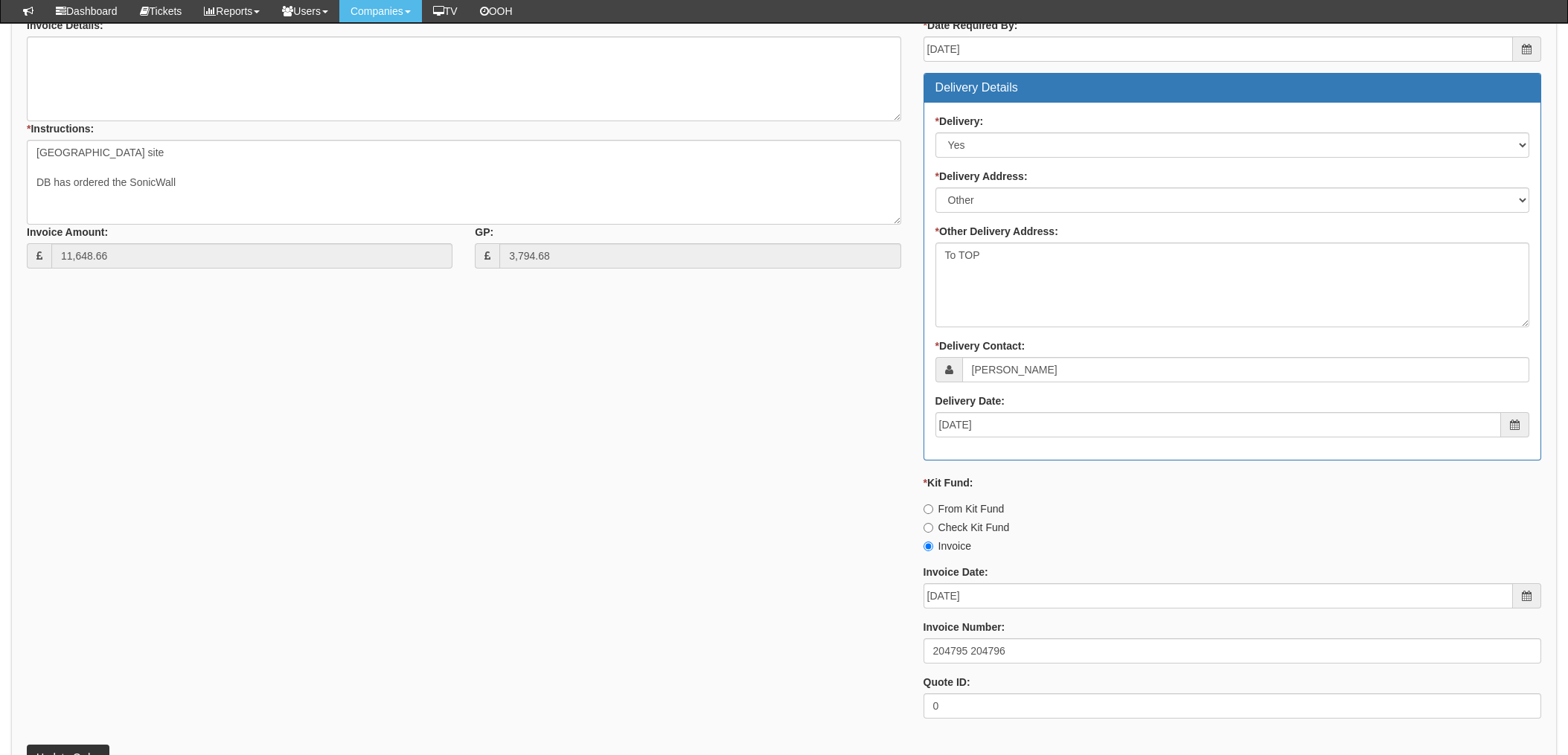
drag, startPoint x: 480, startPoint y: 571, endPoint x: 491, endPoint y: 566, distance: 12.1
click at [480, 571] on div "* Supplier: Select 123 REG.co.uk 1Password 3 4Gon AA Jones Electric Ltd Abzorb …" at bounding box center [784, 319] width 1537 height 822
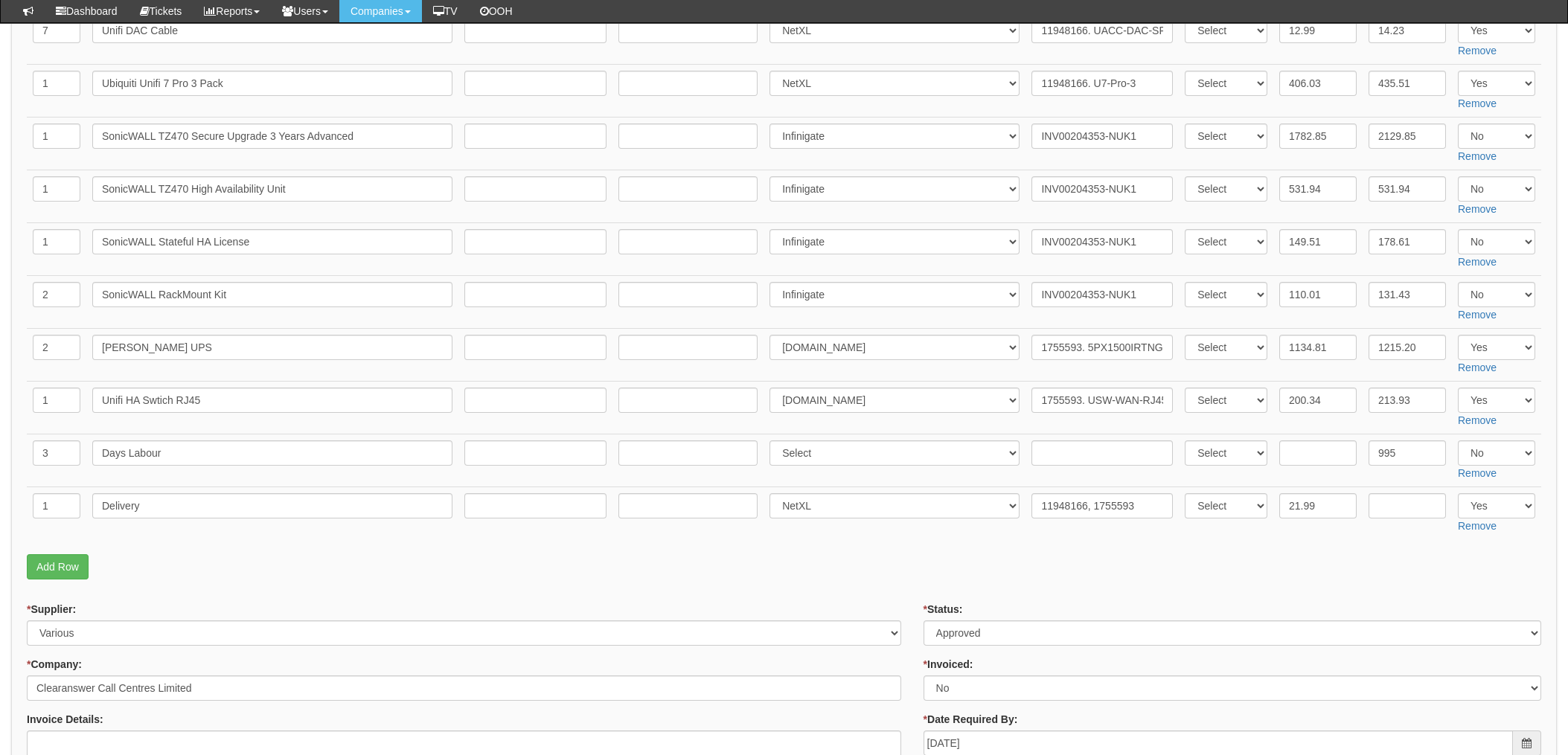
scroll to position [495, 0]
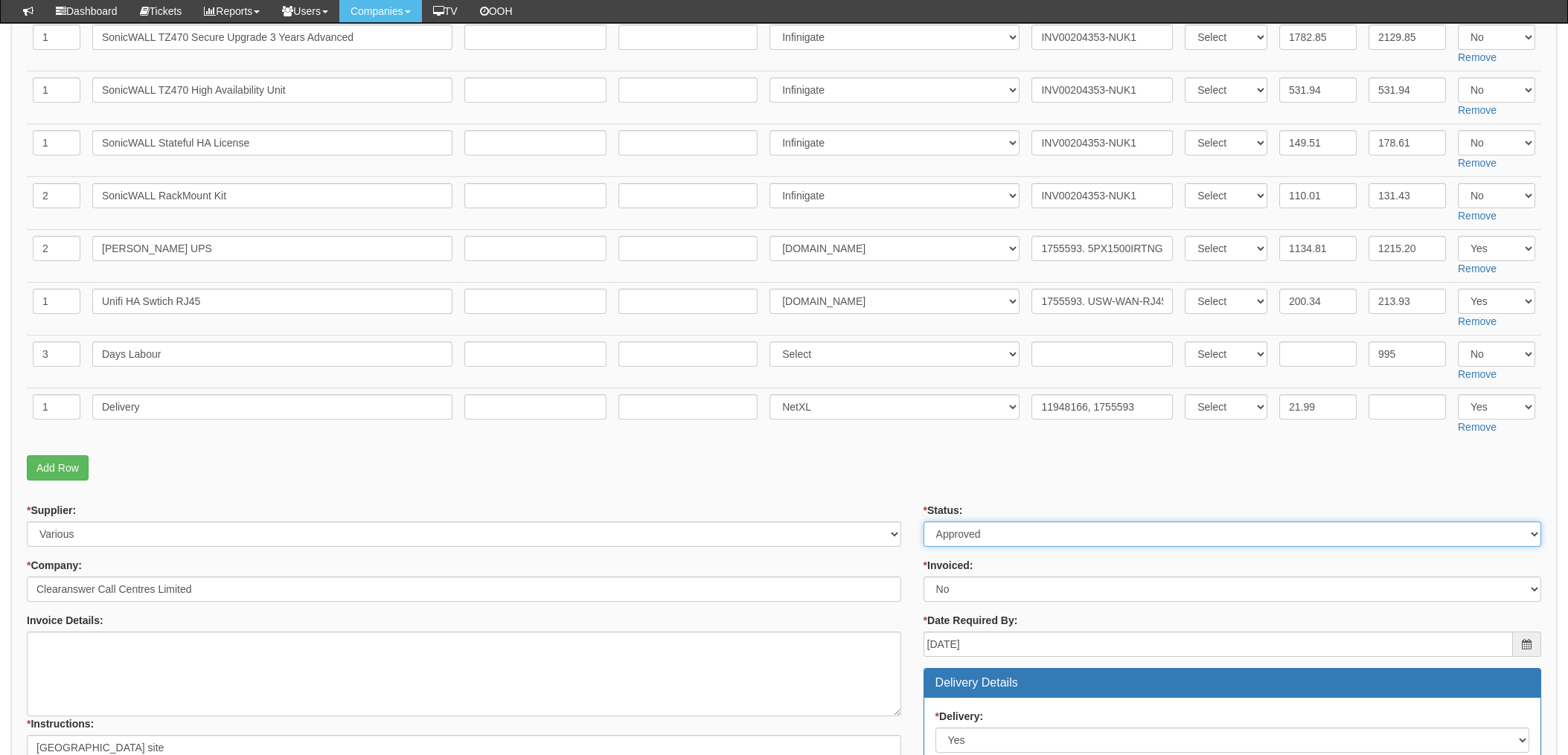
click at [1043, 536] on select "Select Approved Completed Delivered Invoiced Ordered Ordered to site Part Order…" at bounding box center [1233, 534] width 618 height 25
select select "4"
click at [924, 521] on select "Select Approved Completed Delivered Invoiced Ordered Ordered to site Part Order…" at bounding box center [1233, 534] width 618 height 25
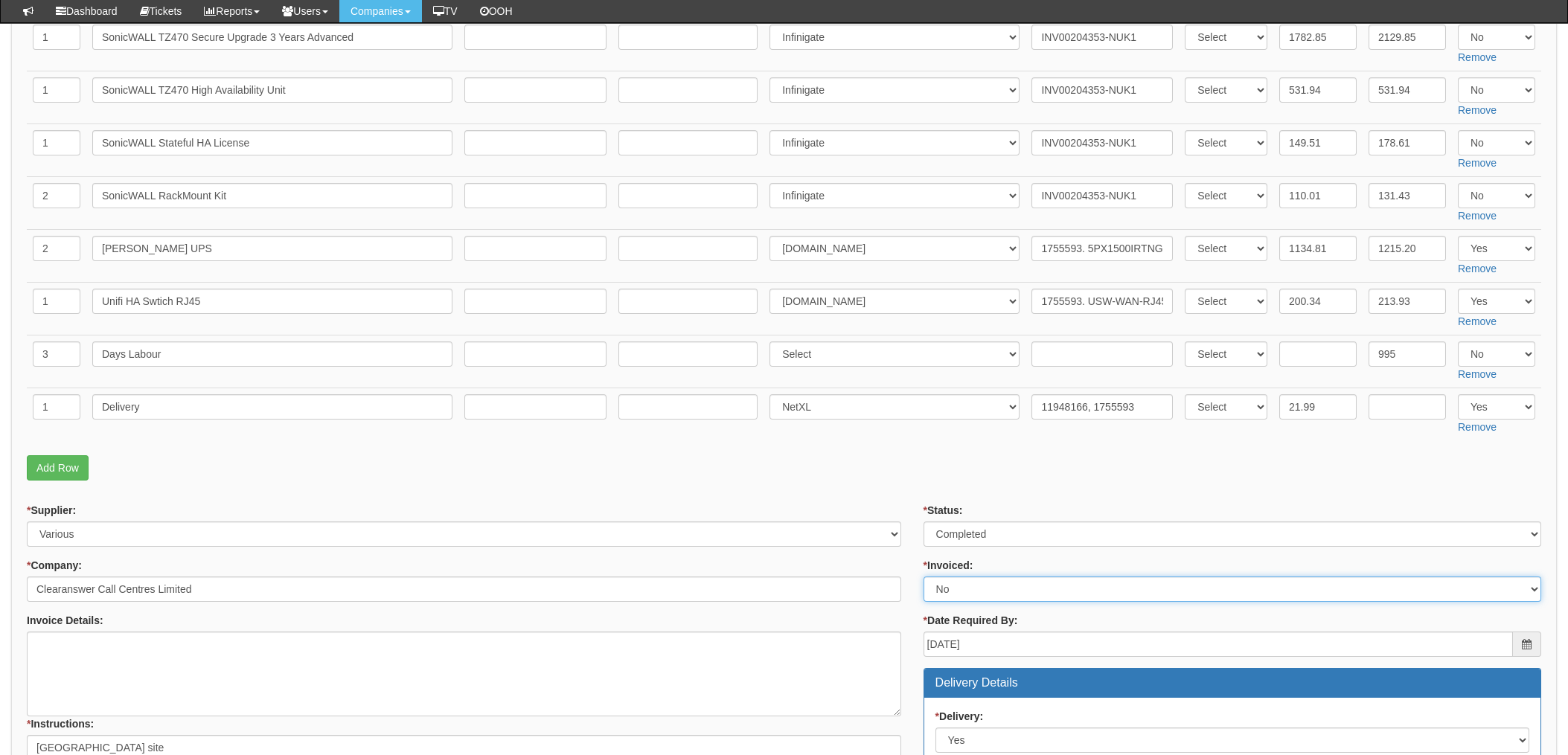
click at [972, 587] on select "Select Yes No N/A STB (part of order)" at bounding box center [1233, 589] width 618 height 25
select select "1"
click at [924, 577] on select "Select Yes No N/A STB (part of order)" at bounding box center [1233, 589] width 618 height 25
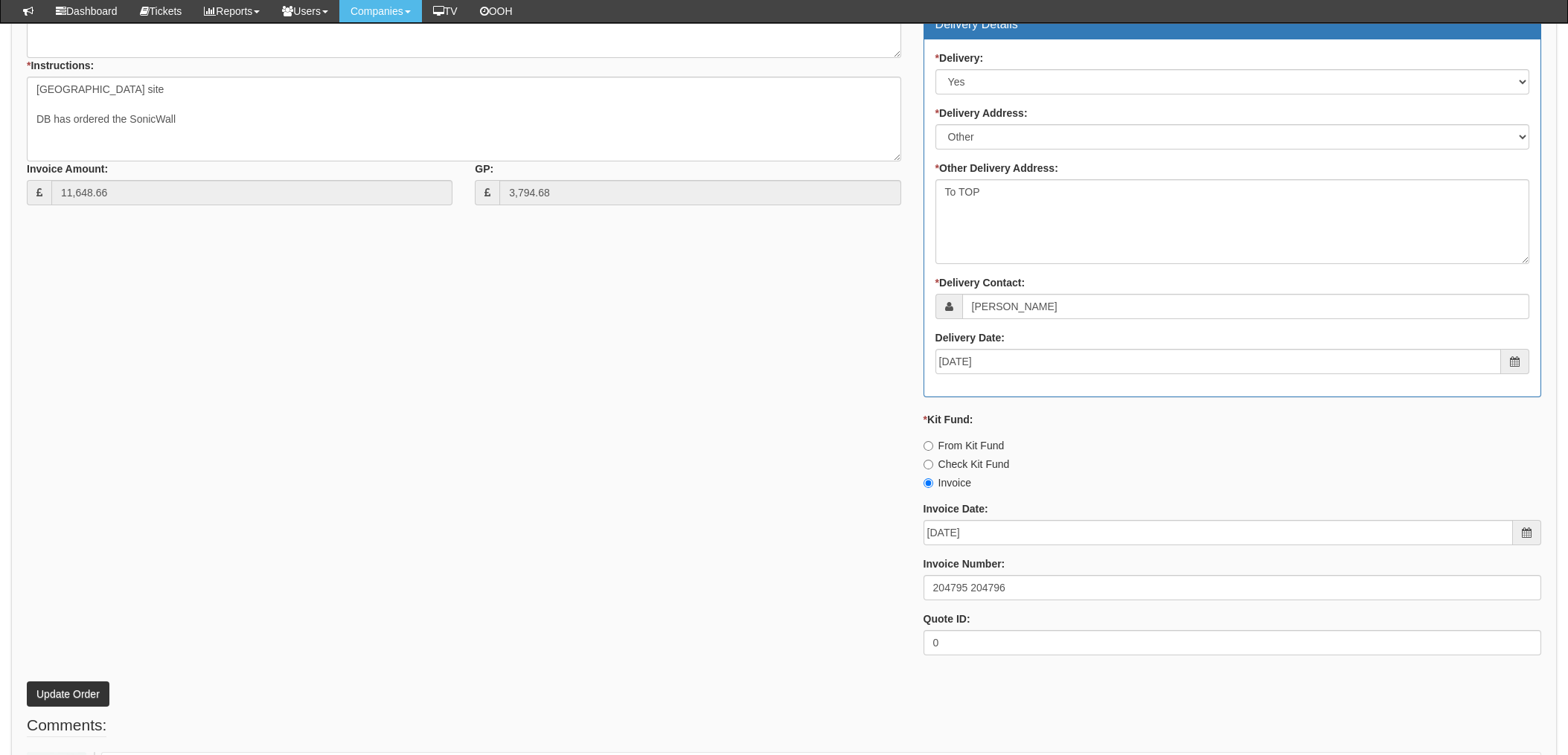
scroll to position [1289, 0]
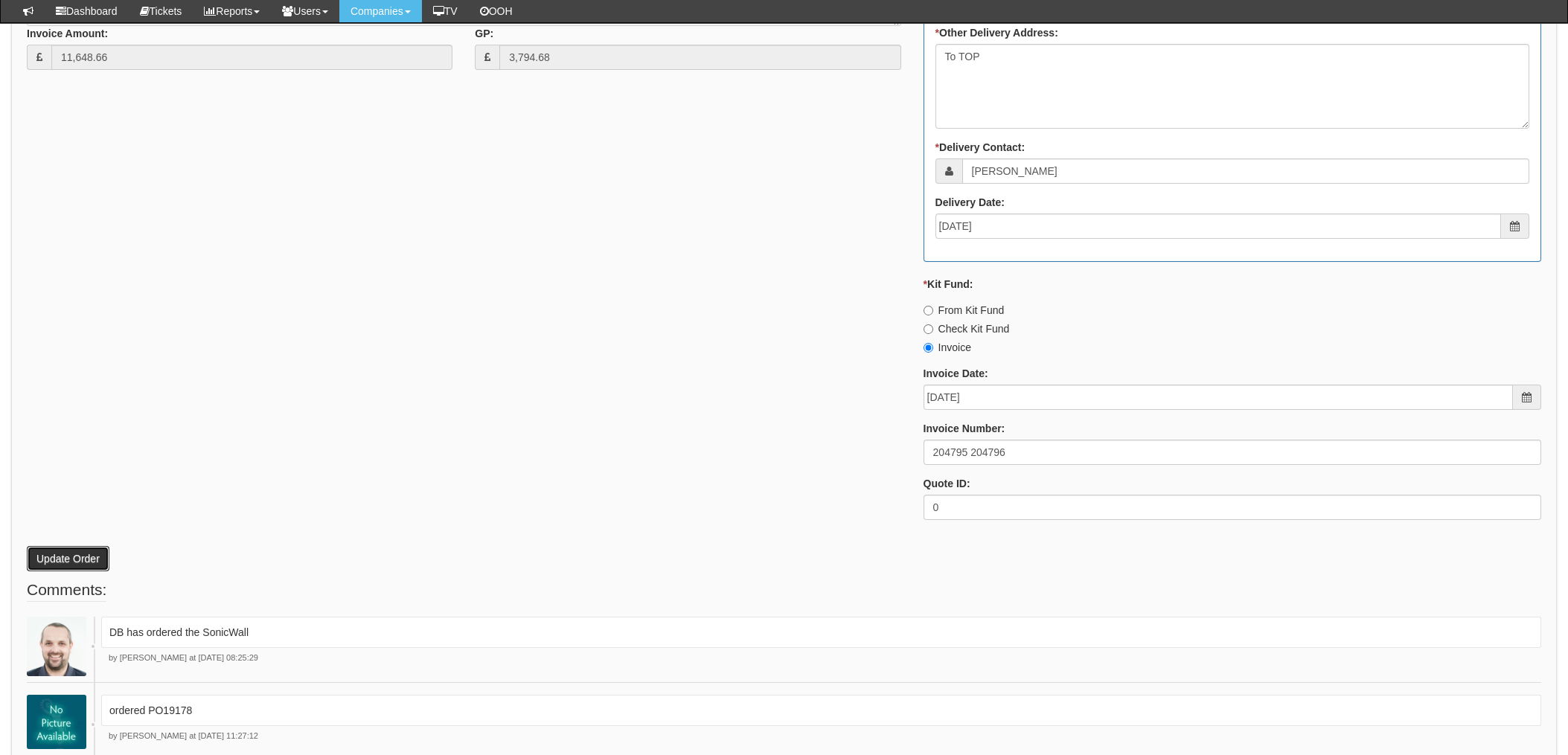
click at [63, 555] on button "Update Order" at bounding box center [68, 559] width 83 height 25
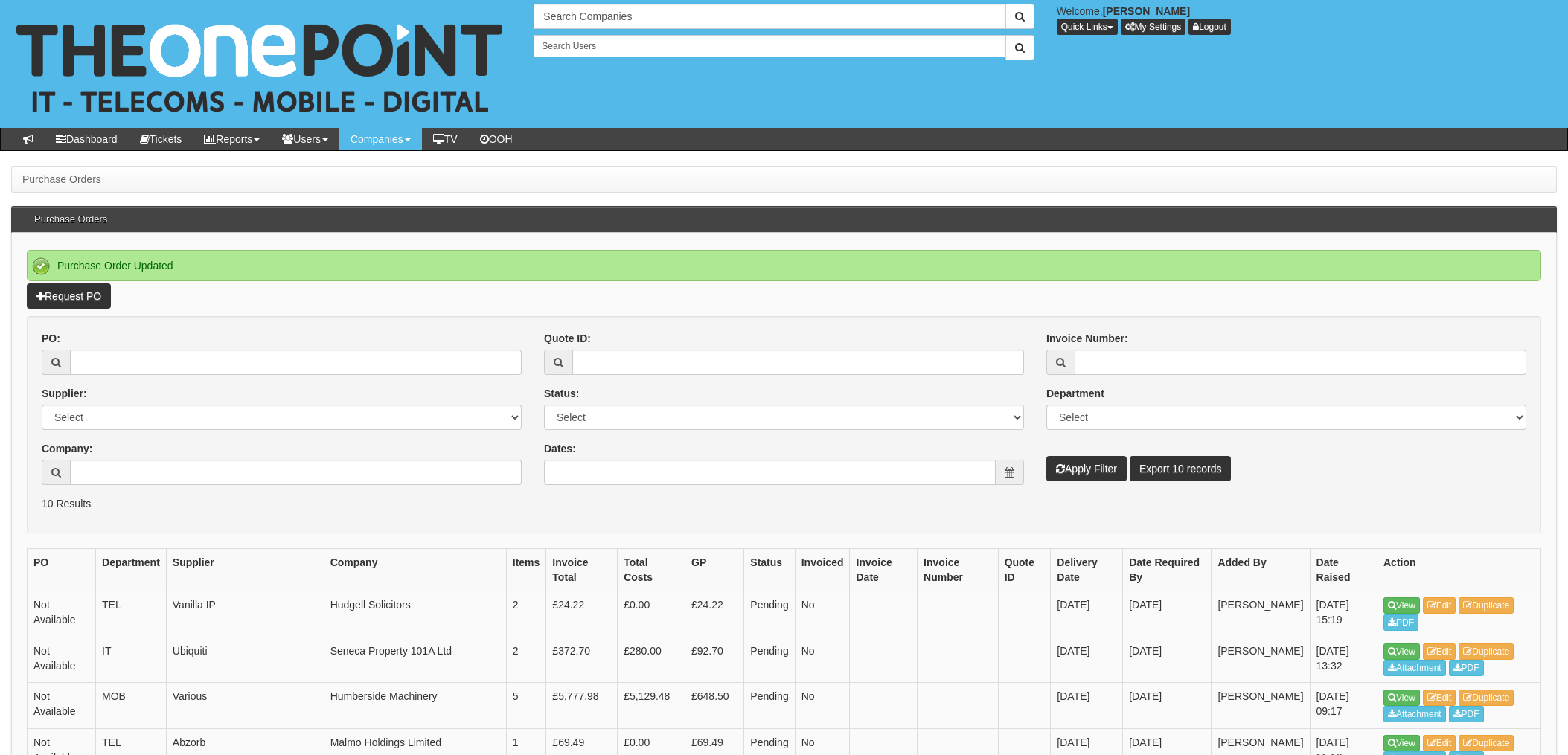
click at [525, 323] on form "PO: Supplier: Select 123 [DOMAIN_NAME] 1Password 3 4Gon [PERSON_NAME] Electric …" at bounding box center [784, 425] width 1514 height 217
click at [237, 360] on input "PO:" at bounding box center [296, 363] width 452 height 25
type input "18612"
click at [1046, 456] on button "Apply Filter" at bounding box center [1087, 469] width 81 height 25
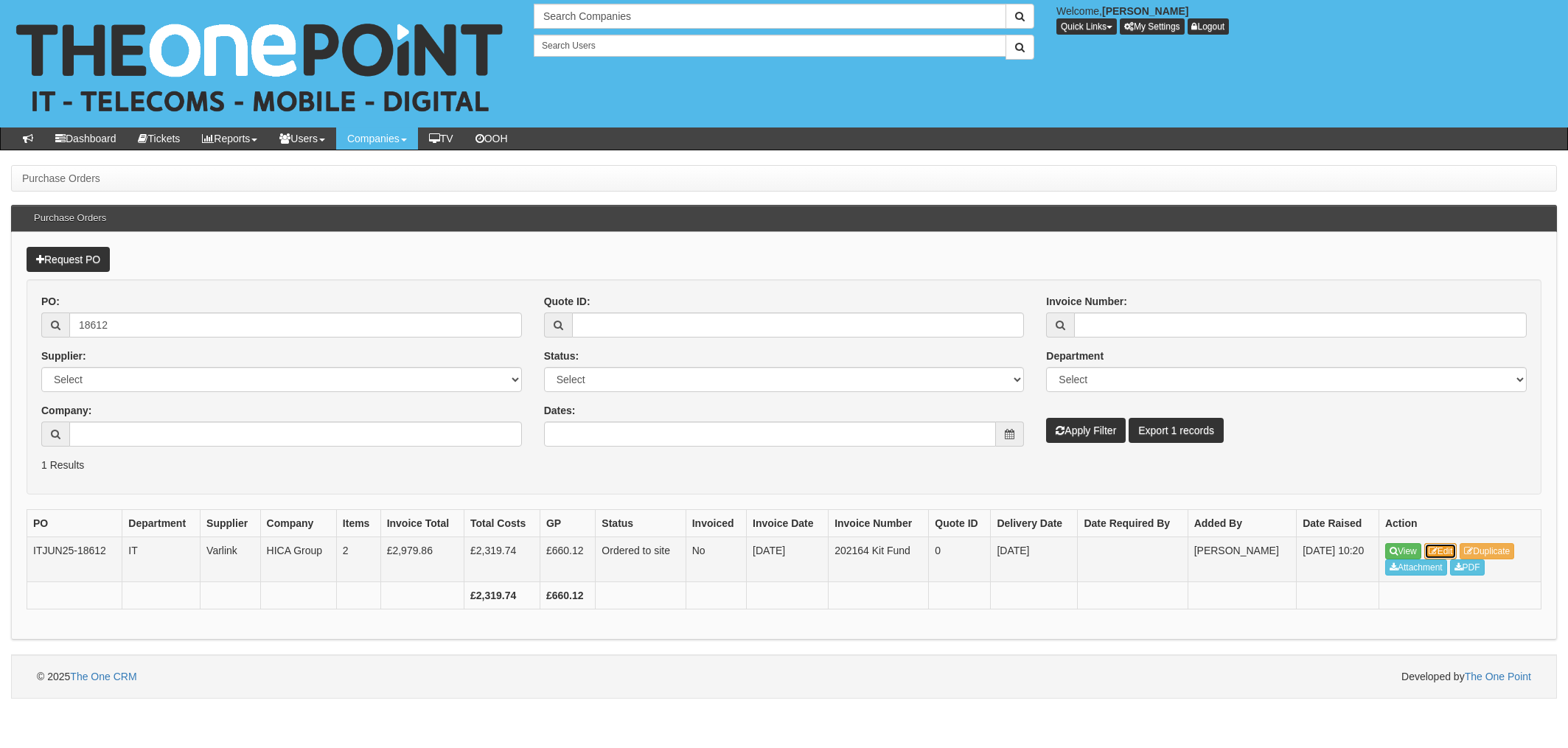
click at [1451, 548] on link "Edit" at bounding box center [1441, 551] width 33 height 16
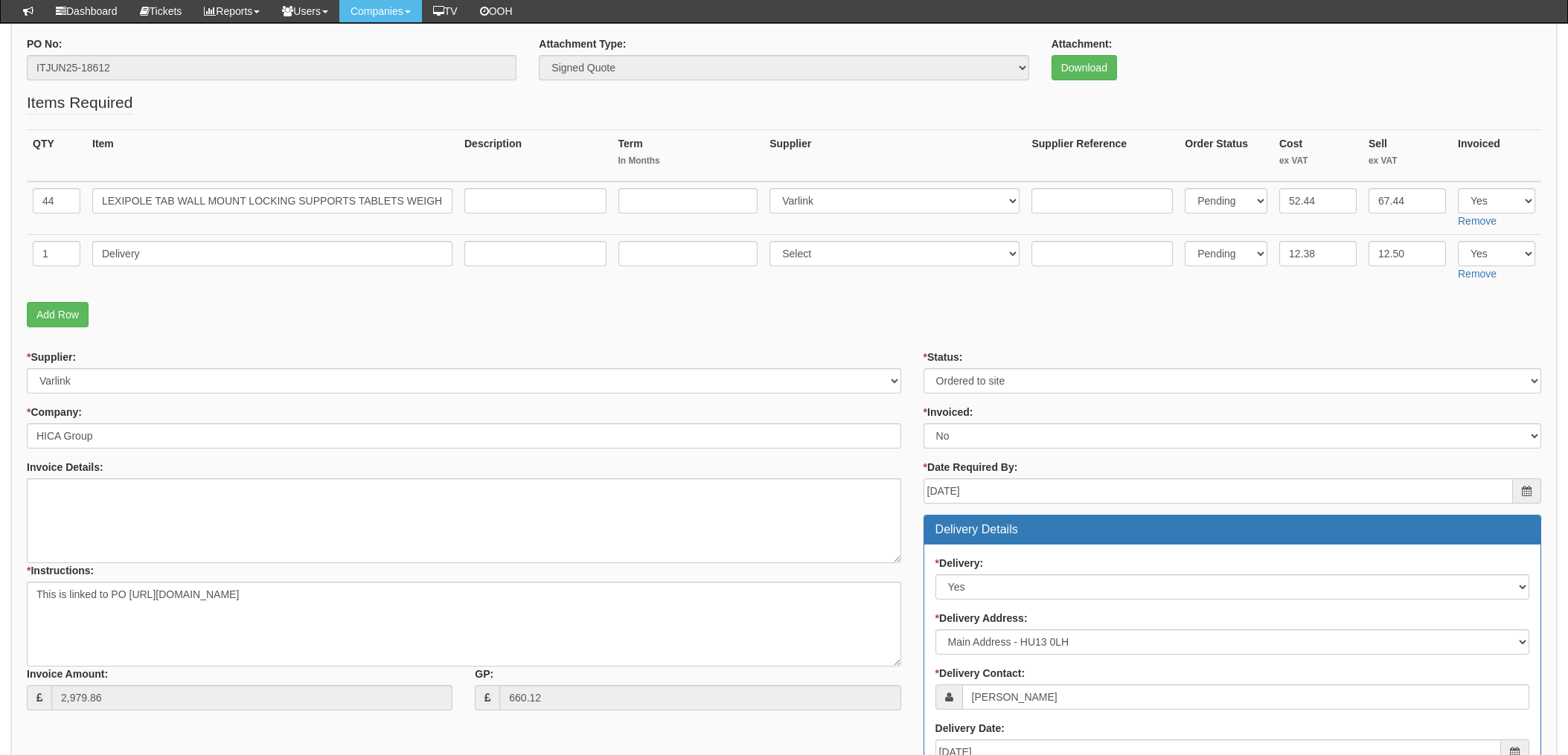
scroll to position [140, 0]
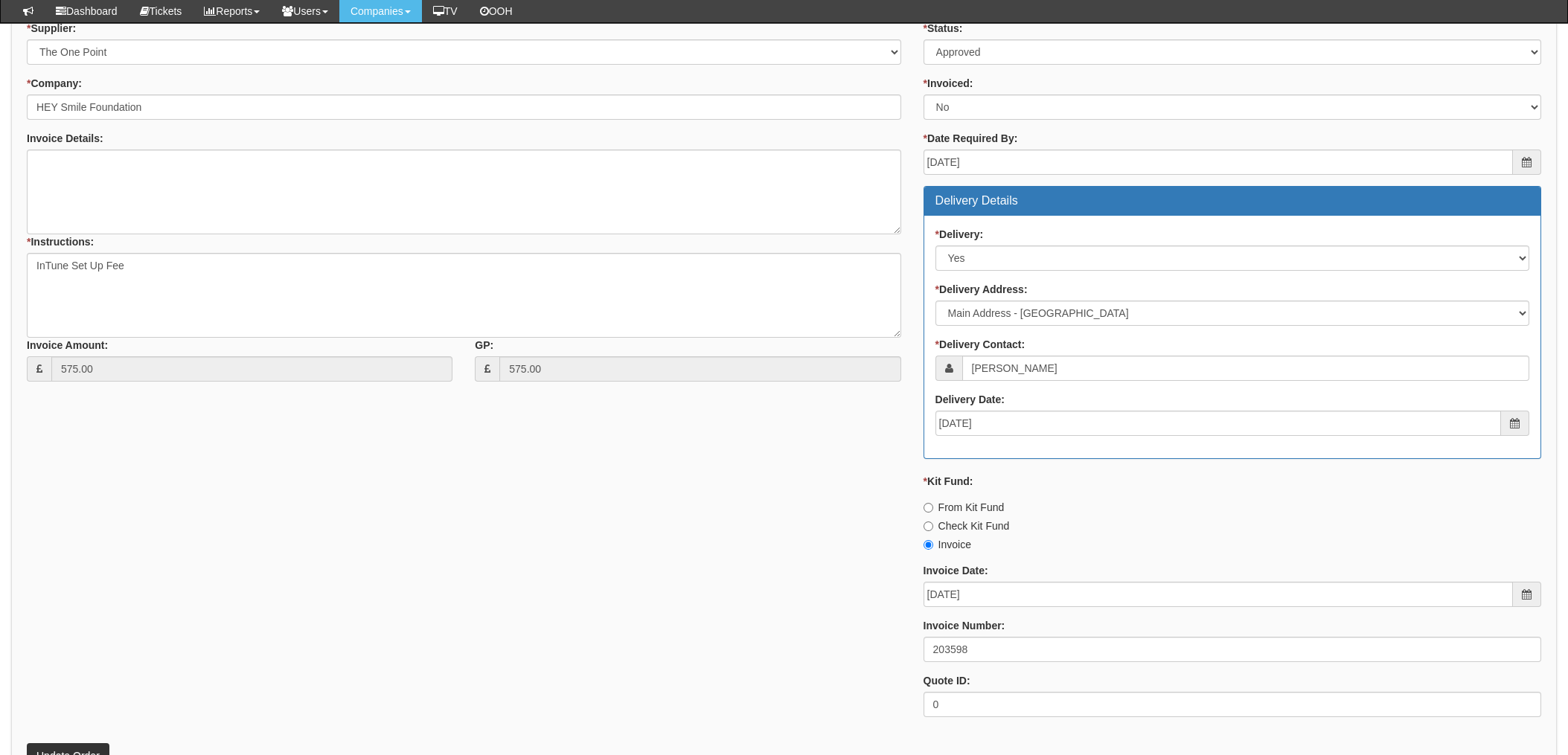
scroll to position [484, 0]
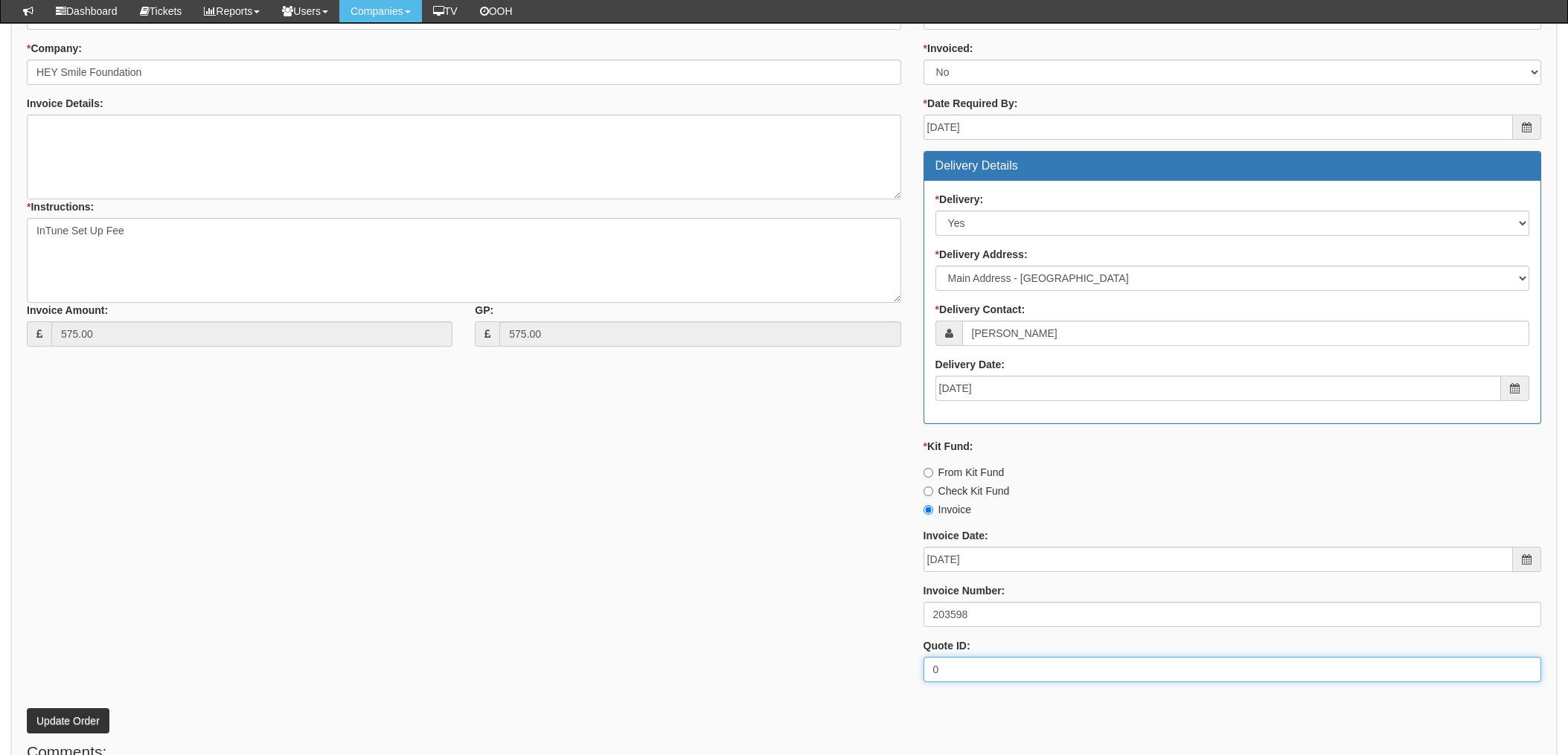
click at [246, 686] on div "* Supplier: Select 123 [DOMAIN_NAME] 1Password 3 4Gon [PERSON_NAME] Electric Lt…" at bounding box center [784, 339] width 1537 height 707
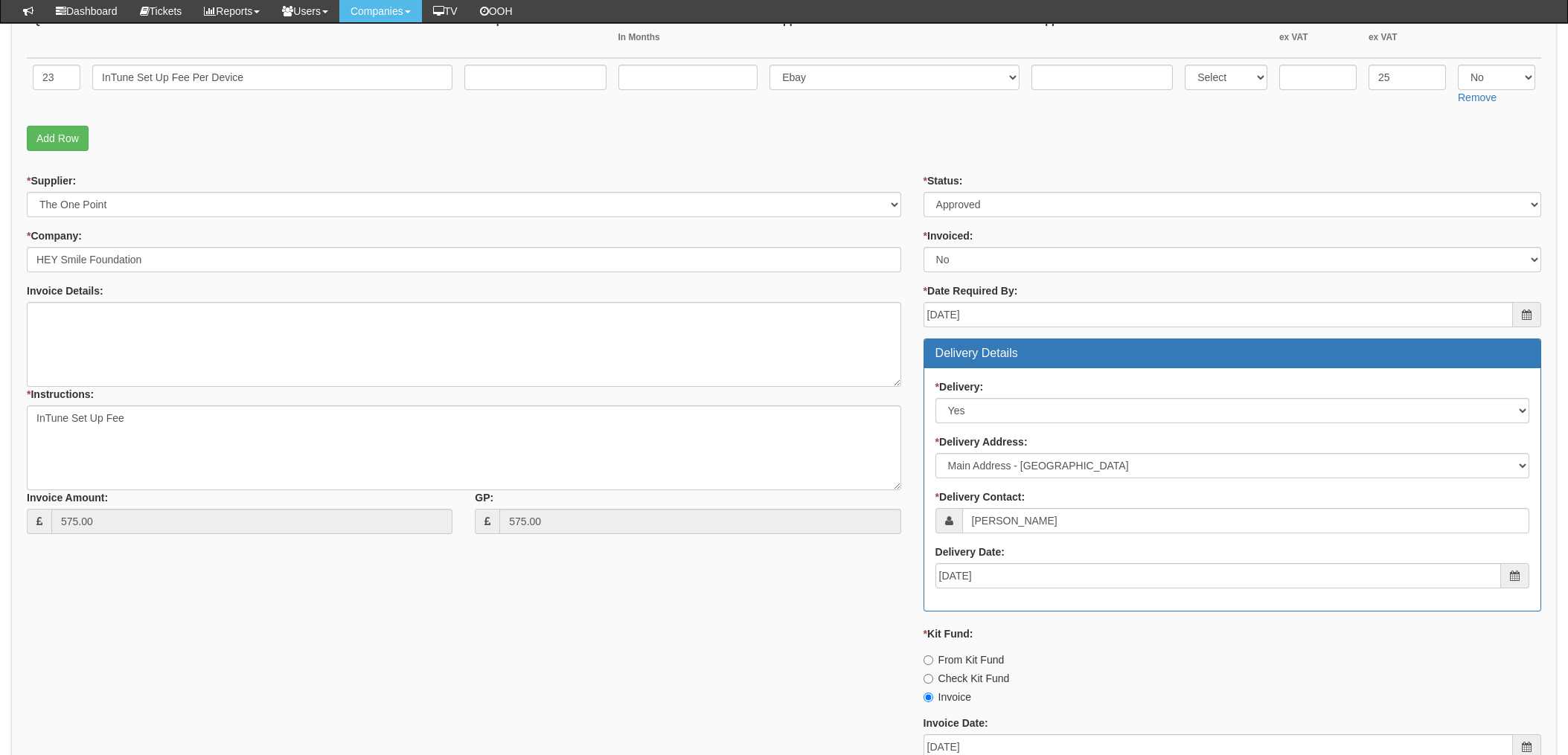
scroll to position [286, 0]
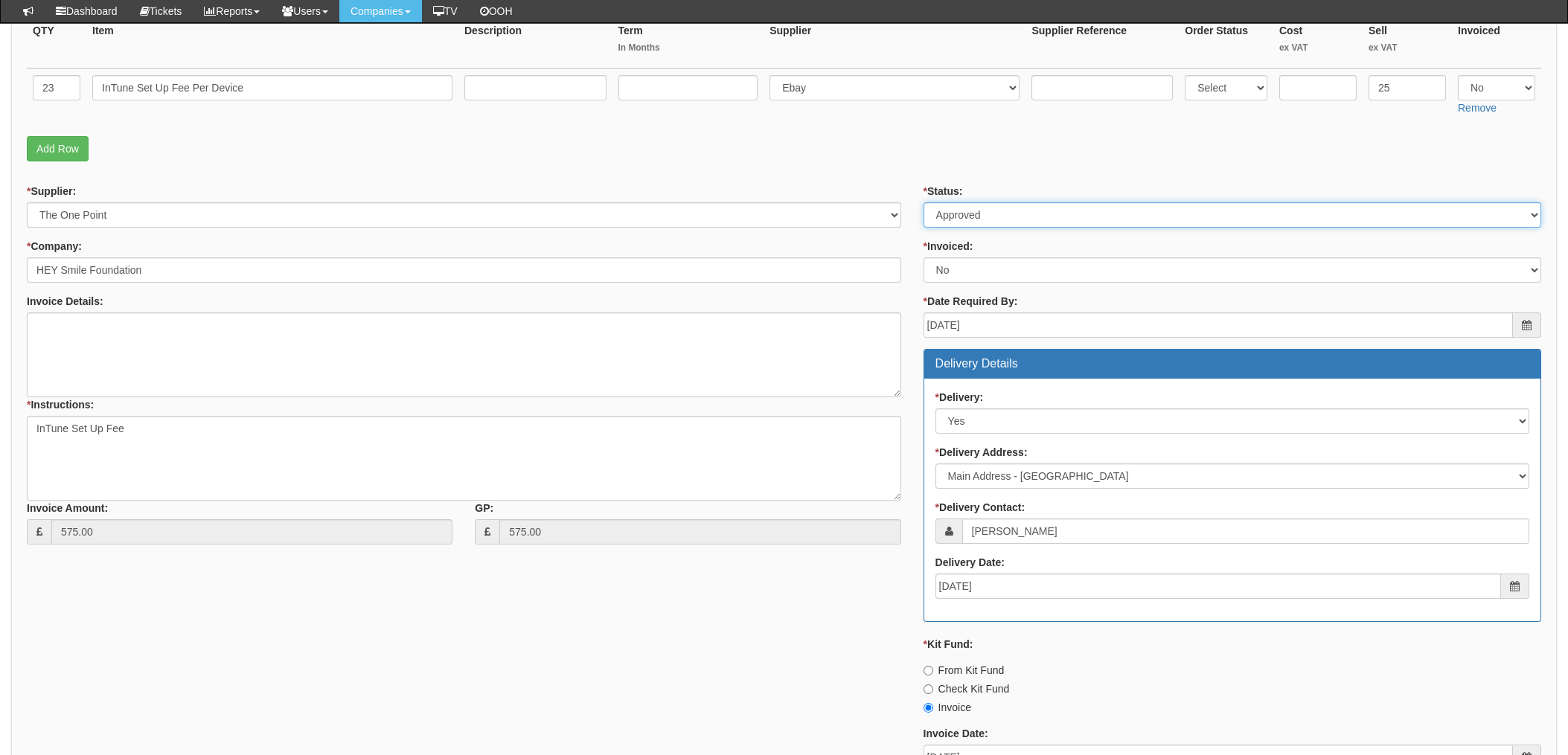
click at [981, 213] on select "Select Approved Completed Delivered Invoiced Ordered Ordered to site Part Order…" at bounding box center [1233, 215] width 618 height 25
click at [987, 286] on div "* Status: Select Approved Completed Delivered Invoiced Ordered Ordered to site …" at bounding box center [1233, 537] width 640 height 707
click at [975, 271] on select "Select Yes No N/A STB (part of order)" at bounding box center [1233, 270] width 618 height 25
select select "1"
click at [924, 257] on select "Select Yes No N/A STB (part of order)" at bounding box center [1233, 270] width 618 height 25
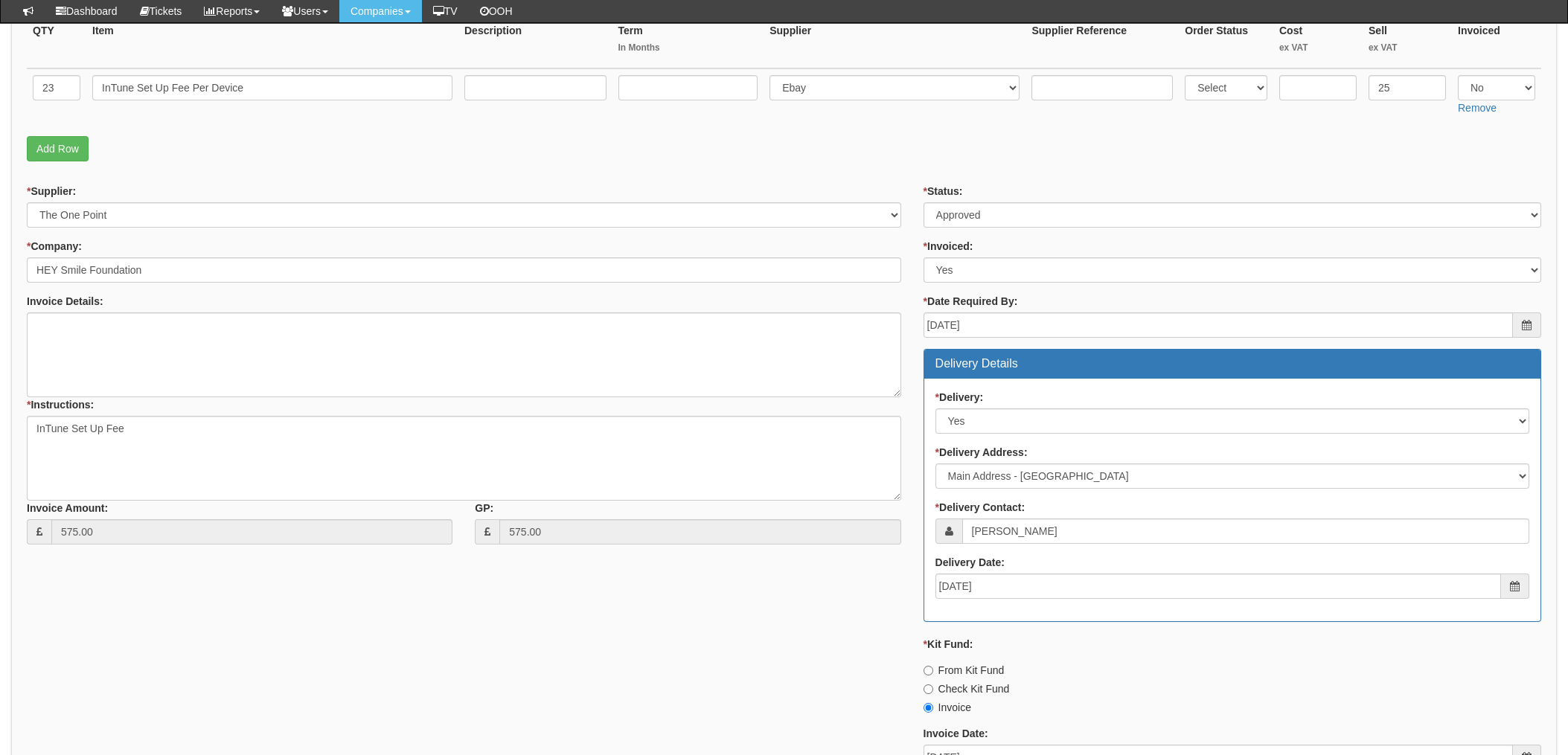
click at [652, 695] on div "* Supplier: Select 123 REG.co.uk 1Password 3 4Gon AA Jones Electric Ltd Abzorb …" at bounding box center [784, 537] width 1537 height 707
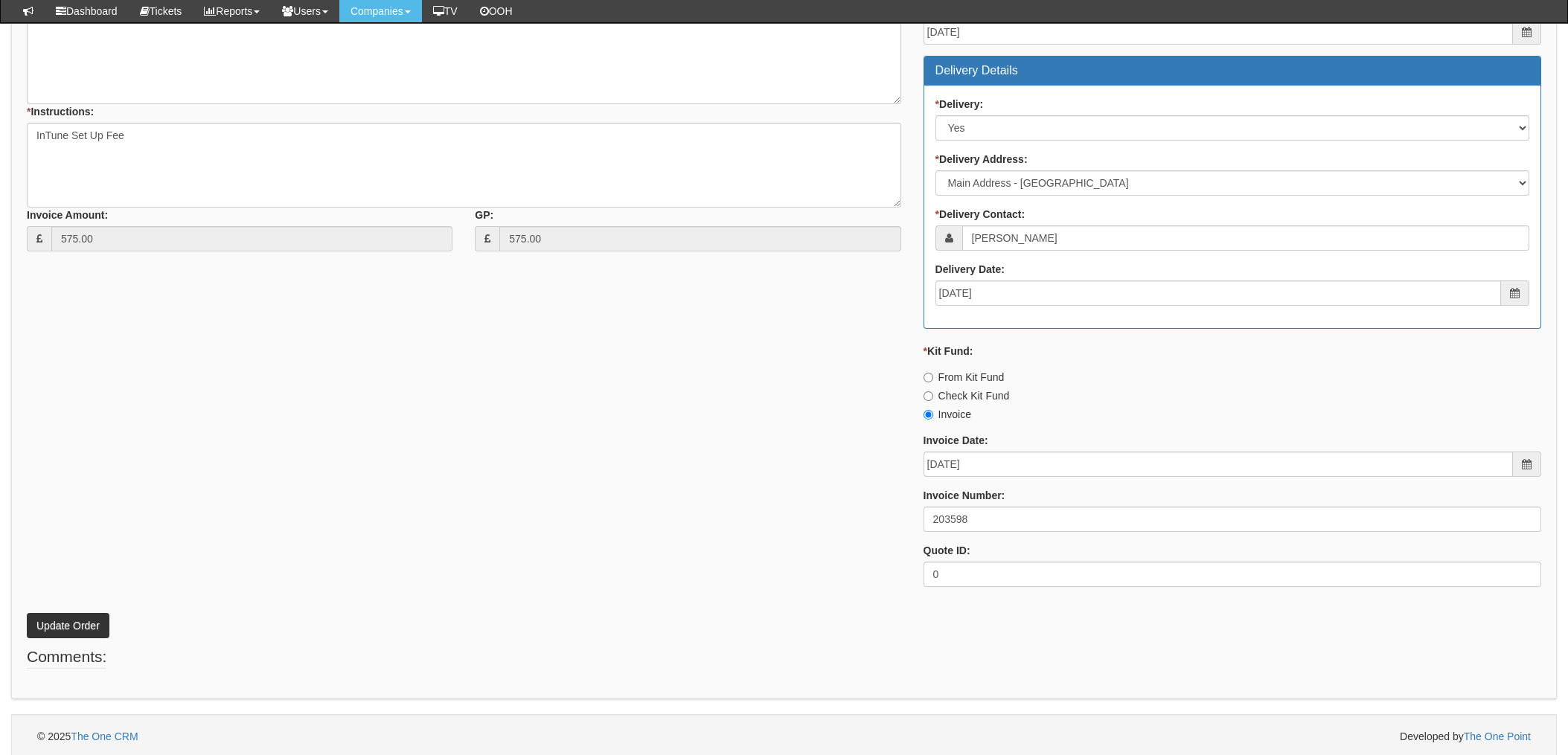
scroll to position [583, 0]
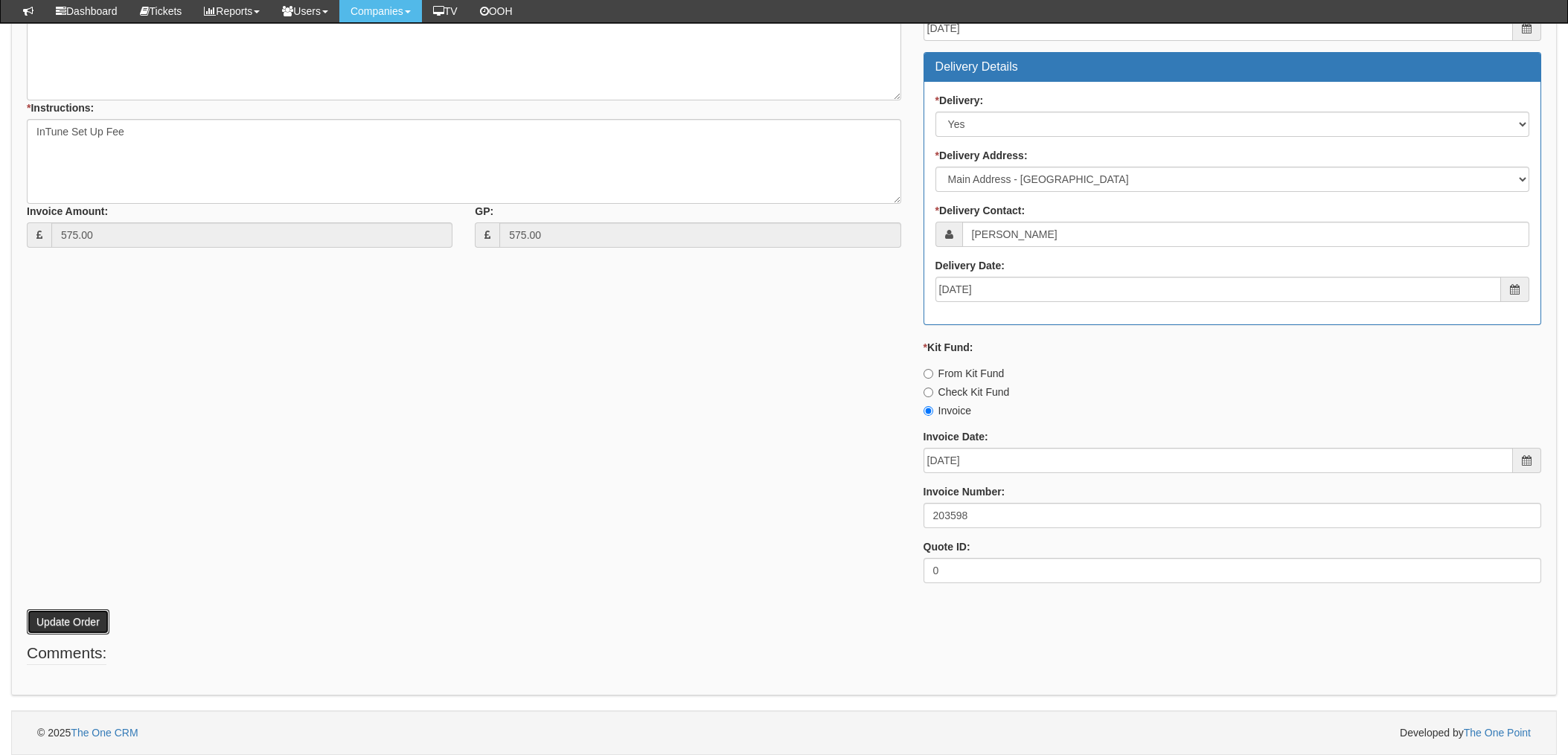
click at [66, 615] on button "Update Order" at bounding box center [68, 622] width 83 height 25
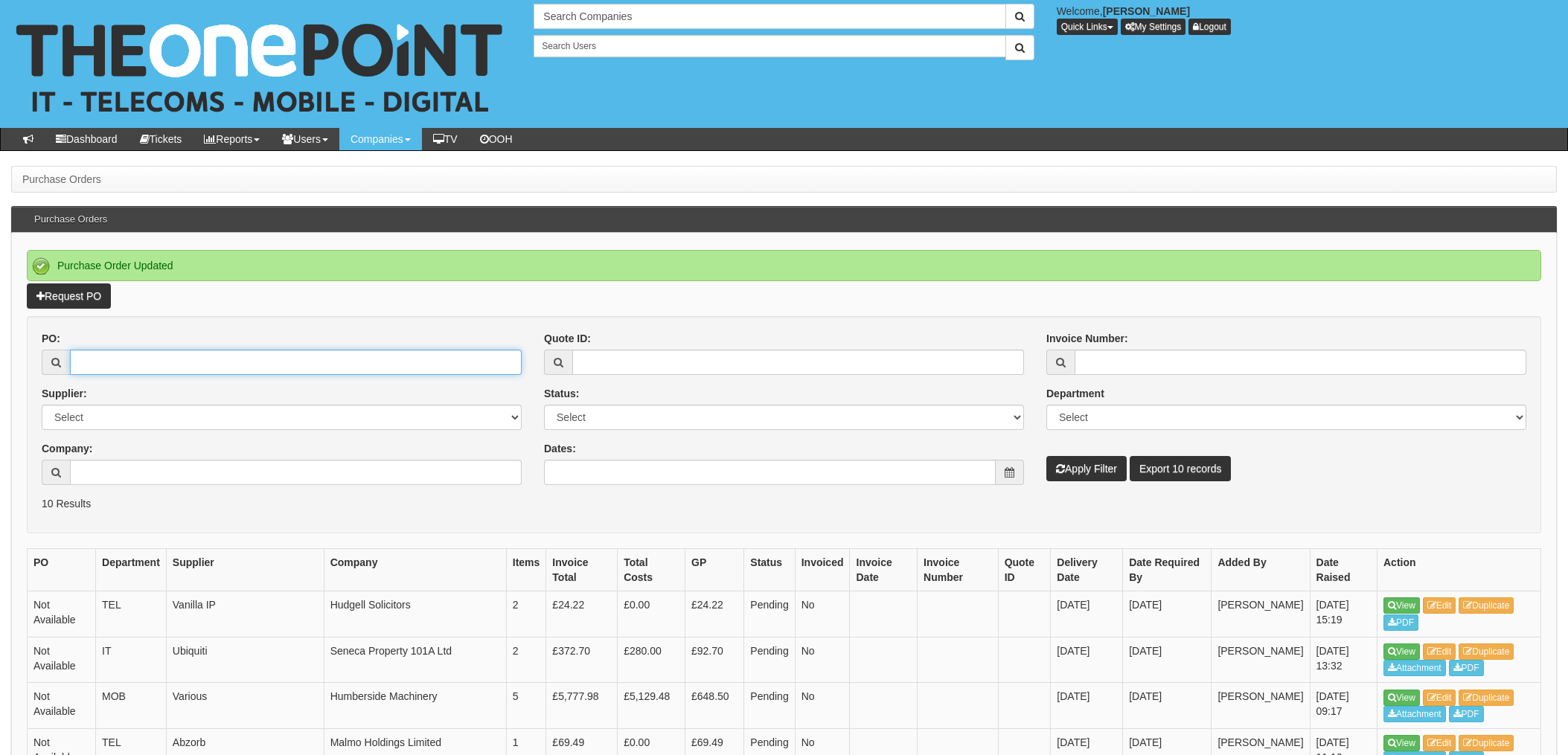
click at [206, 361] on input "PO:" at bounding box center [296, 363] width 452 height 25
type input "18707"
click at [1046, 456] on button "Apply Filter" at bounding box center [1087, 469] width 81 height 25
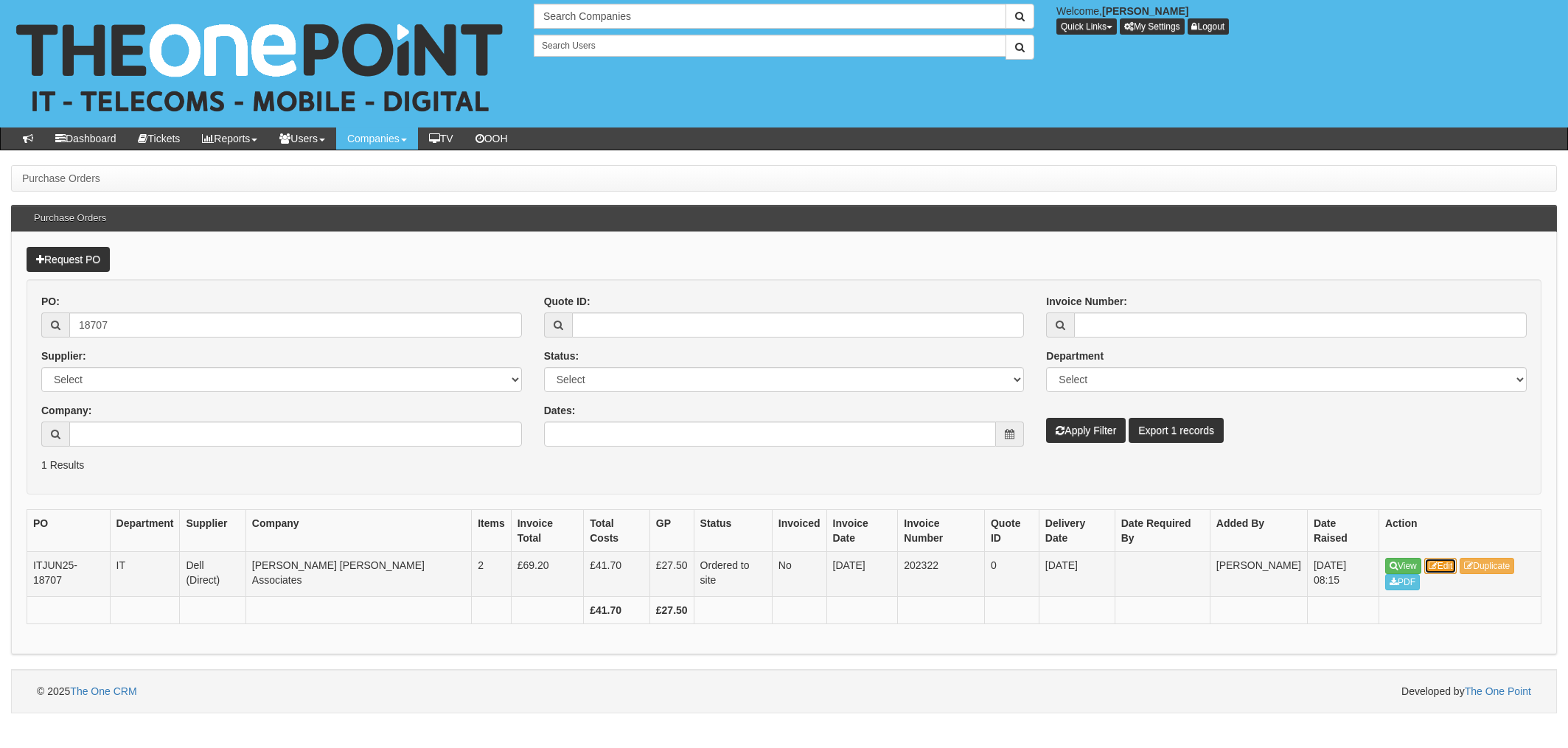
click at [1453, 558] on link "Edit" at bounding box center [1441, 566] width 33 height 16
